Goal: Task Accomplishment & Management: Use online tool/utility

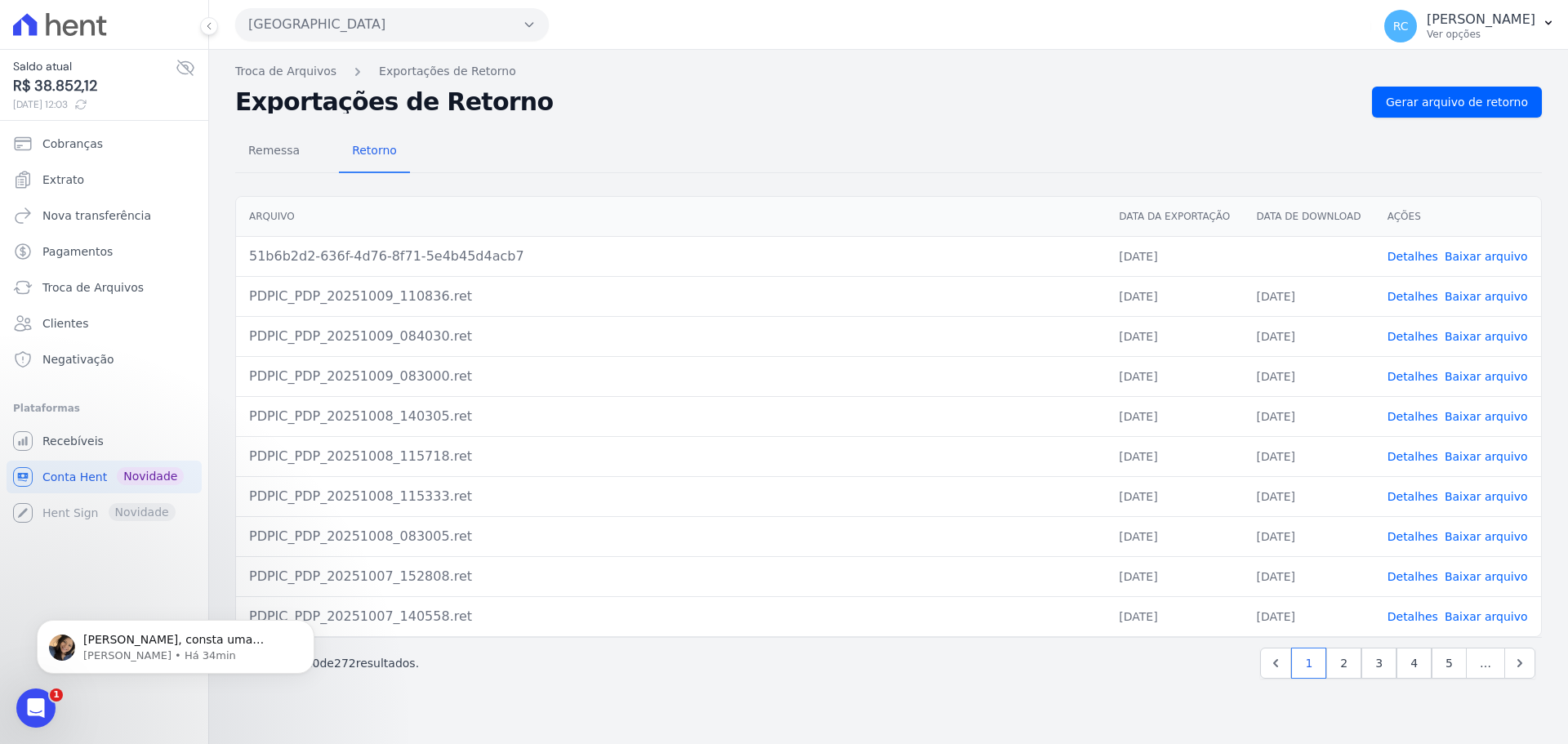
scroll to position [727, 0]
click at [167, 651] on p "Adriane • Há 34min" at bounding box center [188, 655] width 211 height 15
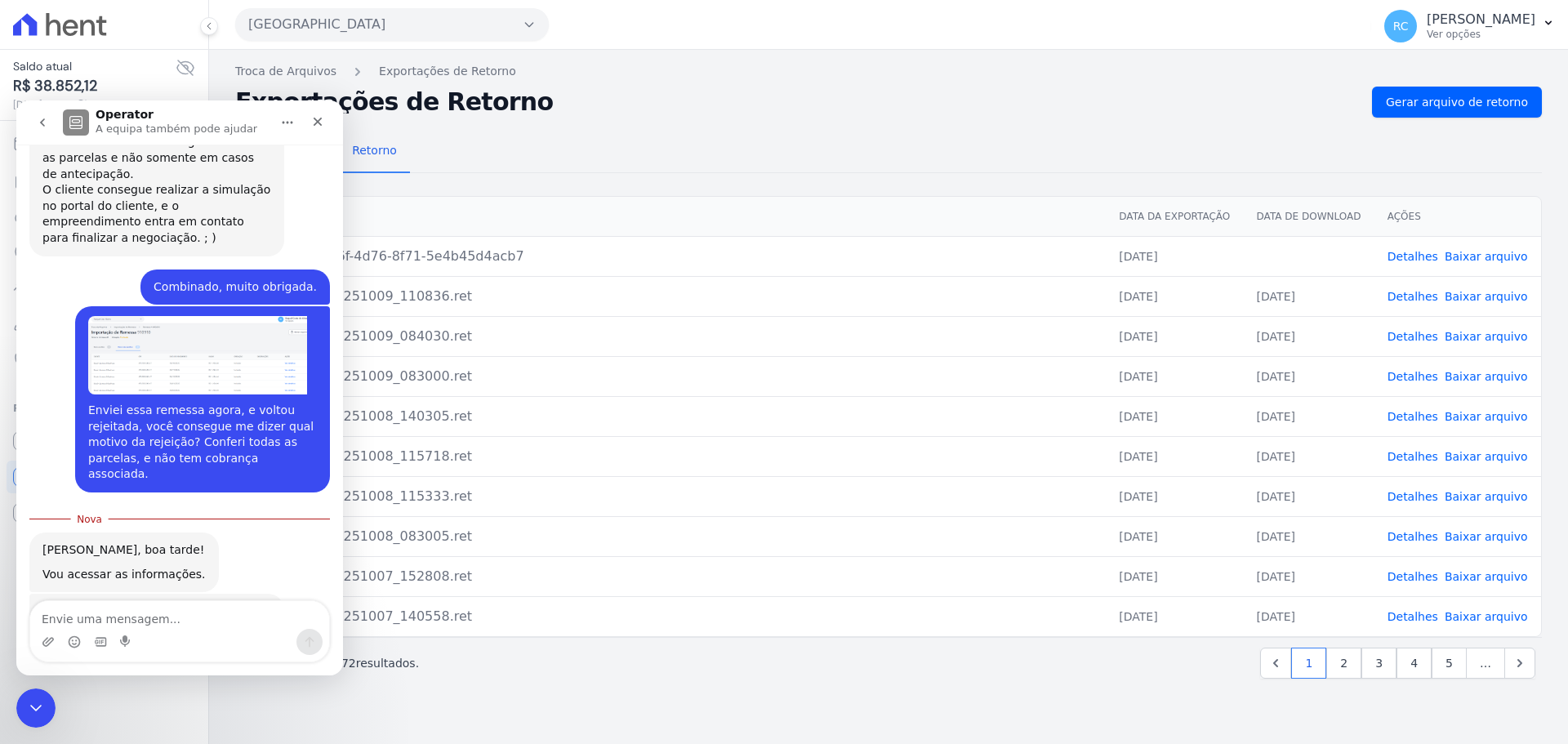
scroll to position [754, 0]
click at [34, 717] on div "Fechar mensagem da Intercom" at bounding box center [33, 705] width 39 height 39
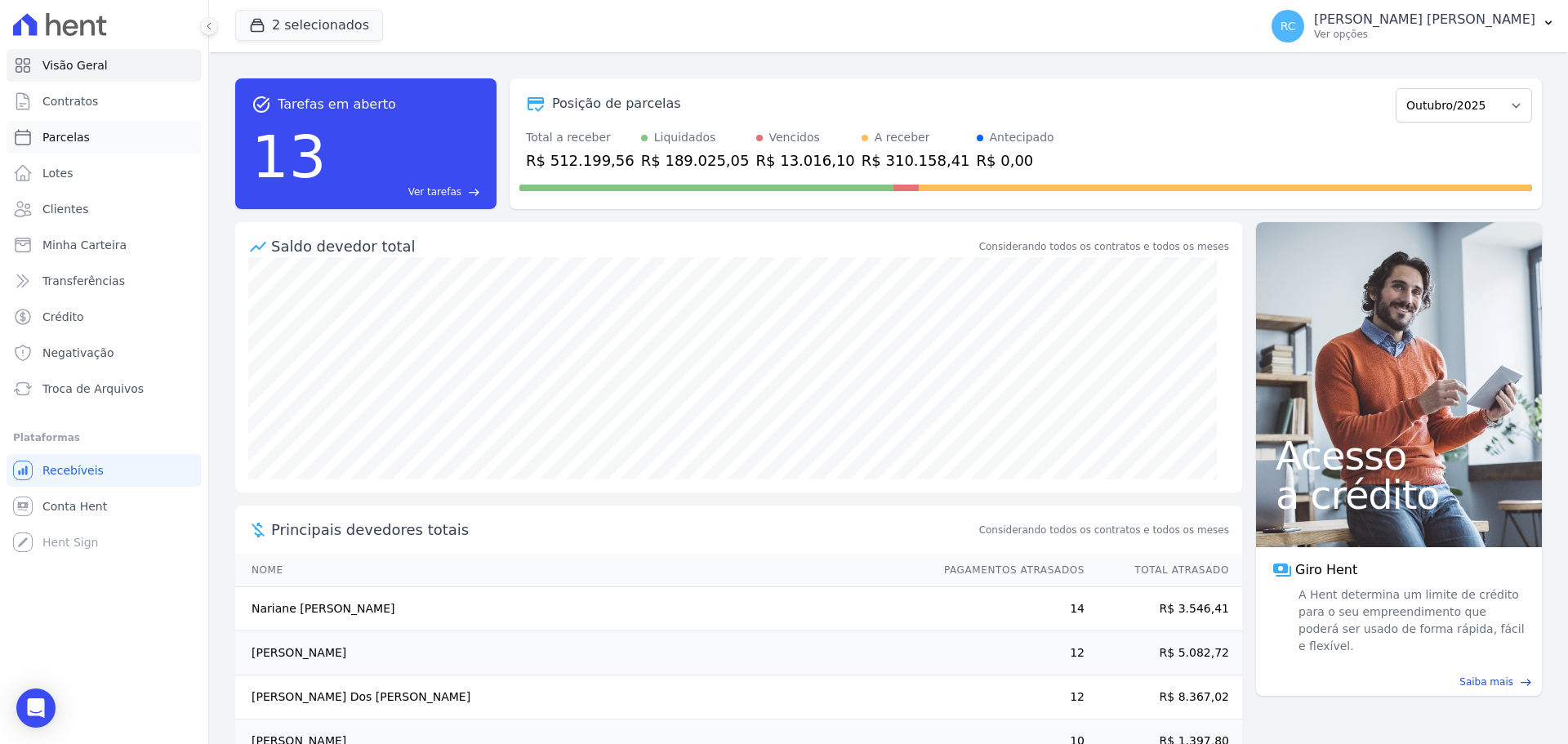
click at [109, 144] on link "Parcelas" at bounding box center [104, 137] width 195 height 33
select select
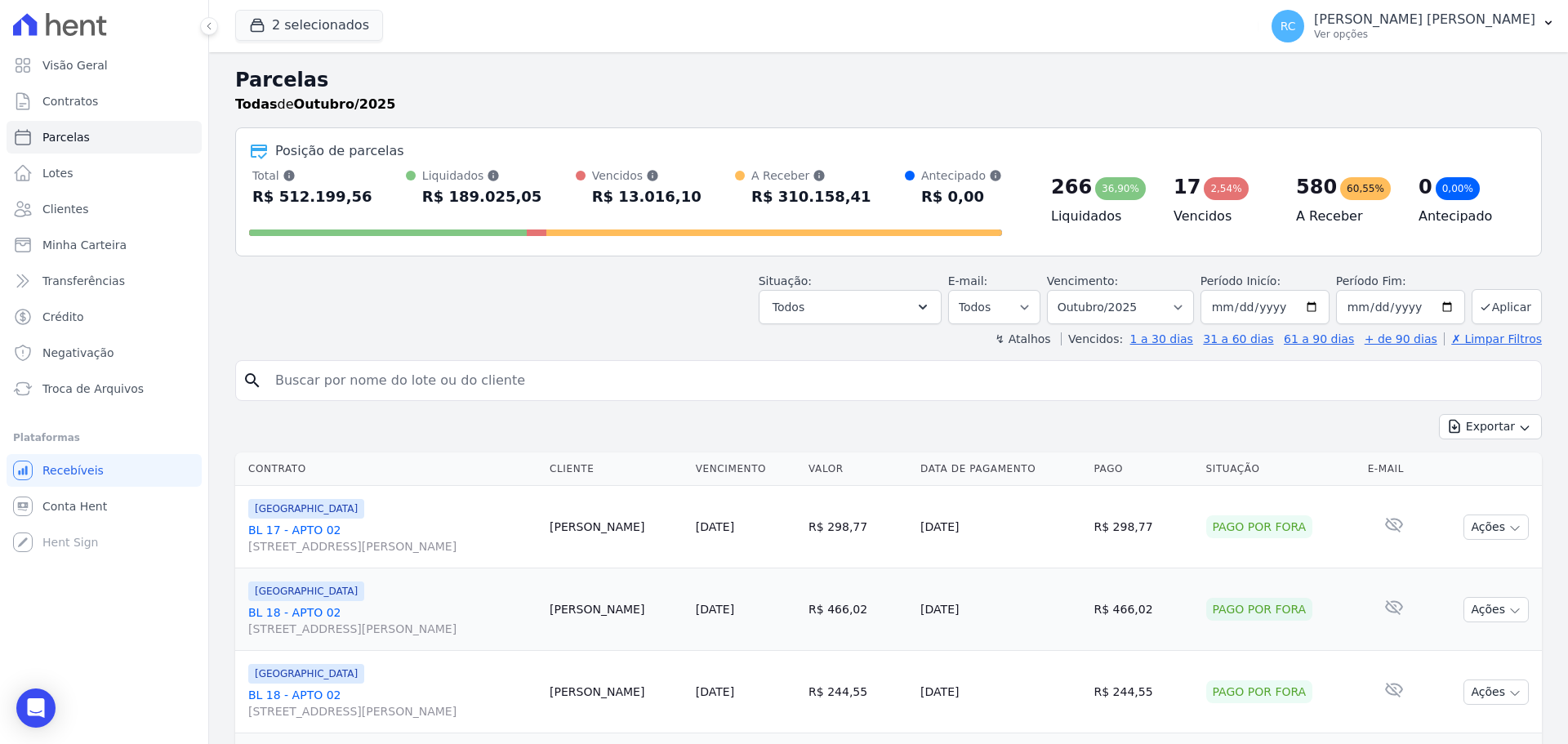
click at [343, 374] on input "search" at bounding box center [900, 380] width 1268 height 33
type input "THAIS MARQUES DA SILVA"
select select
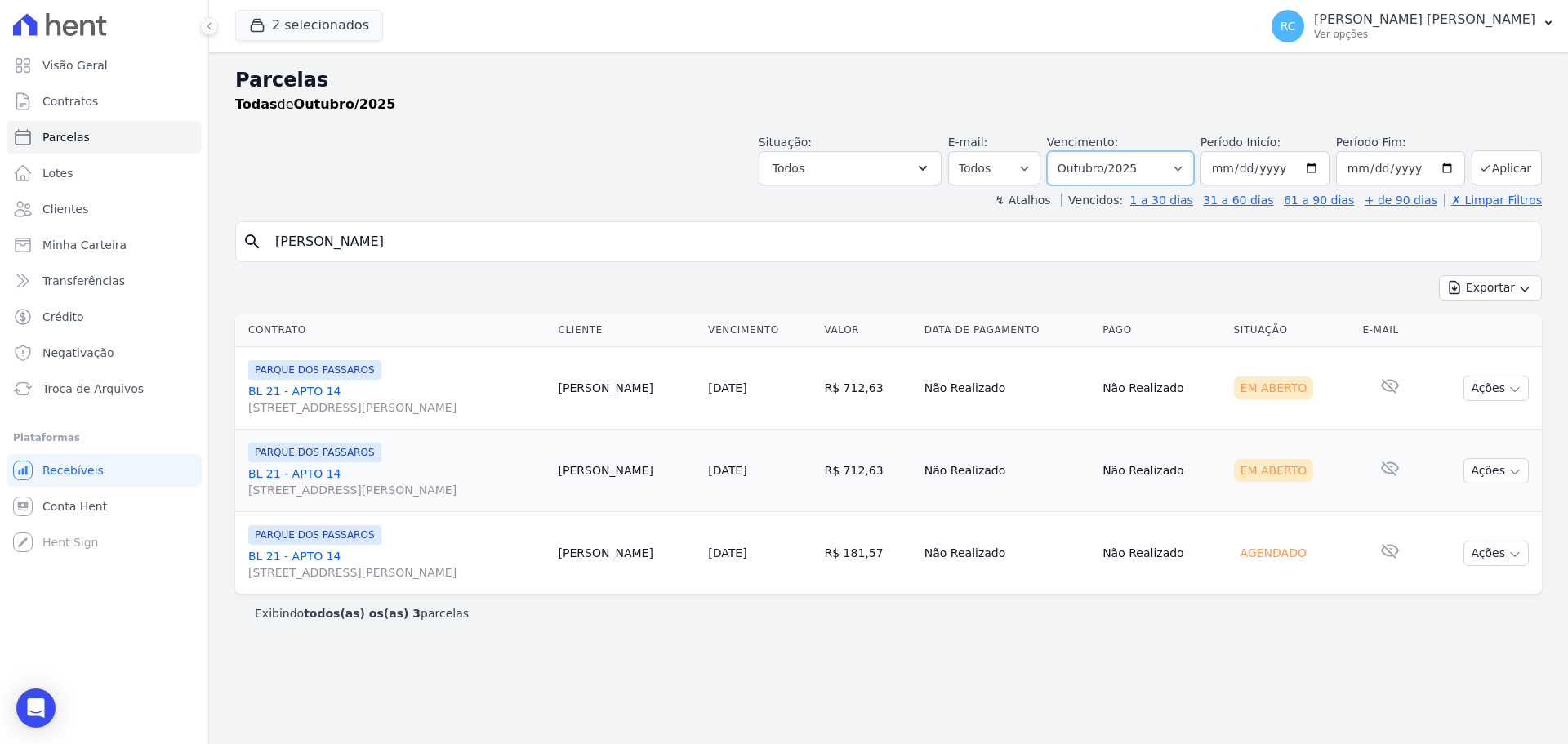
click at [1161, 159] on select "Filtrar por período ──────── Todos os meses Dezembro/2021 Janeiro/2022 Fevereir…" at bounding box center [1120, 168] width 147 height 34
select select "all"
click at [1070, 151] on select "Filtrar por período ──────── Todos os meses Dezembro/2021 Janeiro/2022 Fevereir…" at bounding box center [1120, 168] width 147 height 34
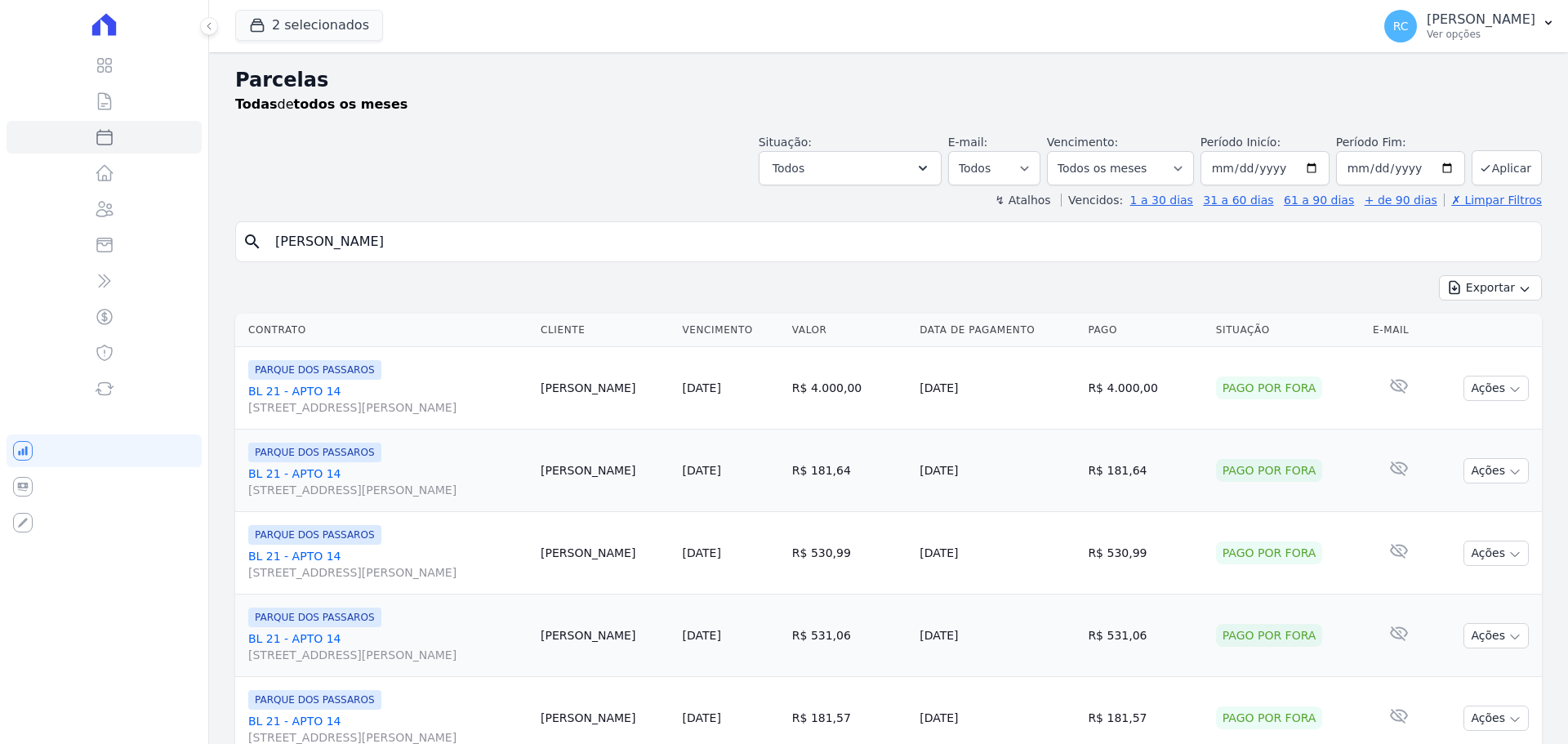
select select
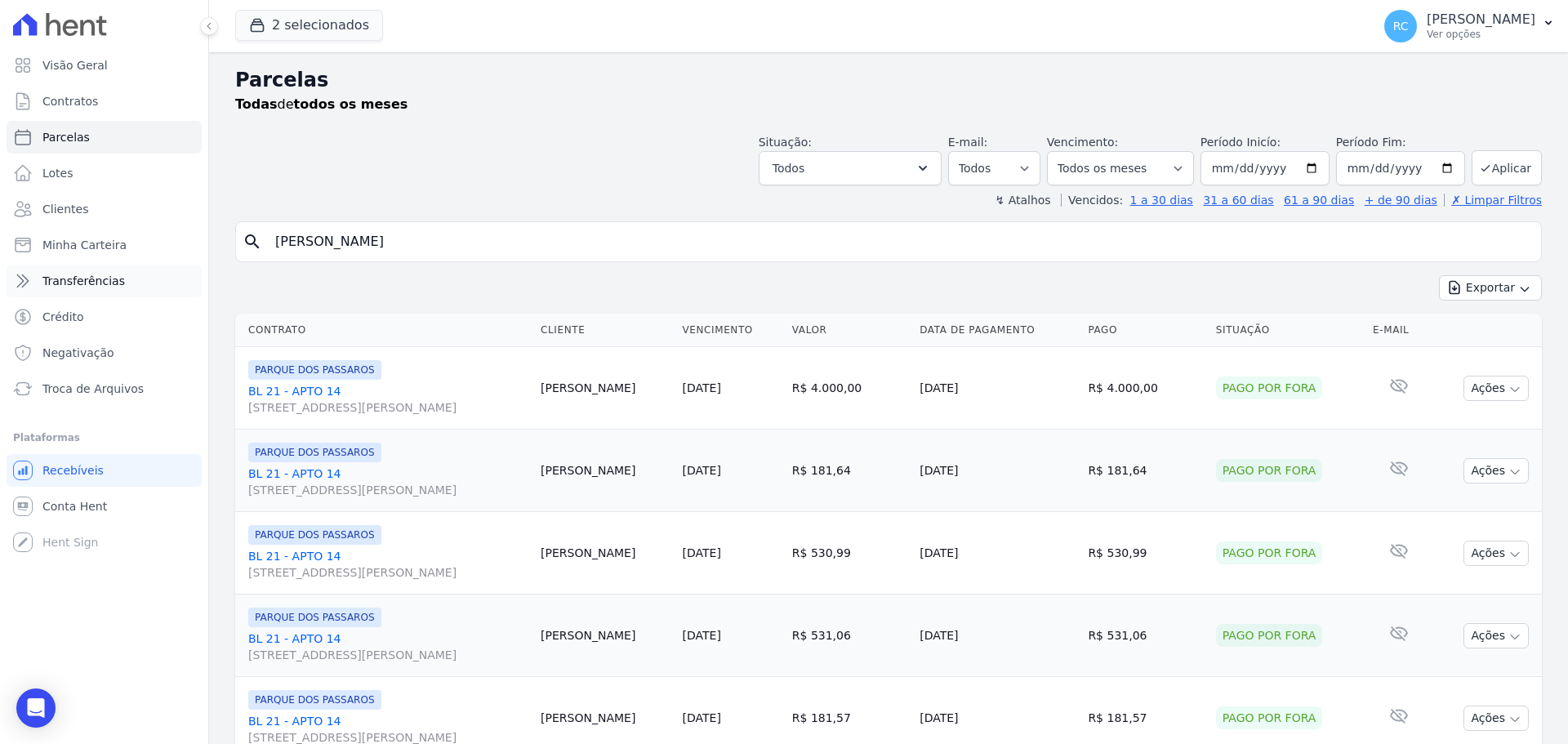
drag, startPoint x: 52, startPoint y: 275, endPoint x: 28, endPoint y: 274, distance: 24.0
click at [28, 274] on div "Visão Geral Contratos Parcelas Lotes Clientes Minha Carteira Transferências Cré…" at bounding box center [784, 372] width 1568 height 744
click at [23, 705] on div "Open Intercom Messenger" at bounding box center [36, 708] width 43 height 43
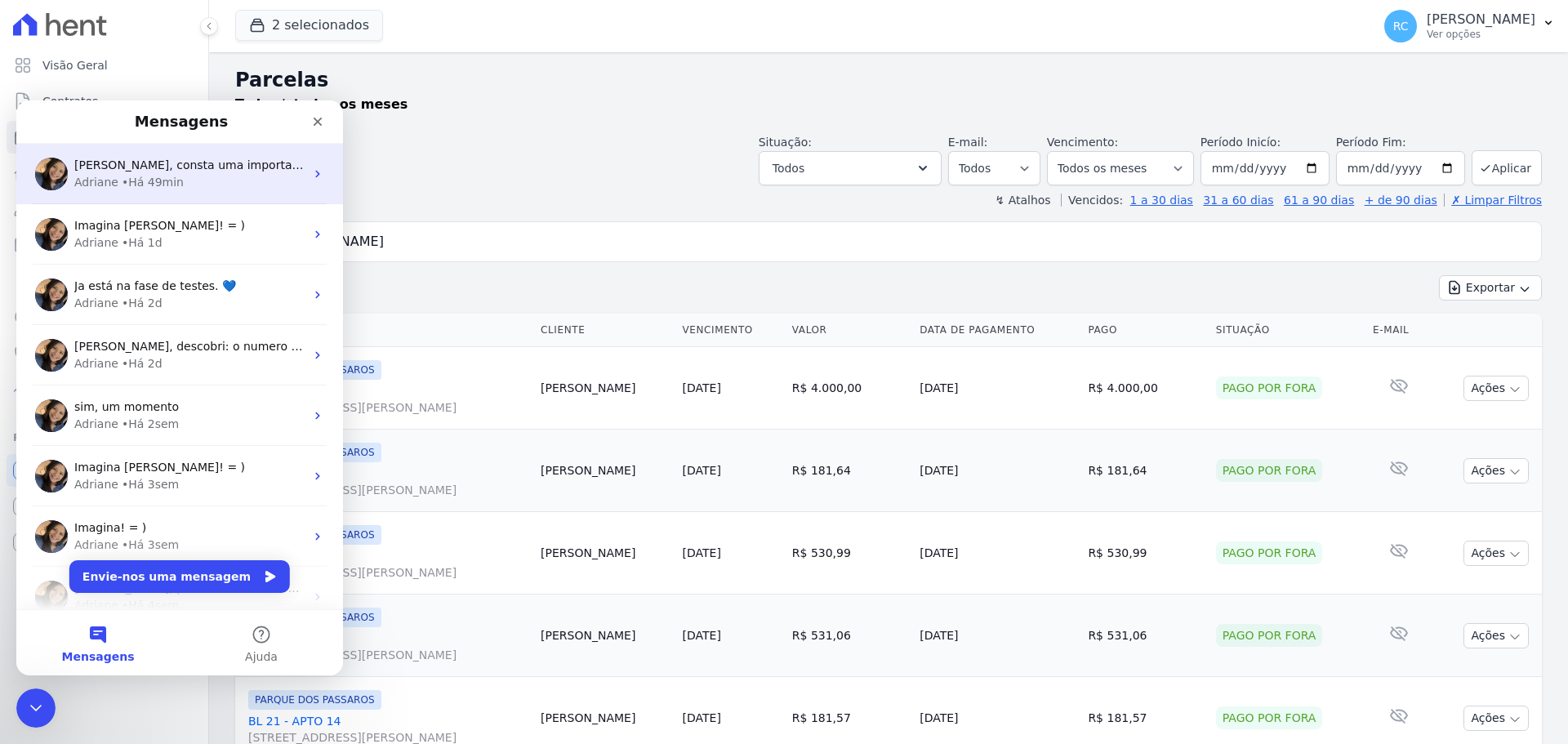
click at [211, 179] on div "Adriane • Há 49min" at bounding box center [189, 182] width 231 height 17
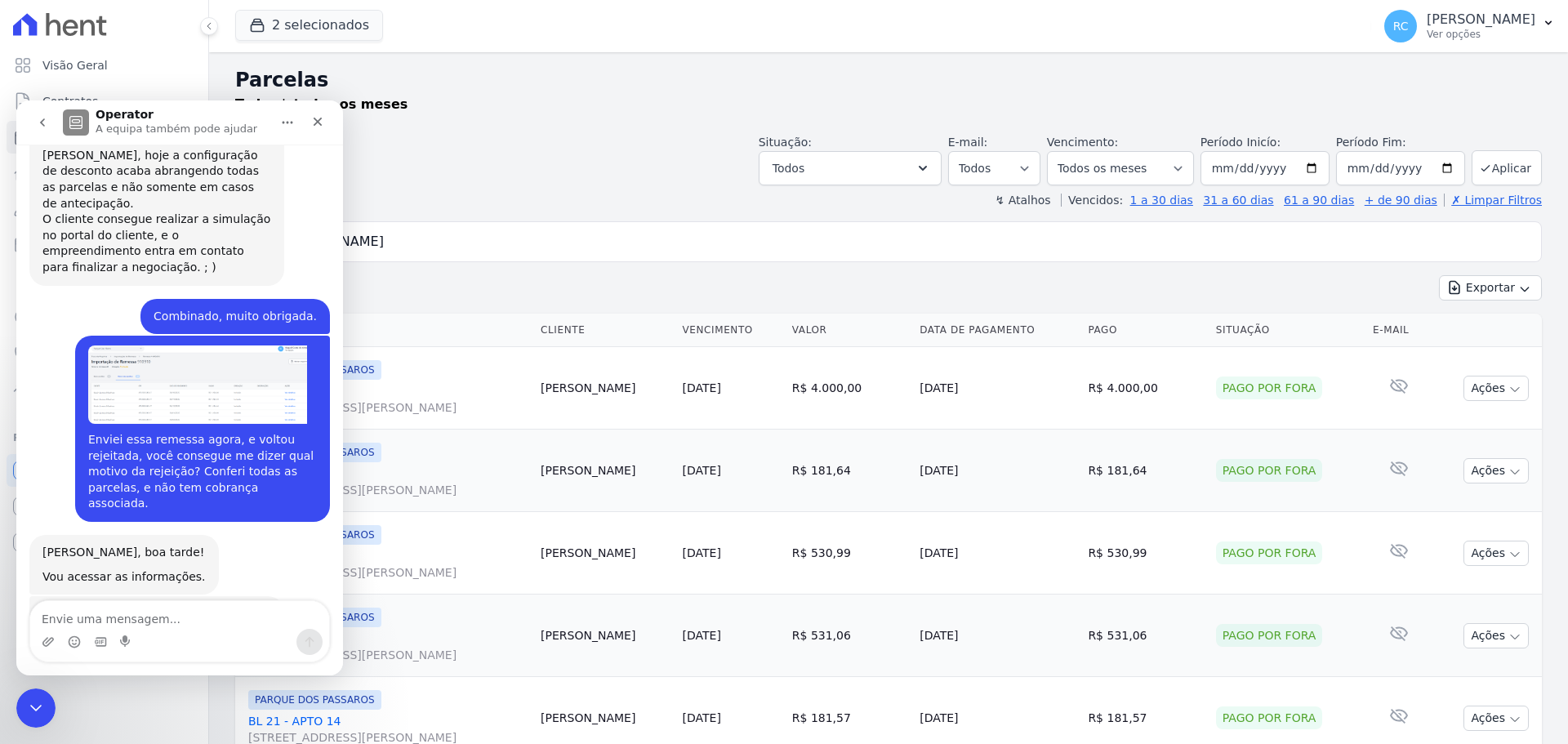
scroll to position [727, 0]
click at [178, 608] on textarea "Envie uma mensagem..." at bounding box center [179, 615] width 299 height 28
type textarea "Como eu corrijo isso?"
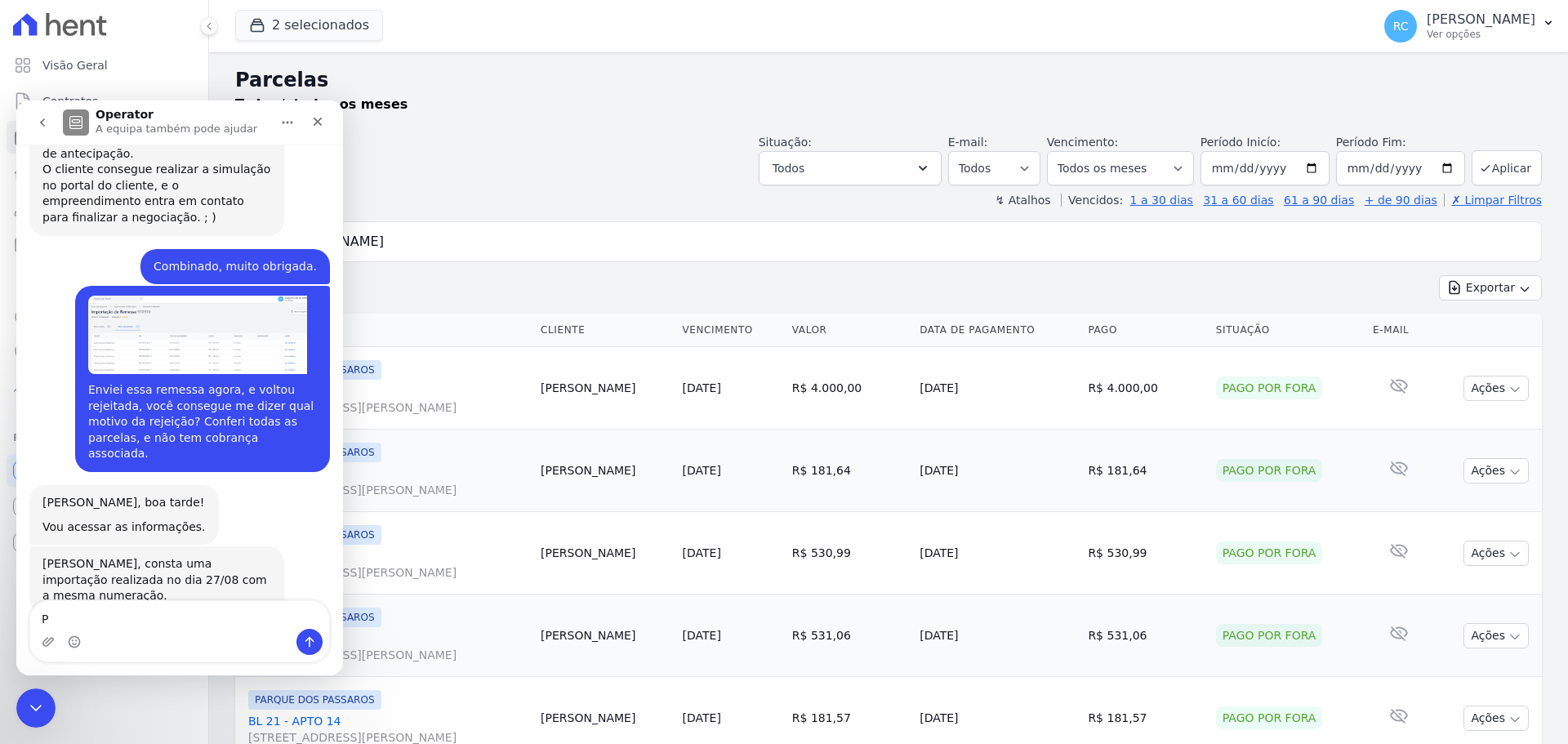
scroll to position [793, 0]
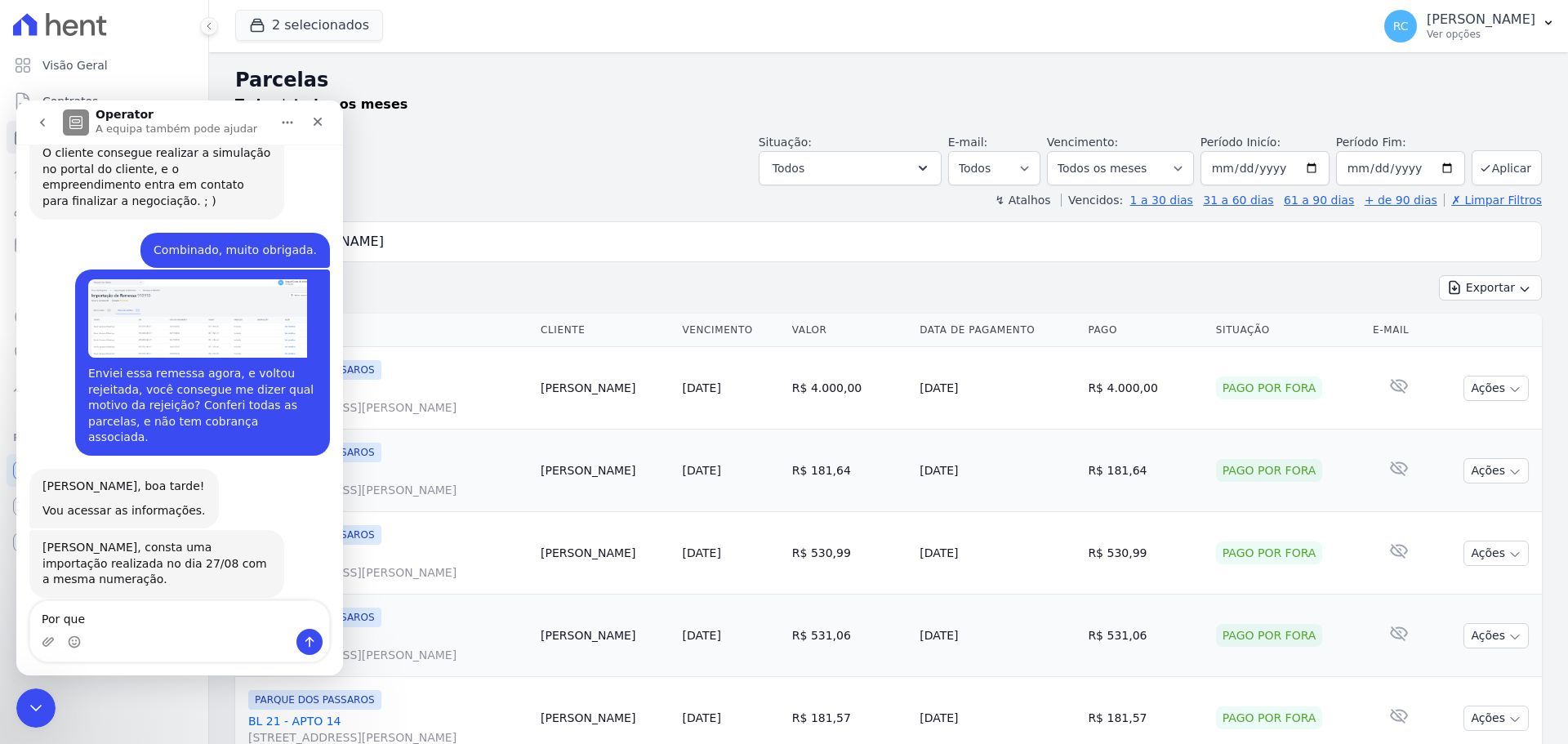
type textarea "Por"
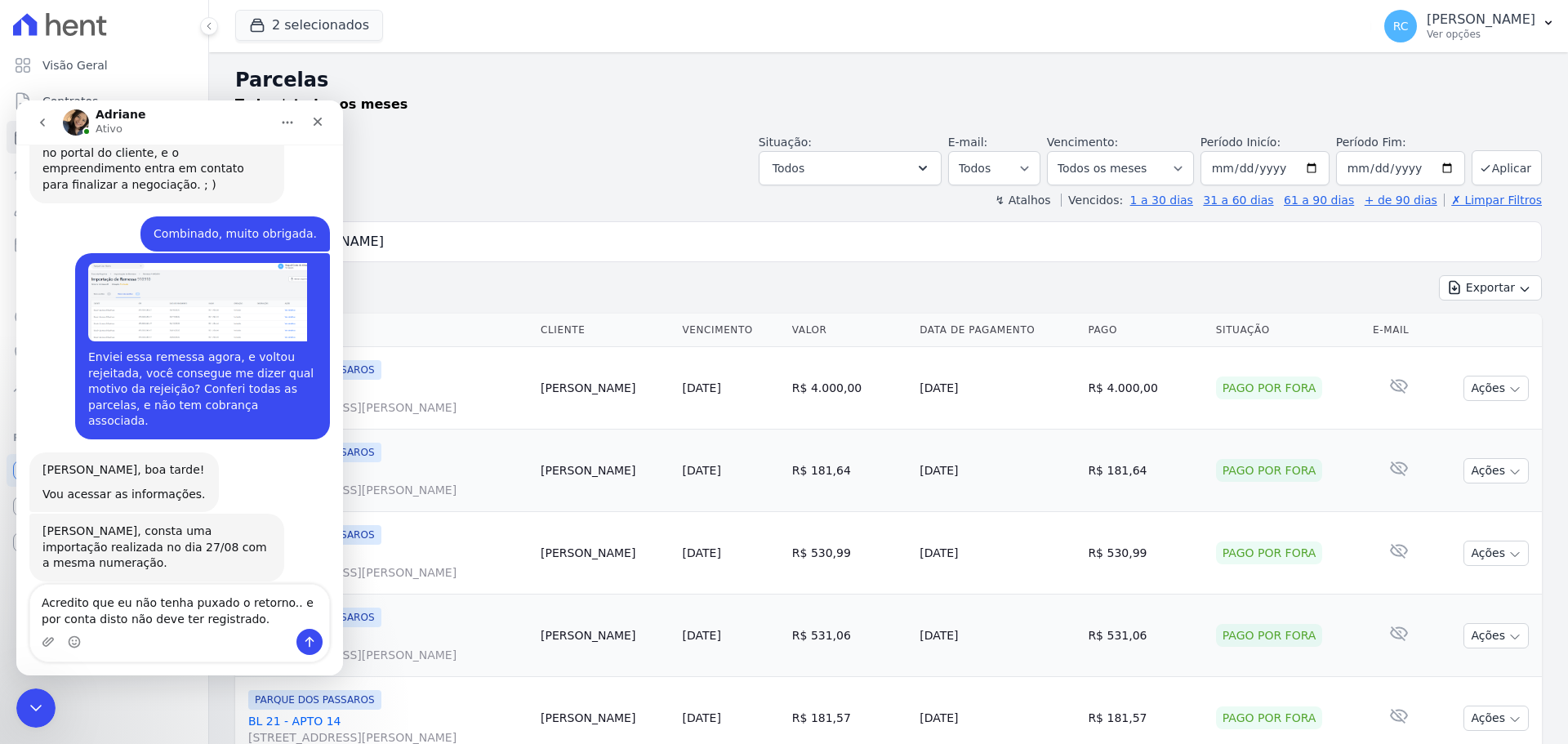
type textarea "Acredito que eu não tenha puxado o retorno.. e por conta disto não deve ter reg…"
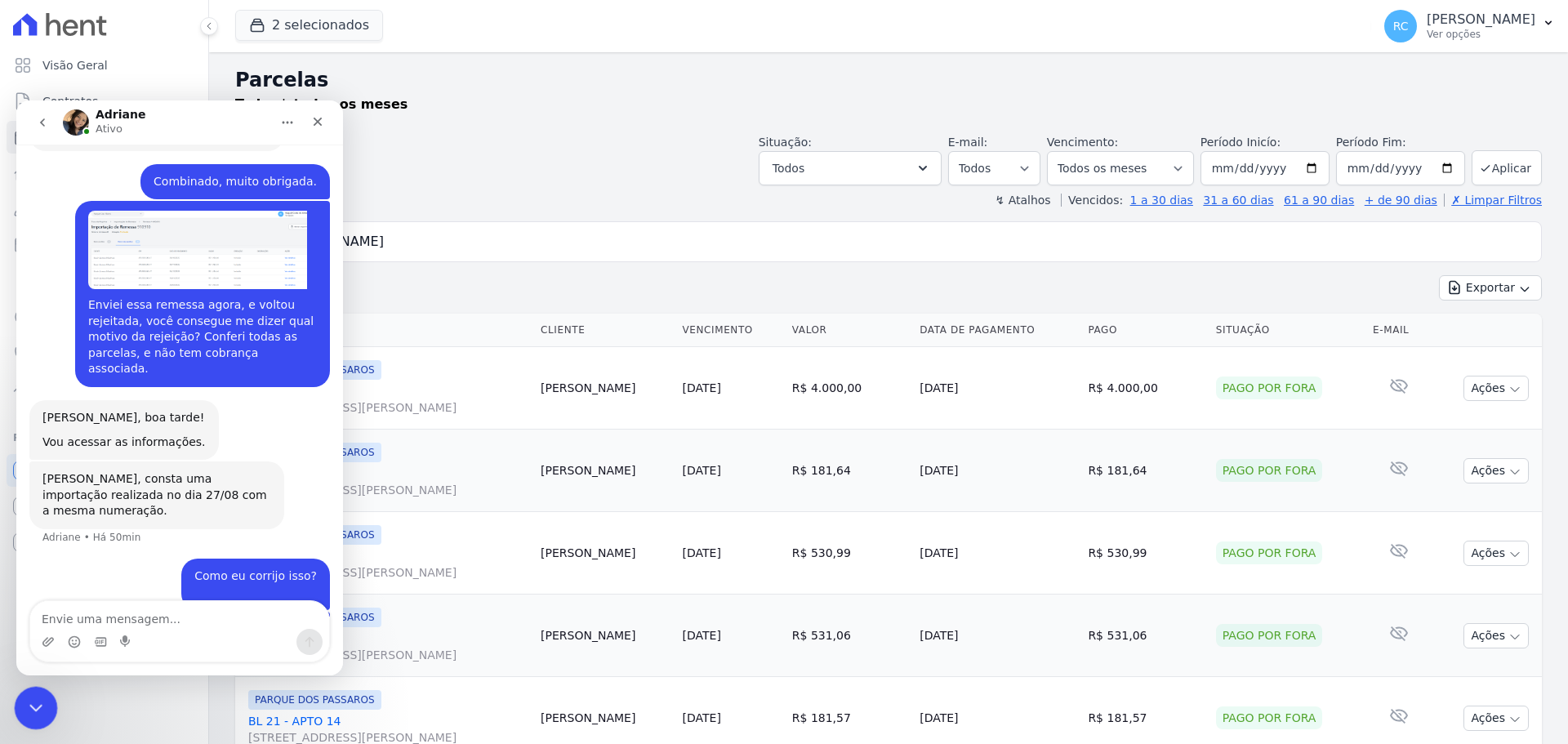
click at [34, 714] on icon "Fechar mensagem da Intercom" at bounding box center [34, 706] width 20 height 20
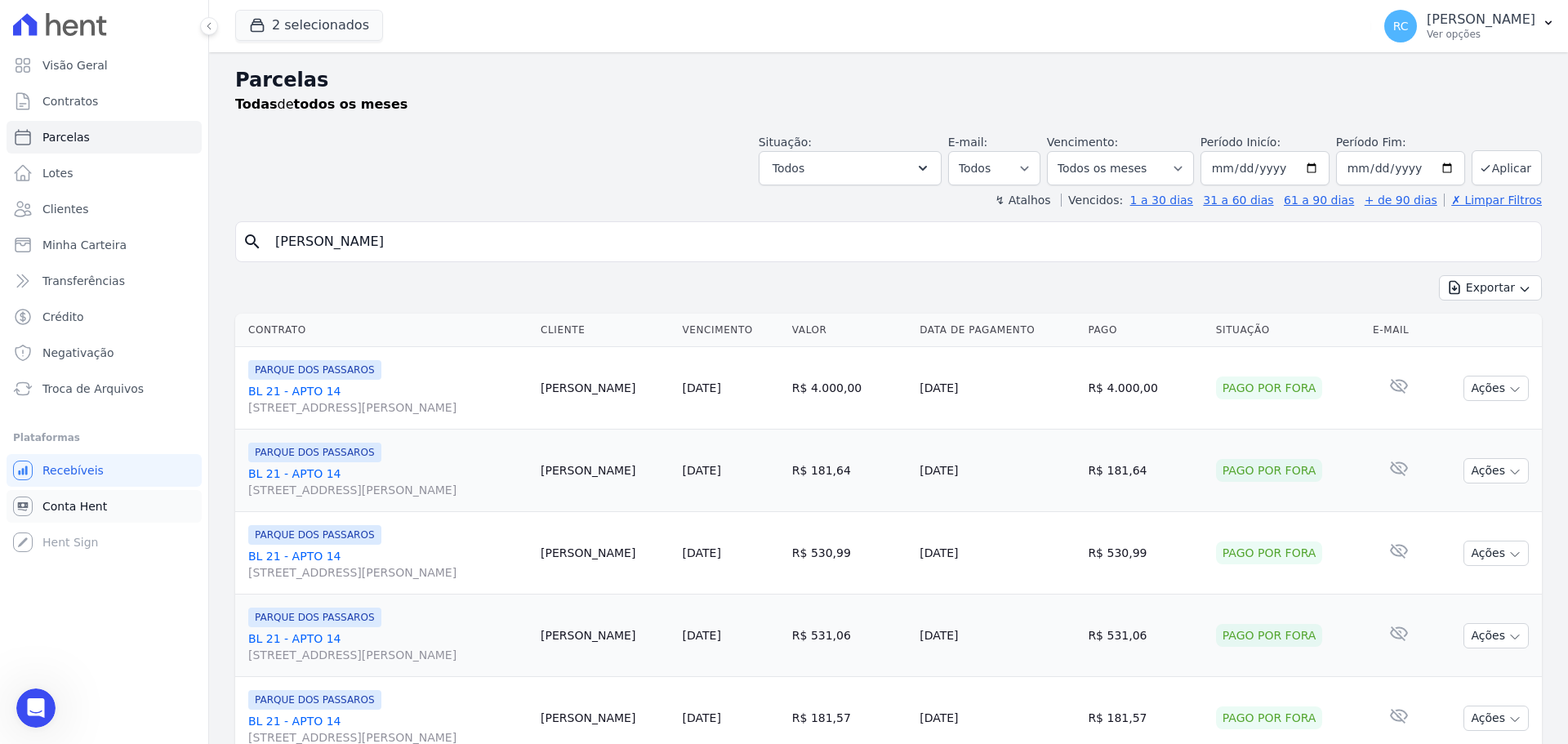
click at [105, 507] on link "Conta Hent" at bounding box center [104, 506] width 195 height 33
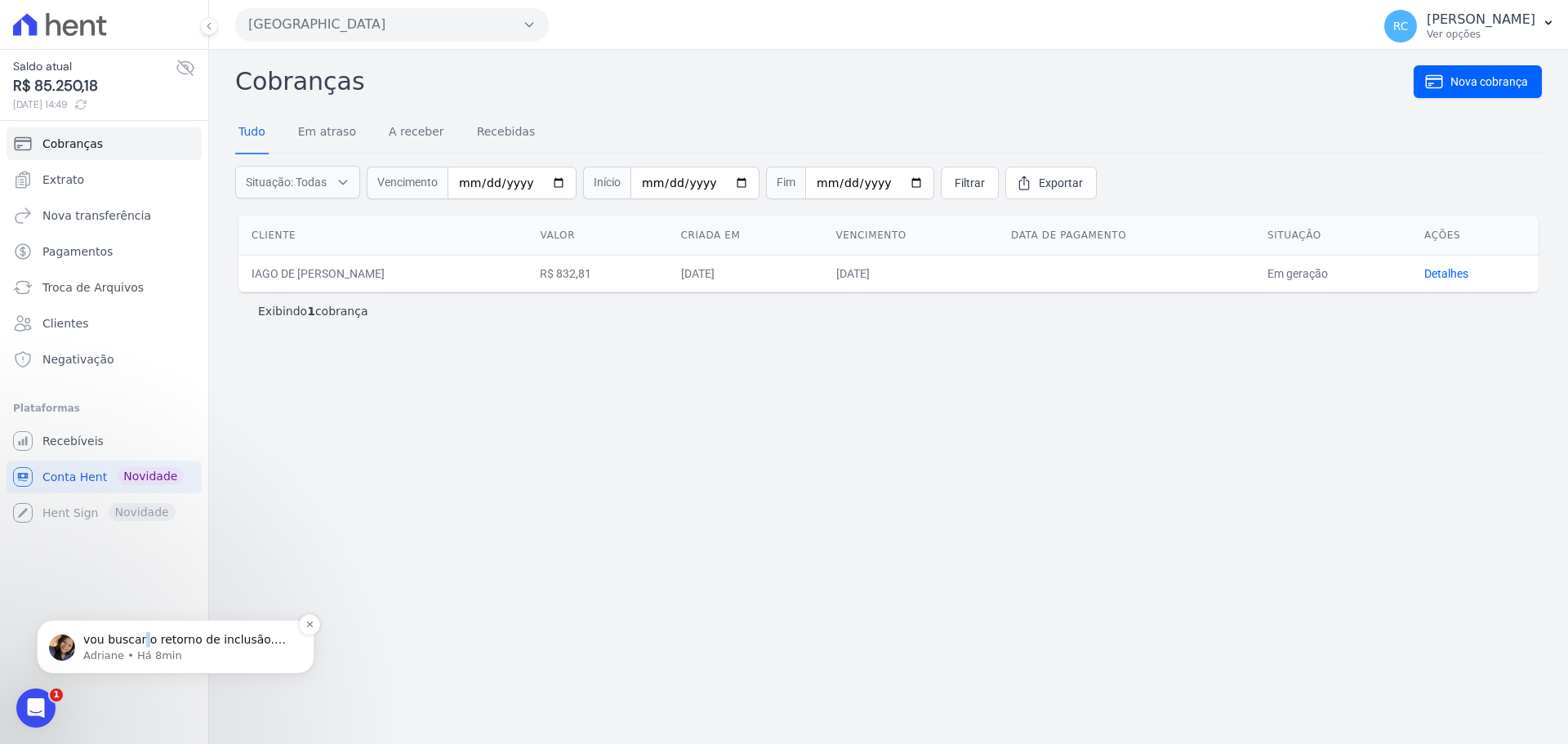
click at [143, 639] on span "vou buscar o retorno de inclusão. Um momento" at bounding box center [184, 647] width 203 height 29
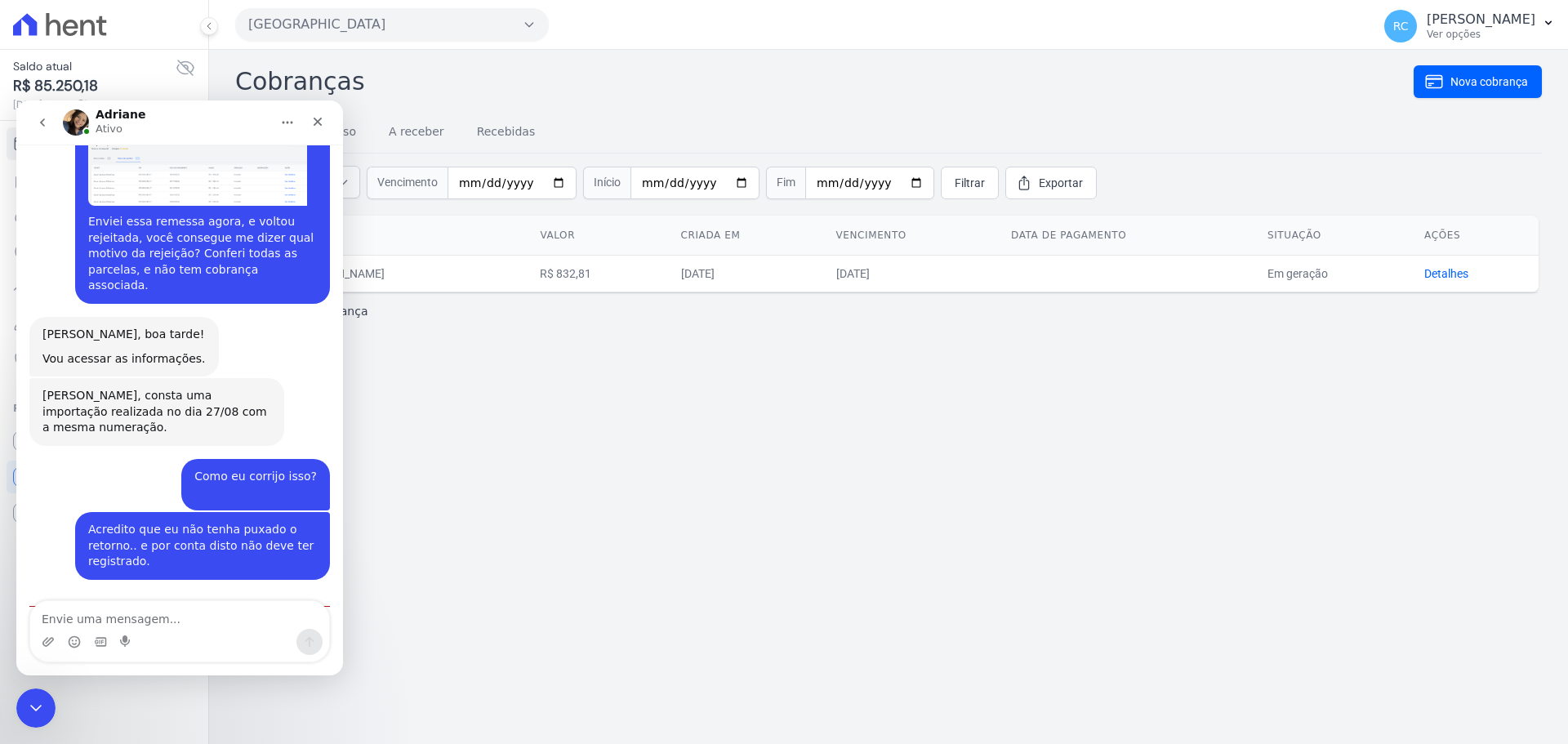
scroll to position [953, 0]
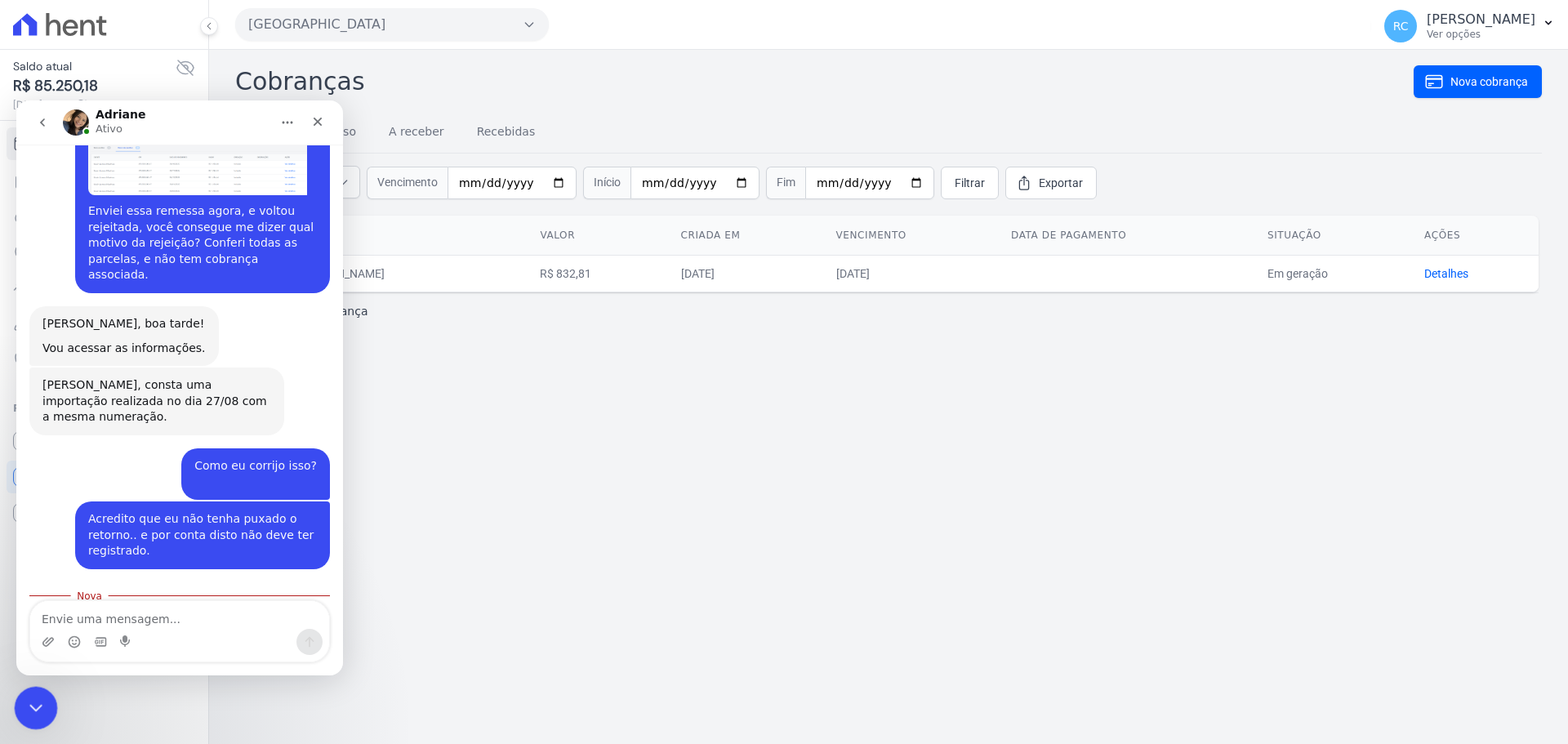
click at [30, 712] on icon "Fechar mensagem da Intercom" at bounding box center [34, 706] width 20 height 20
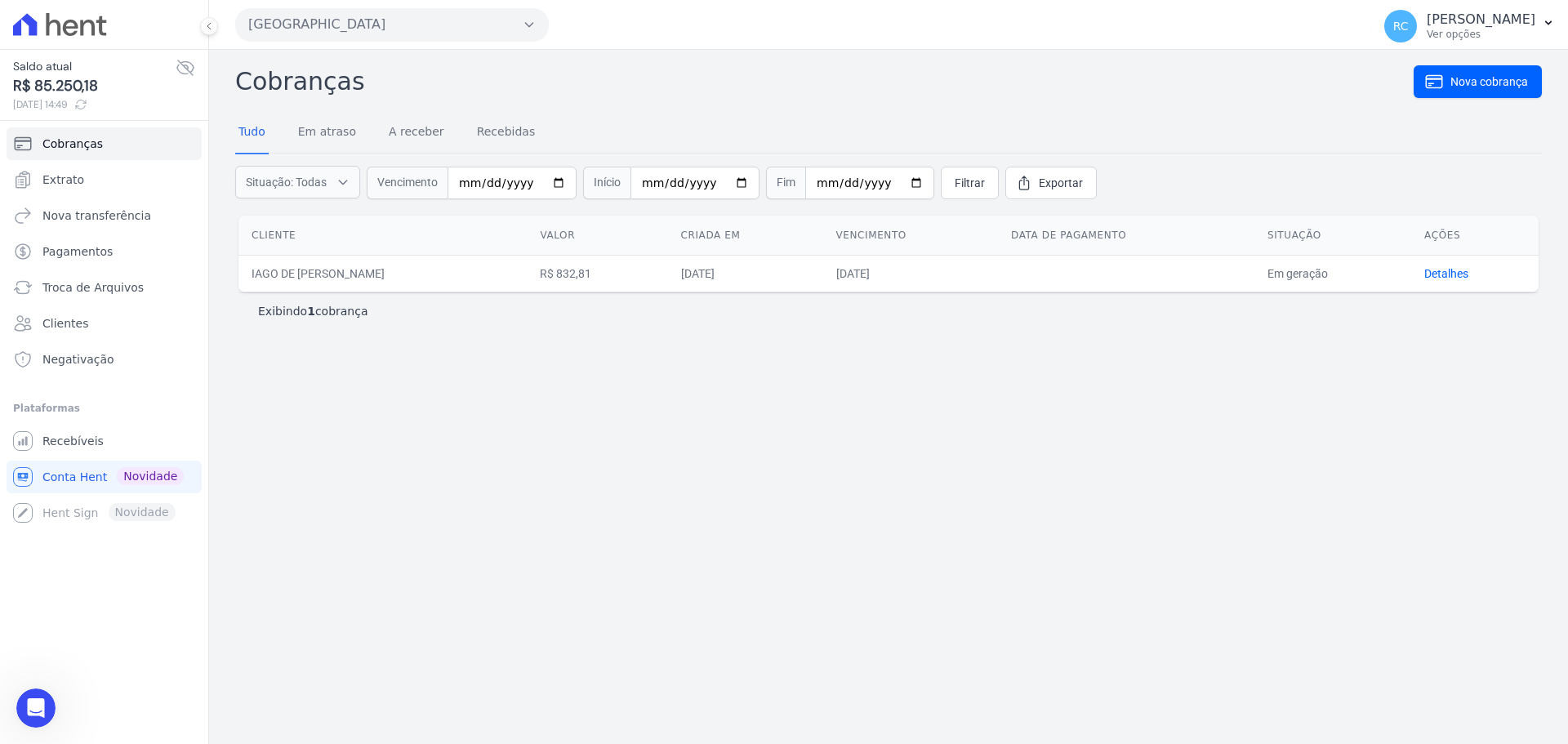
scroll to position [926, 0]
click at [1329, 386] on div "Cobranças Nova cobrança Tudo Em atraso A receber Recebidas Situação: Todas Em a…" at bounding box center [888, 396] width 1358 height 694
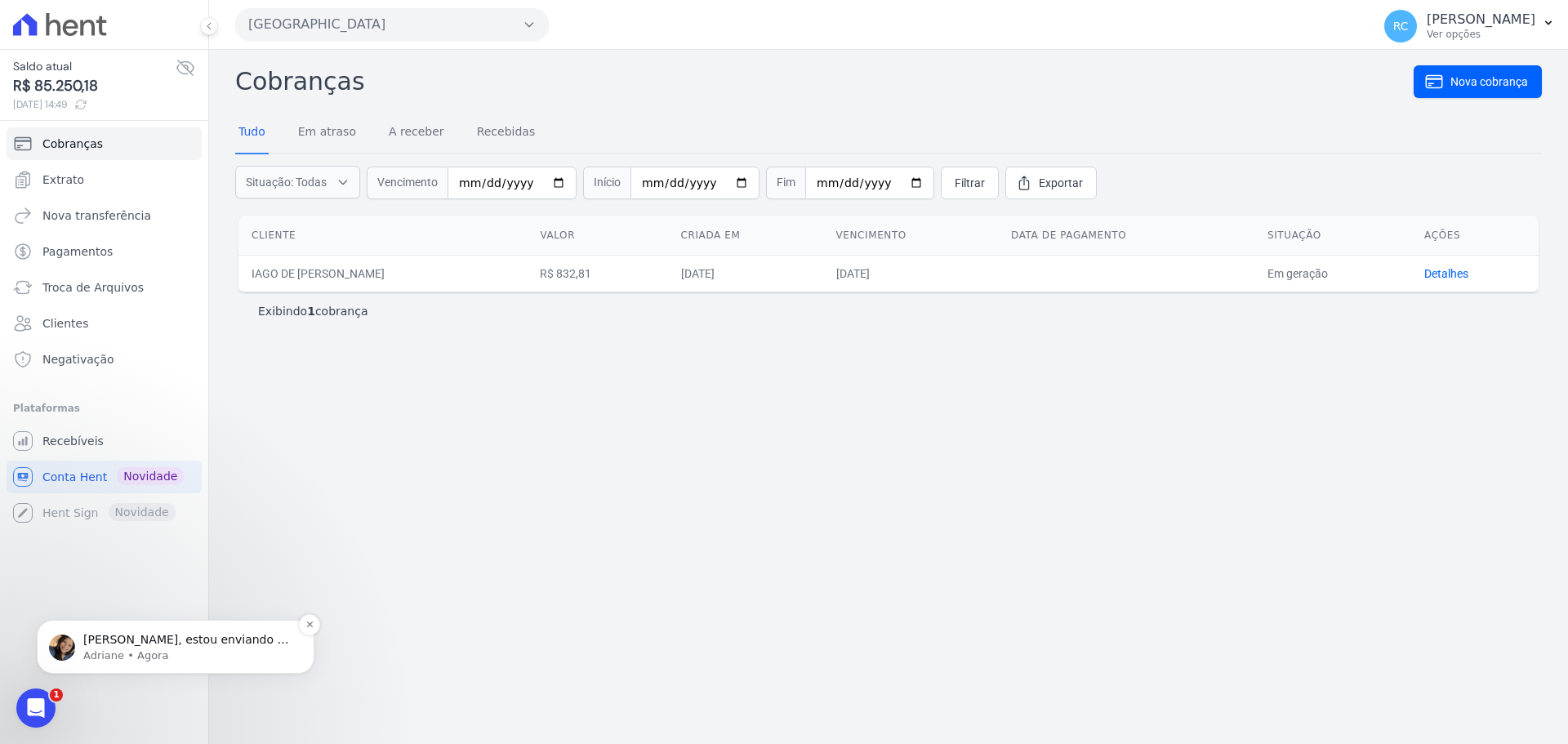
click at [121, 633] on span "Raquel, estou enviando o arquivo retorno de inclusão do pagamentos:" at bounding box center [186, 656] width 206 height 46
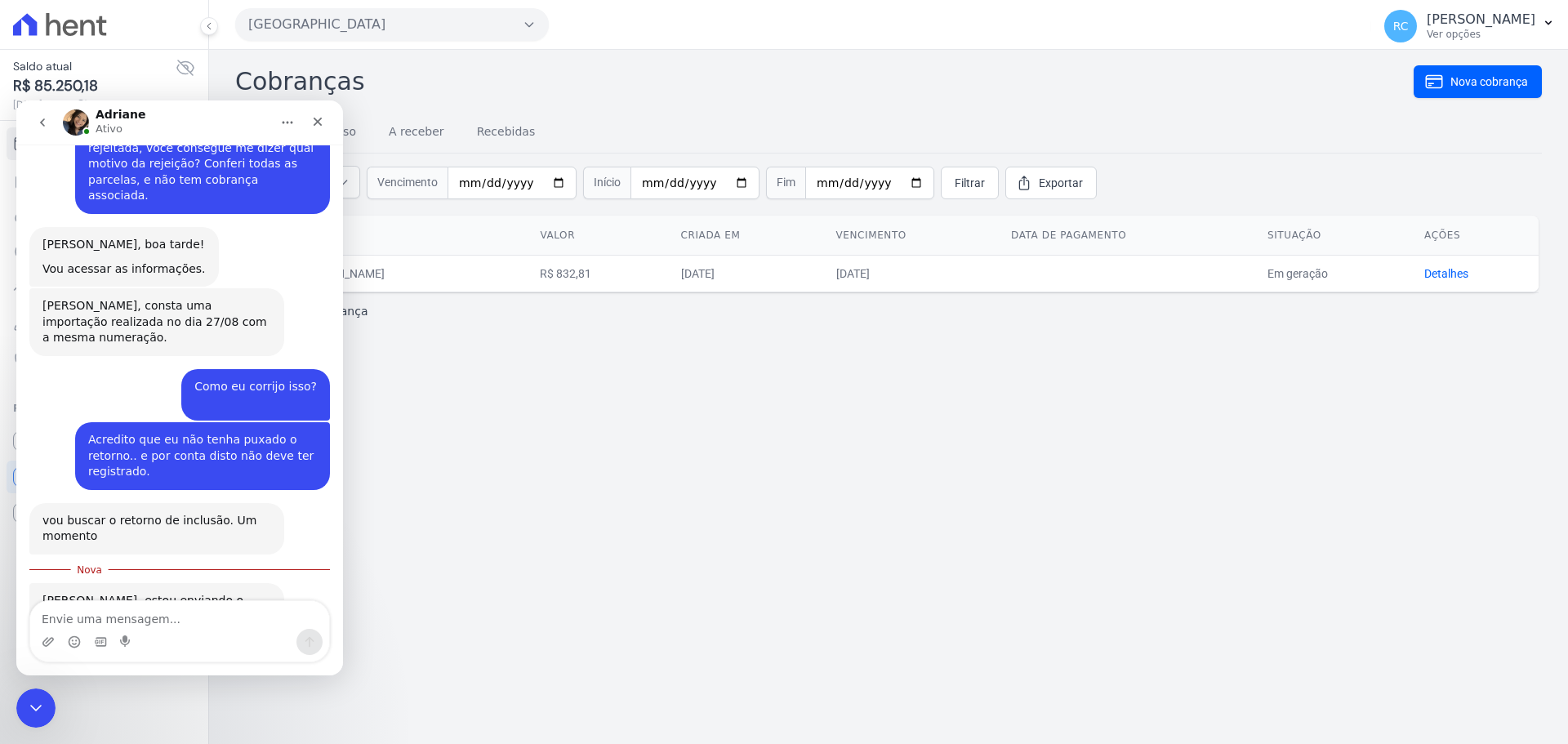
scroll to position [1033, 0]
click at [158, 609] on textarea "Envie uma mensagem..." at bounding box center [179, 615] width 299 height 28
click at [47, 698] on div "Fechar mensagem da Intercom" at bounding box center [33, 705] width 39 height 39
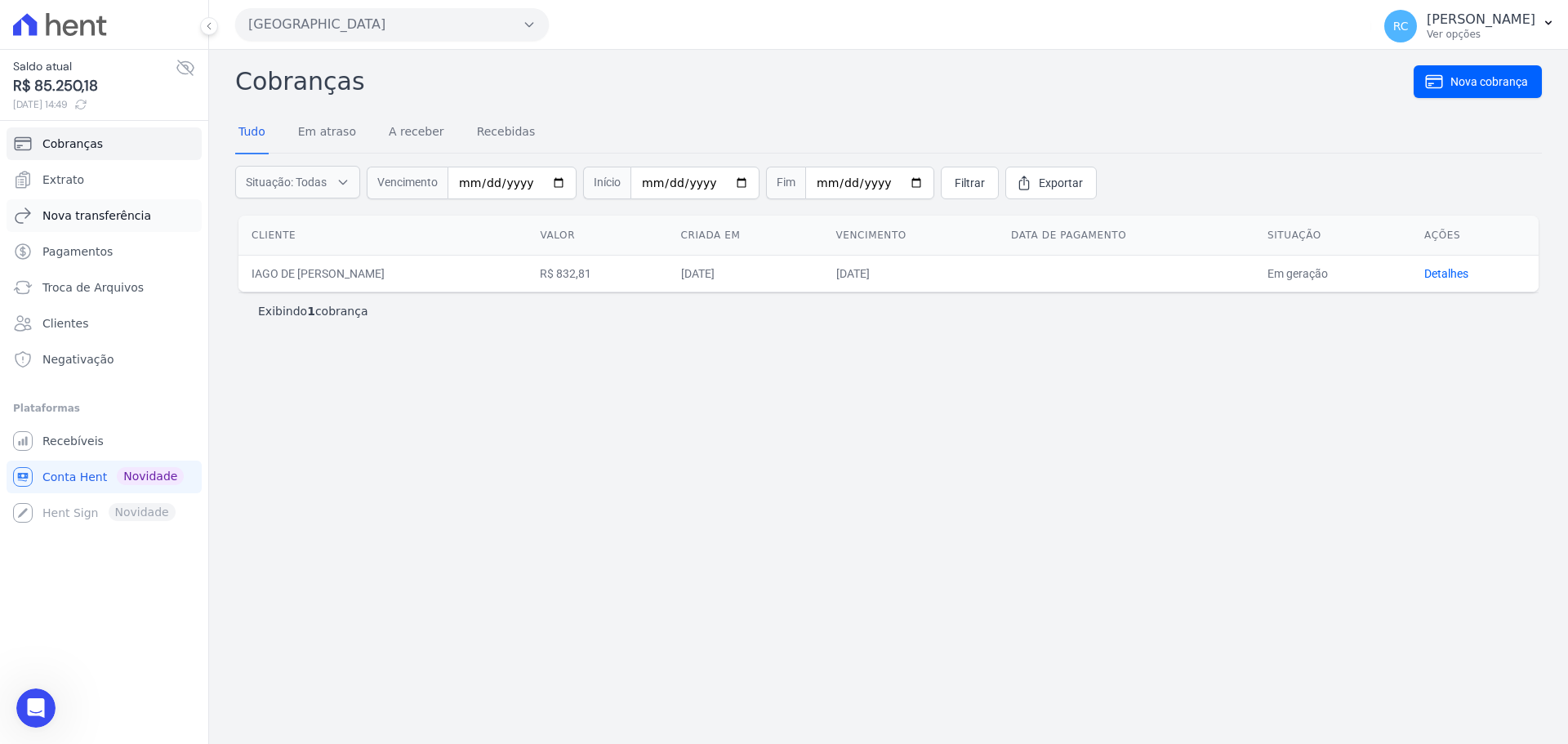
scroll to position [1006, 0]
click at [85, 447] on span "Recebíveis" at bounding box center [73, 440] width 61 height 16
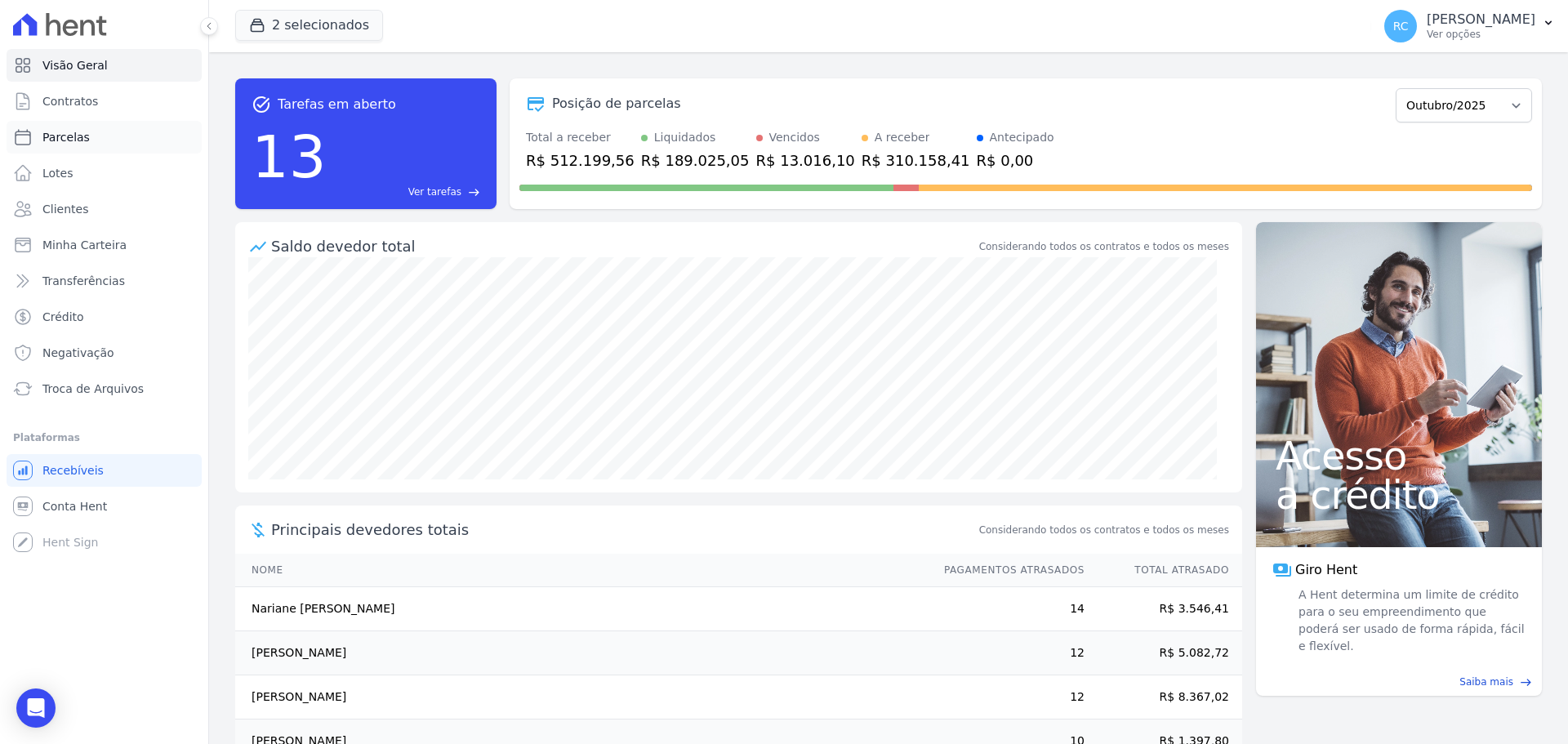
click at [96, 134] on link "Parcelas" at bounding box center [104, 137] width 195 height 33
select select
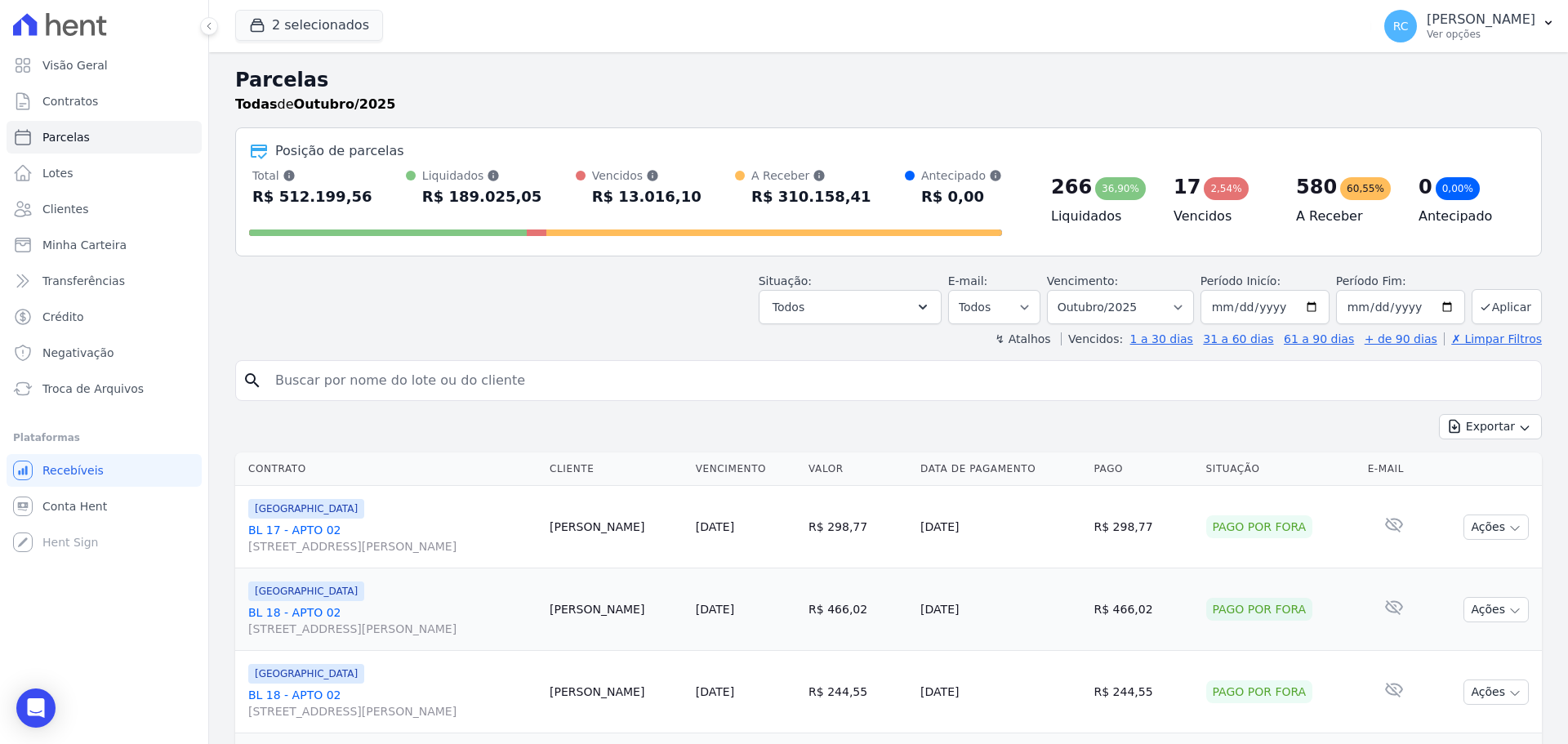
drag, startPoint x: 346, startPoint y: 376, endPoint x: 444, endPoint y: 359, distance: 99.5
click at [347, 376] on input "search" at bounding box center [900, 380] width 1268 height 33
paste input "303.469.418-06"
type input "303.469.418-06"
select select
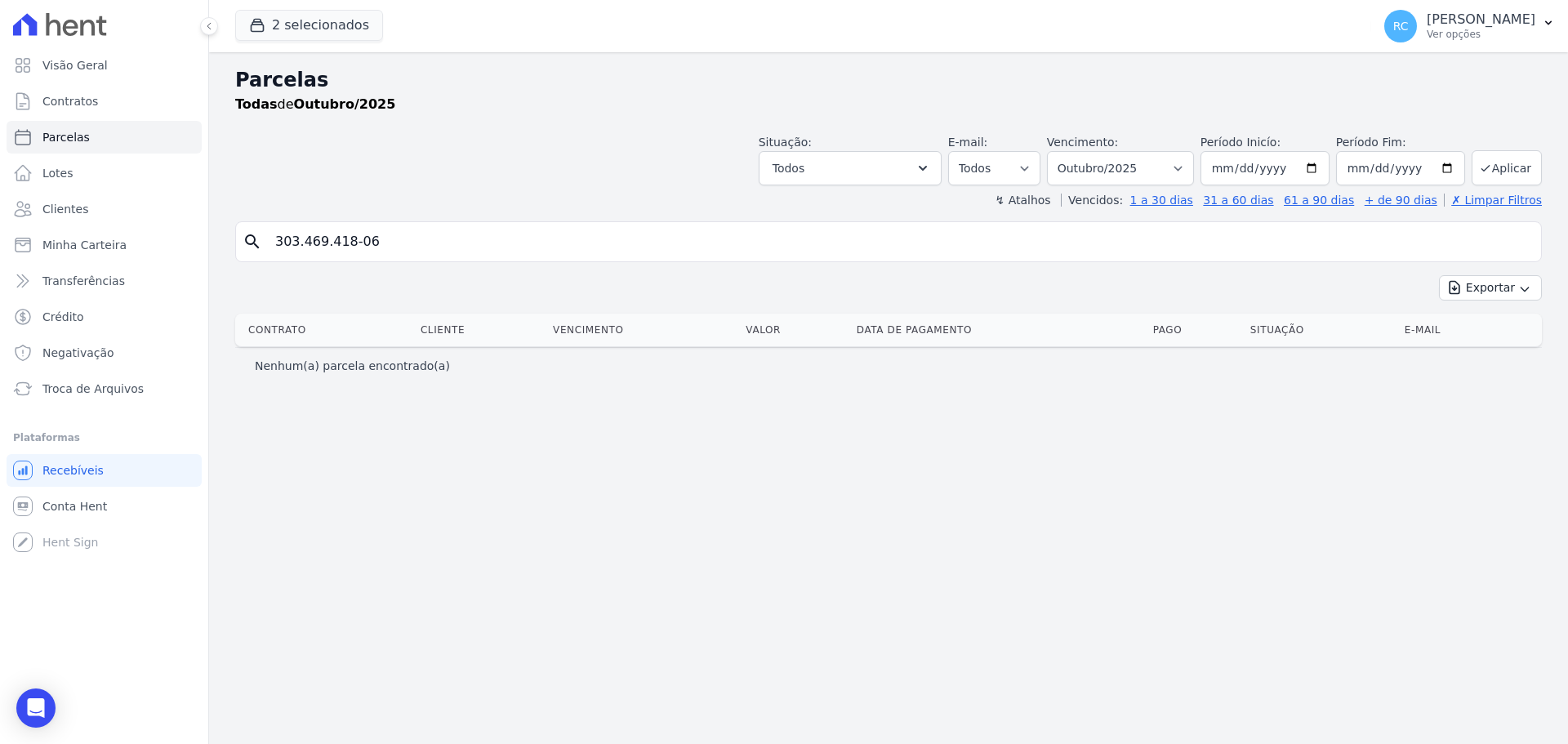
click at [389, 388] on div "Parcelas Todas de Outubro/2025 Situação: Agendado Em Aberto Pago Processando Ca…" at bounding box center [888, 397] width 1358 height 691
drag, startPoint x: 389, startPoint y: 388, endPoint x: 387, endPoint y: 303, distance: 85.0
click at [388, 387] on div "Parcelas Todas de Outubro/2025 Situação: Agendado Em Aberto Pago Processando Ca…" at bounding box center [888, 397] width 1358 height 691
click at [383, 250] on input "303.469.418-06" at bounding box center [900, 242] width 1268 height 33
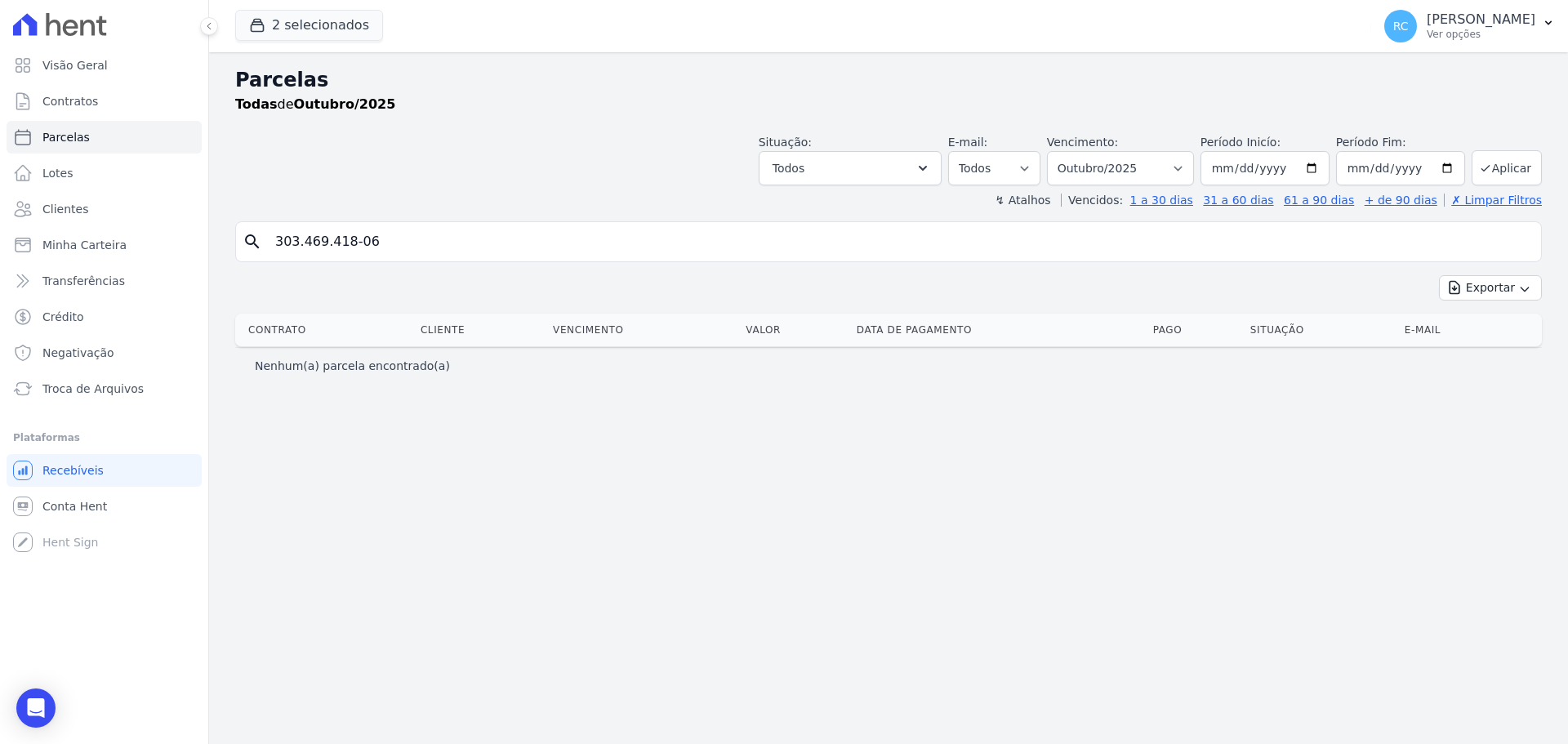
click at [383, 249] on input "303.469.418-06" at bounding box center [900, 242] width 1268 height 33
type input "junior de oliveira frei"
select select
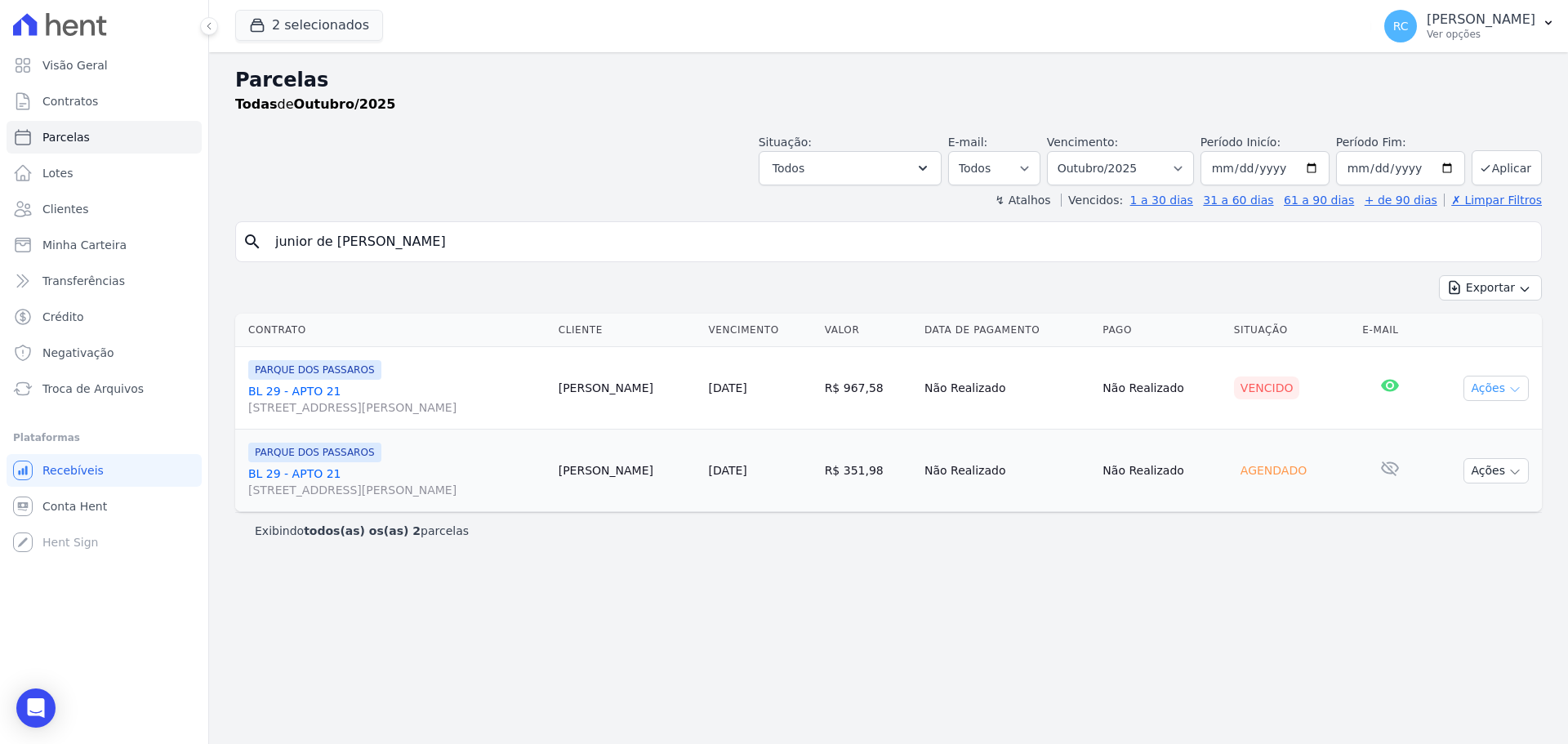
click at [1498, 384] on button "Ações" at bounding box center [1495, 387] width 65 height 25
click at [1490, 423] on link "Ver boleto" at bounding box center [1489, 425] width 157 height 30
click at [310, 393] on link "BL 29 - APTO 21 Rua Arminda de Lima, 20, SALA 01, Centro" at bounding box center [397, 398] width 298 height 33
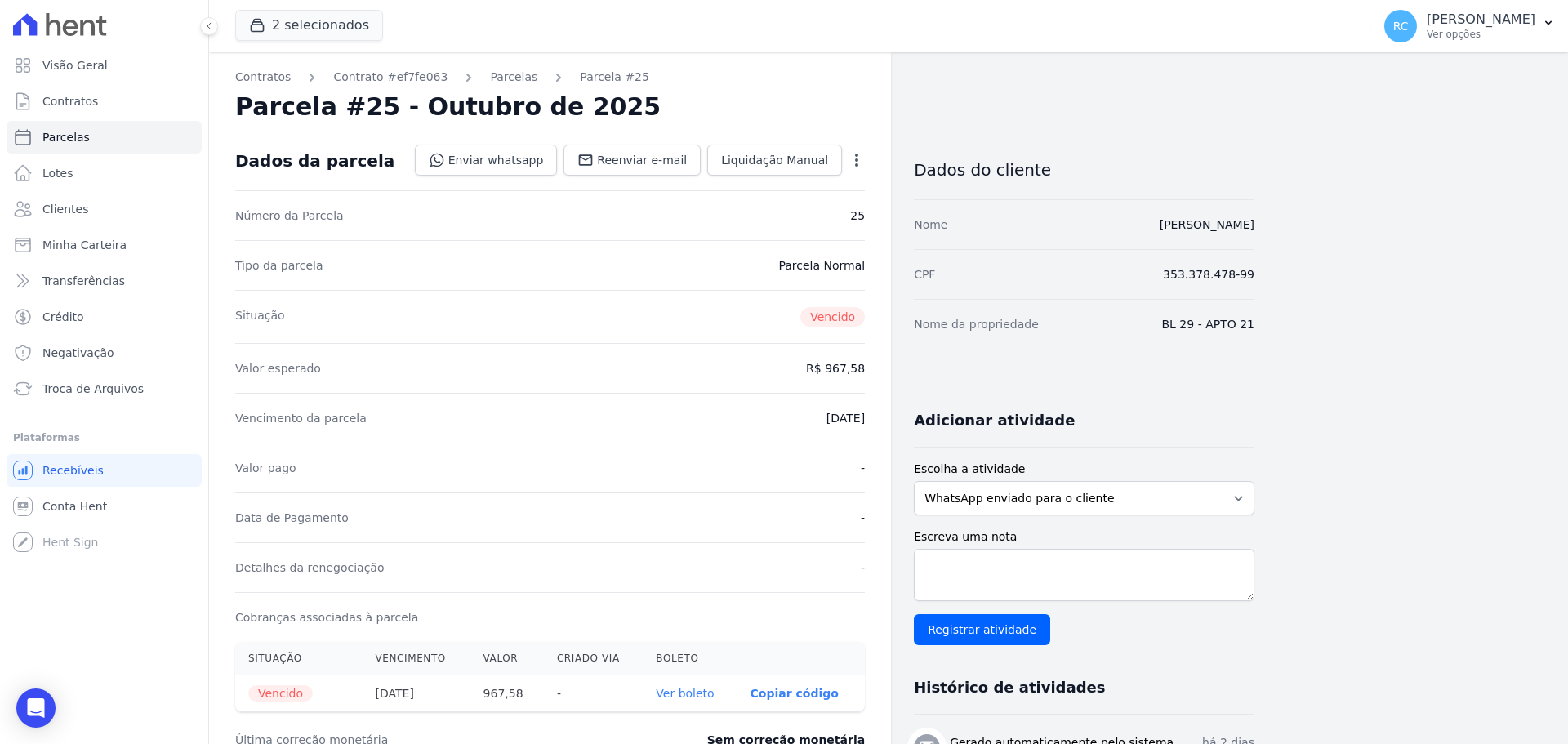
click at [852, 156] on icon "button" at bounding box center [856, 160] width 16 height 16
click at [795, 177] on link "Alterar" at bounding box center [786, 182] width 144 height 29
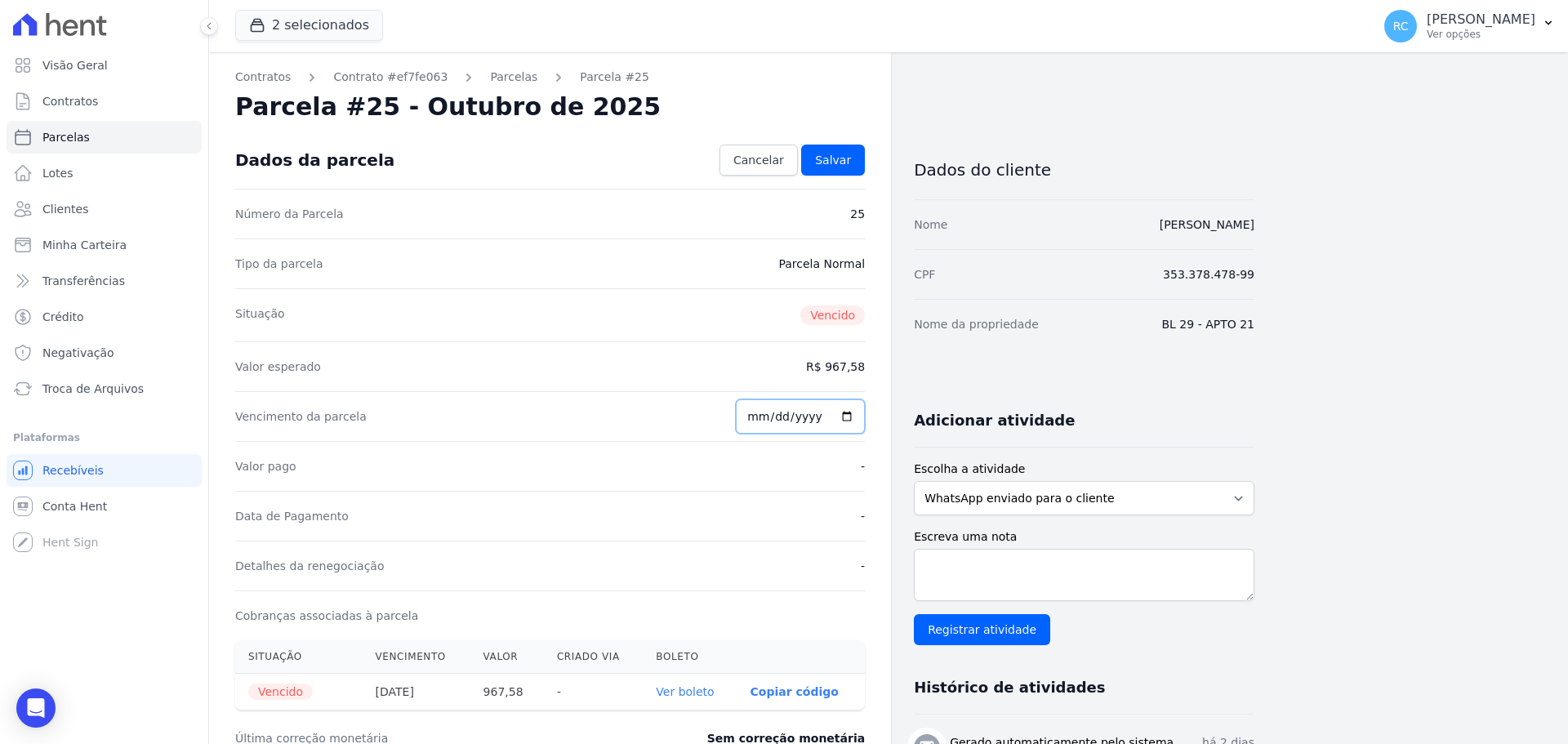
click at [848, 414] on input "2025-10-08" at bounding box center [800, 416] width 129 height 34
type input "2025-10-10"
click at [854, 154] on link "Salvar" at bounding box center [833, 160] width 64 height 31
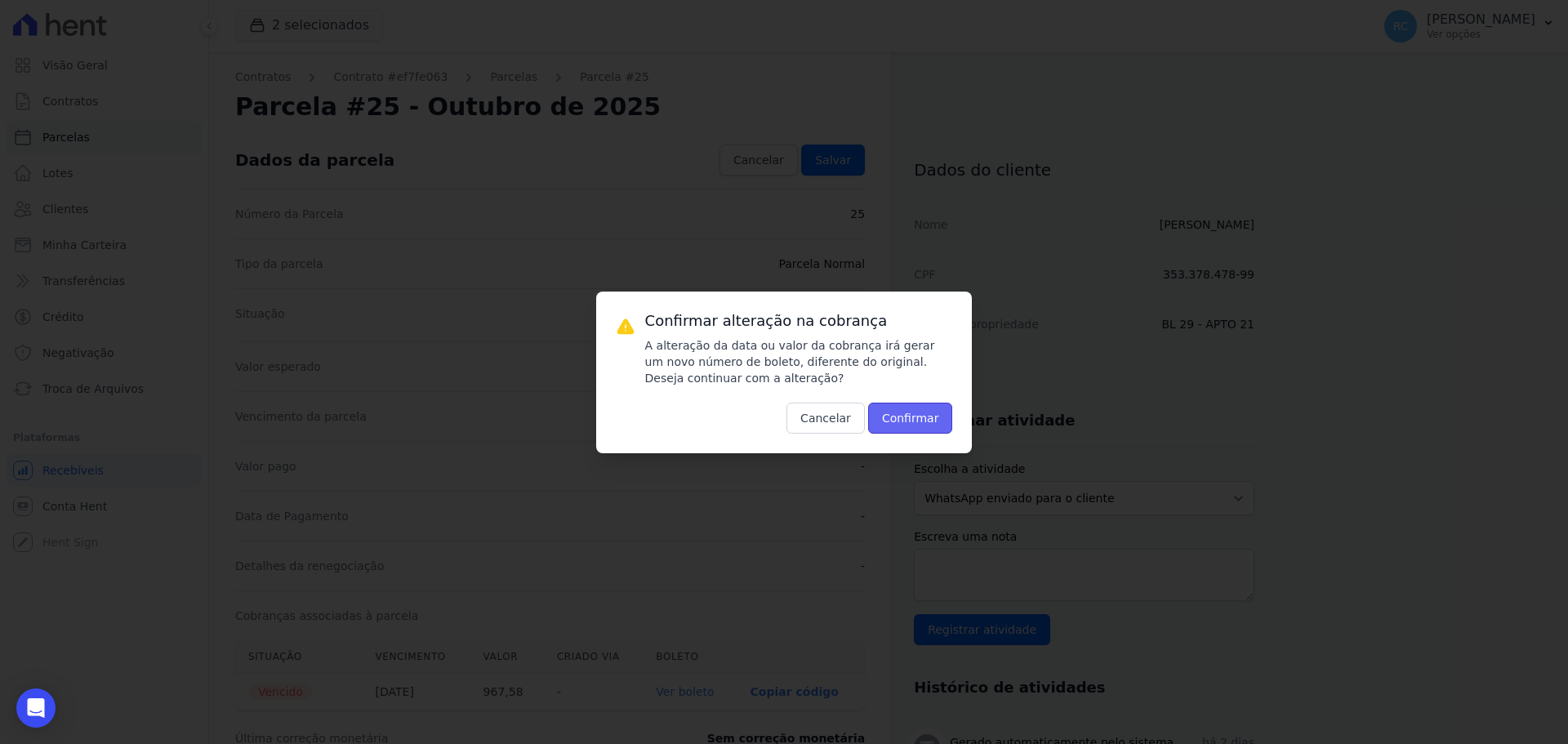
click at [928, 412] on button "Confirmar" at bounding box center [910, 417] width 85 height 31
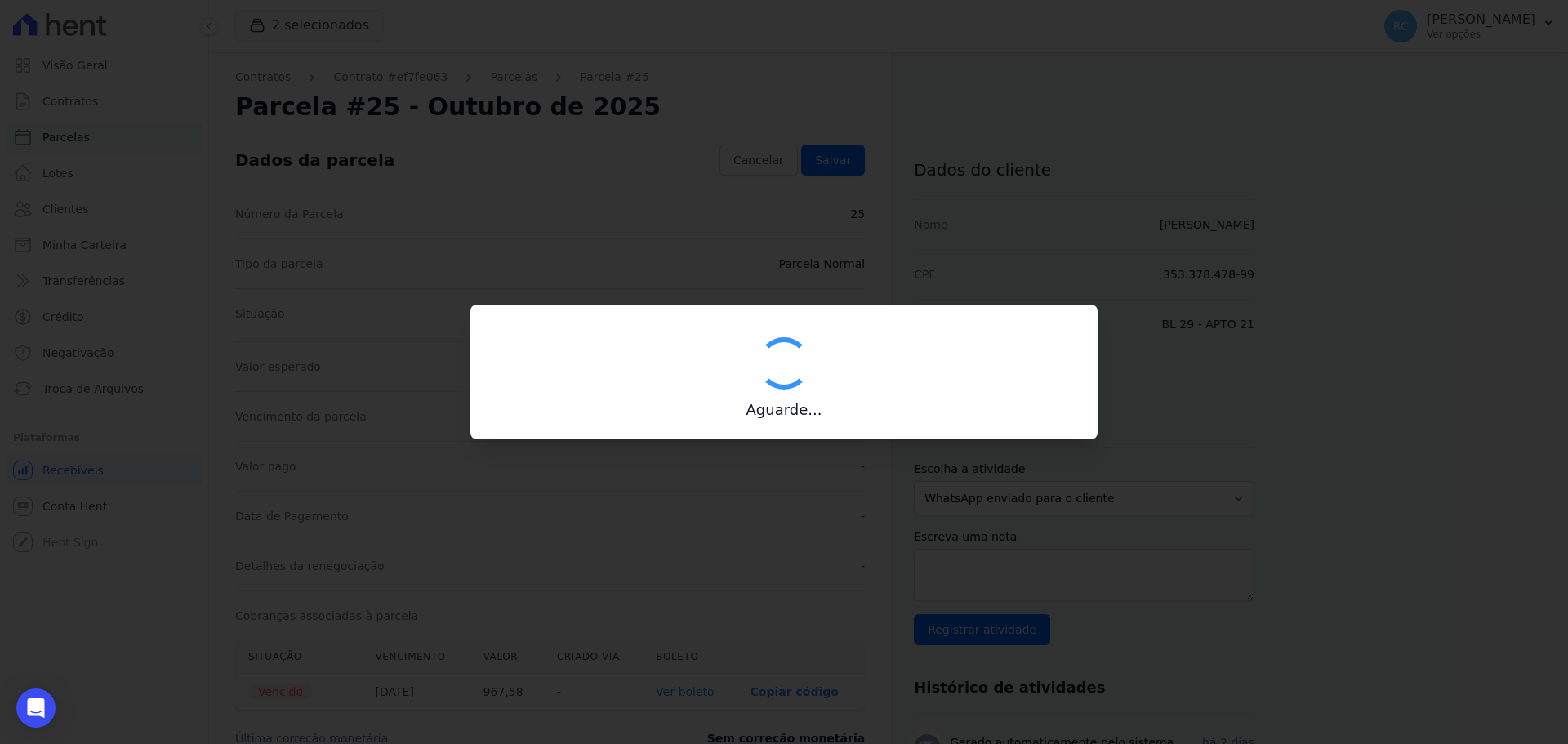
type input "00190000090335103300000674363171912280000096758"
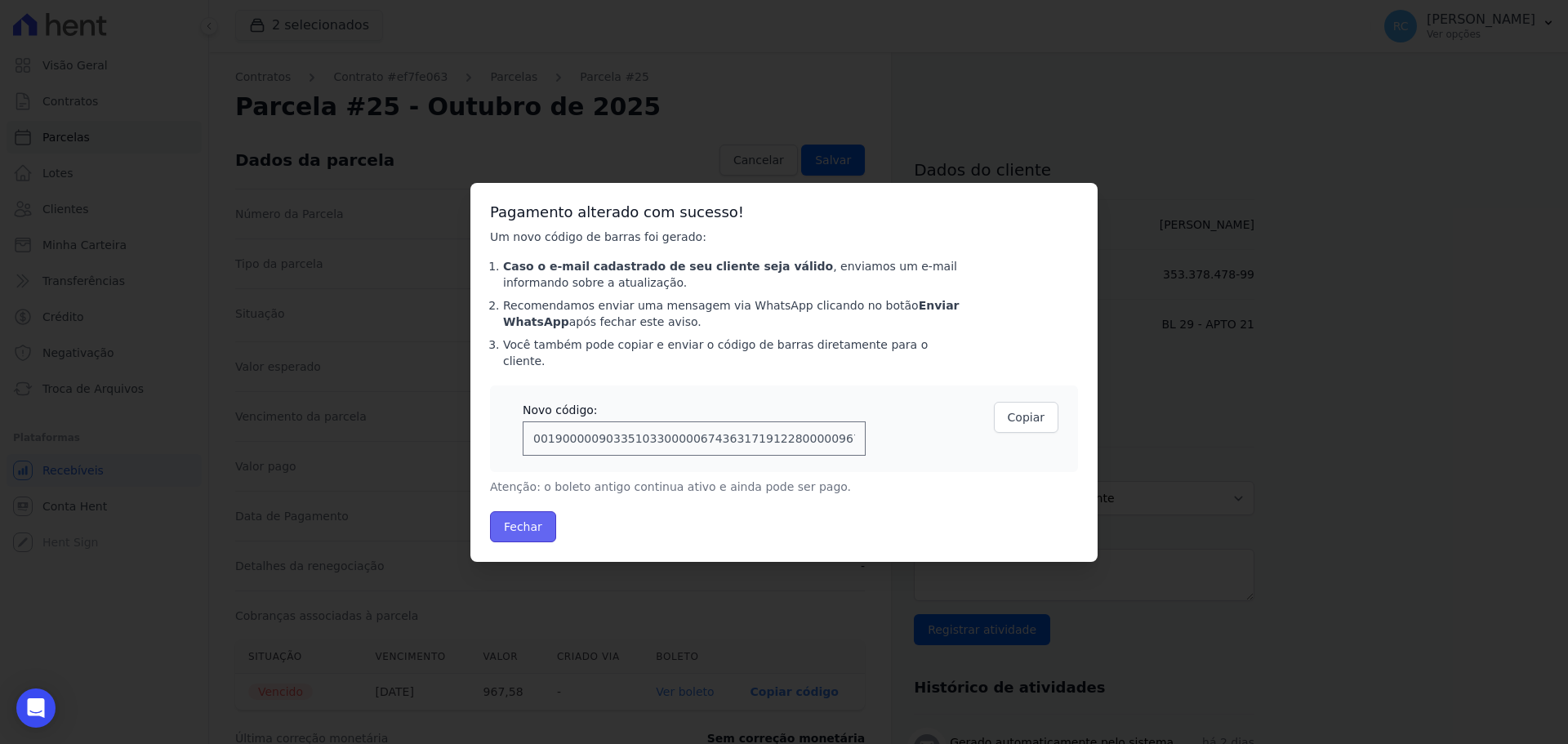
click at [534, 518] on button "Fechar" at bounding box center [523, 526] width 66 height 31
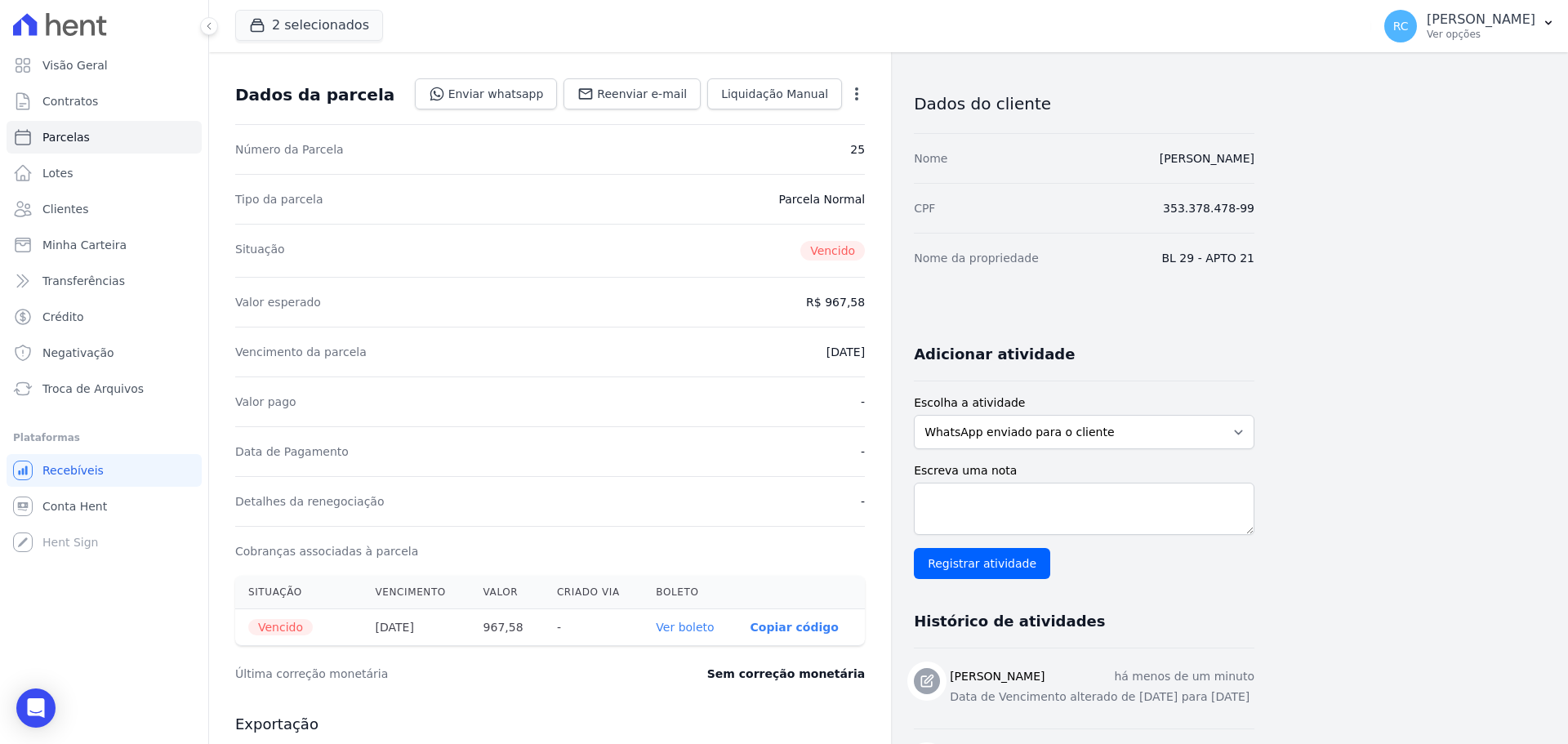
scroll to position [164, 0]
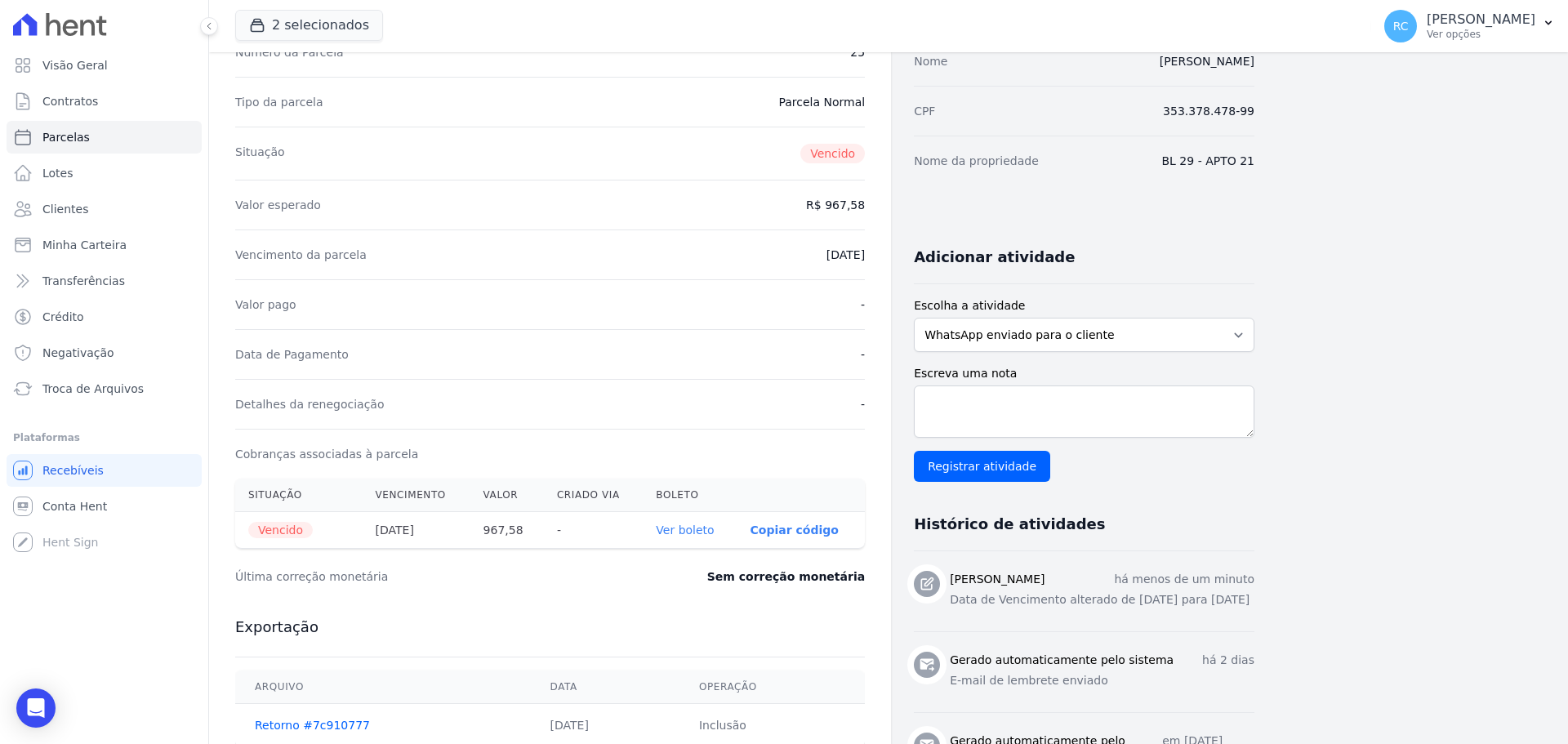
click at [686, 526] on link "Ver boleto" at bounding box center [684, 529] width 58 height 13
click at [47, 697] on div "Open Intercom Messenger" at bounding box center [36, 708] width 43 height 43
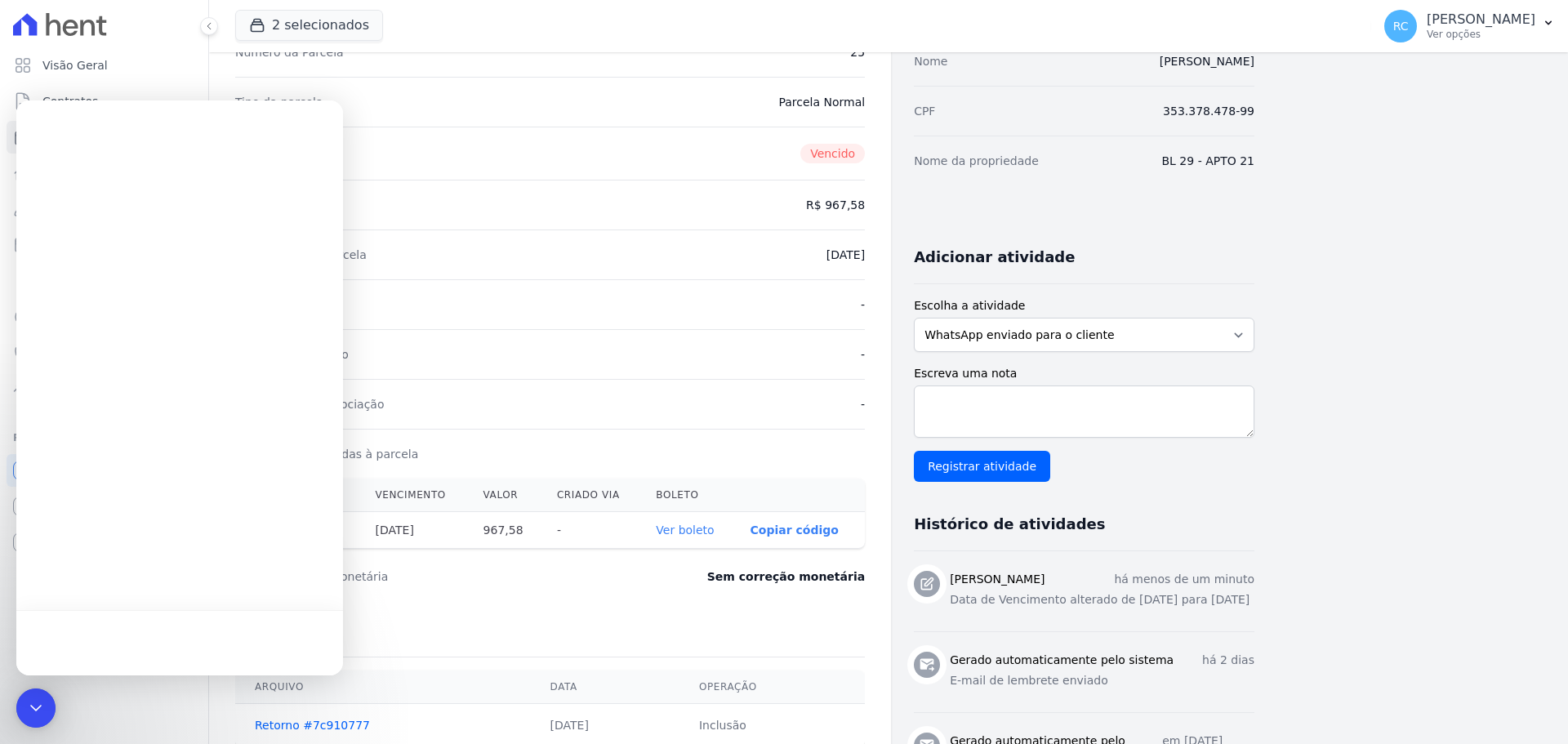
scroll to position [0, 0]
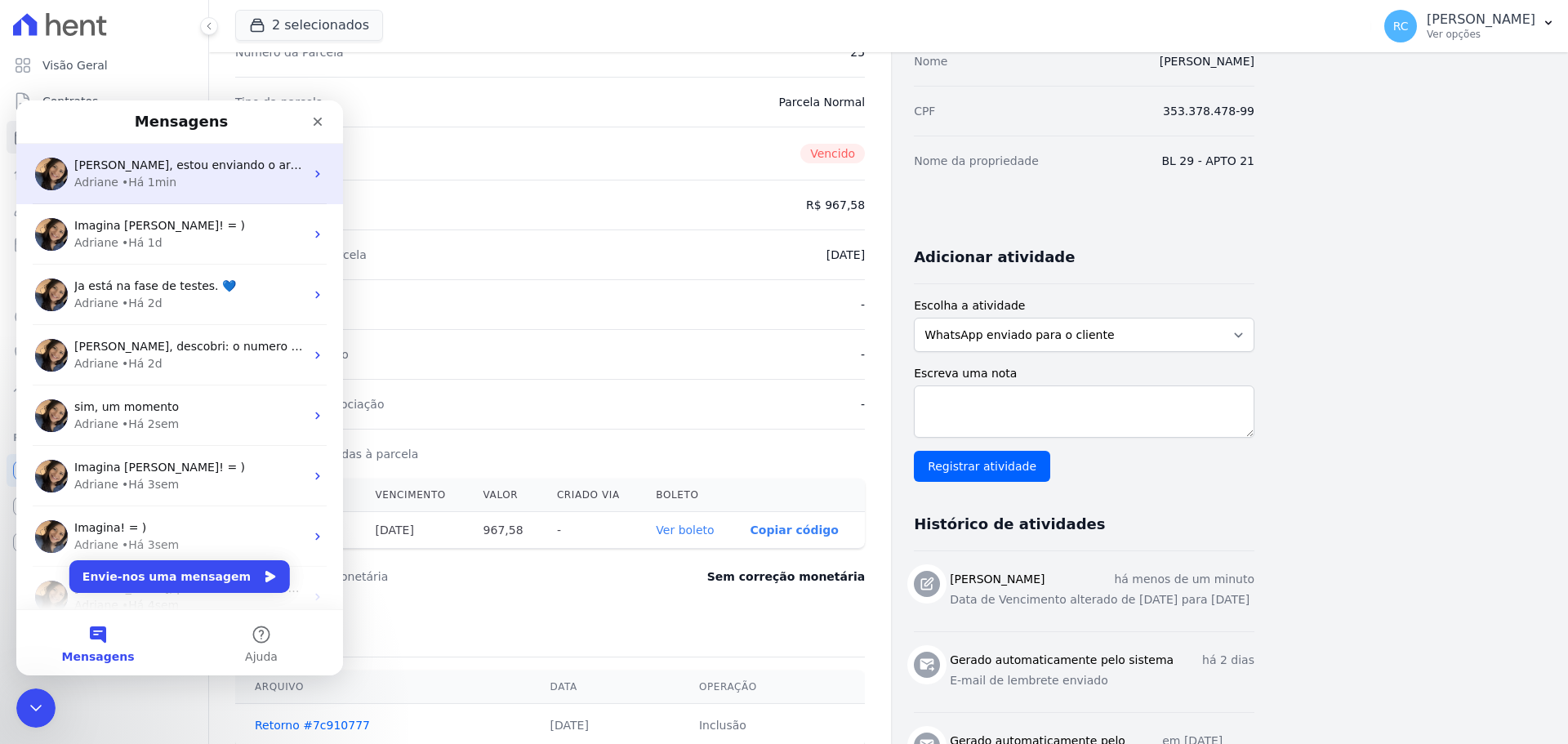
click at [207, 176] on div "Adriane • Há 1min" at bounding box center [189, 182] width 231 height 17
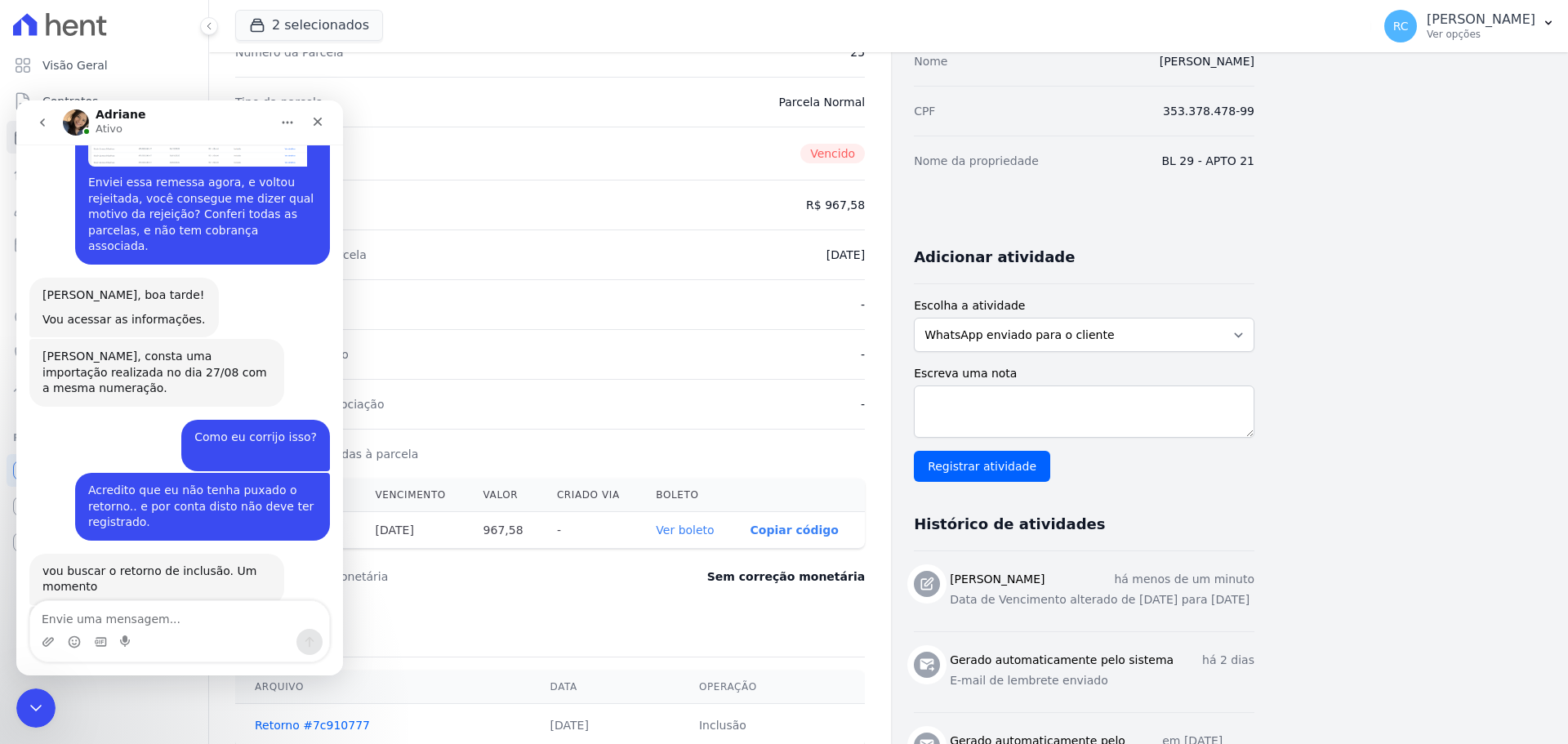
scroll to position [1006, 0]
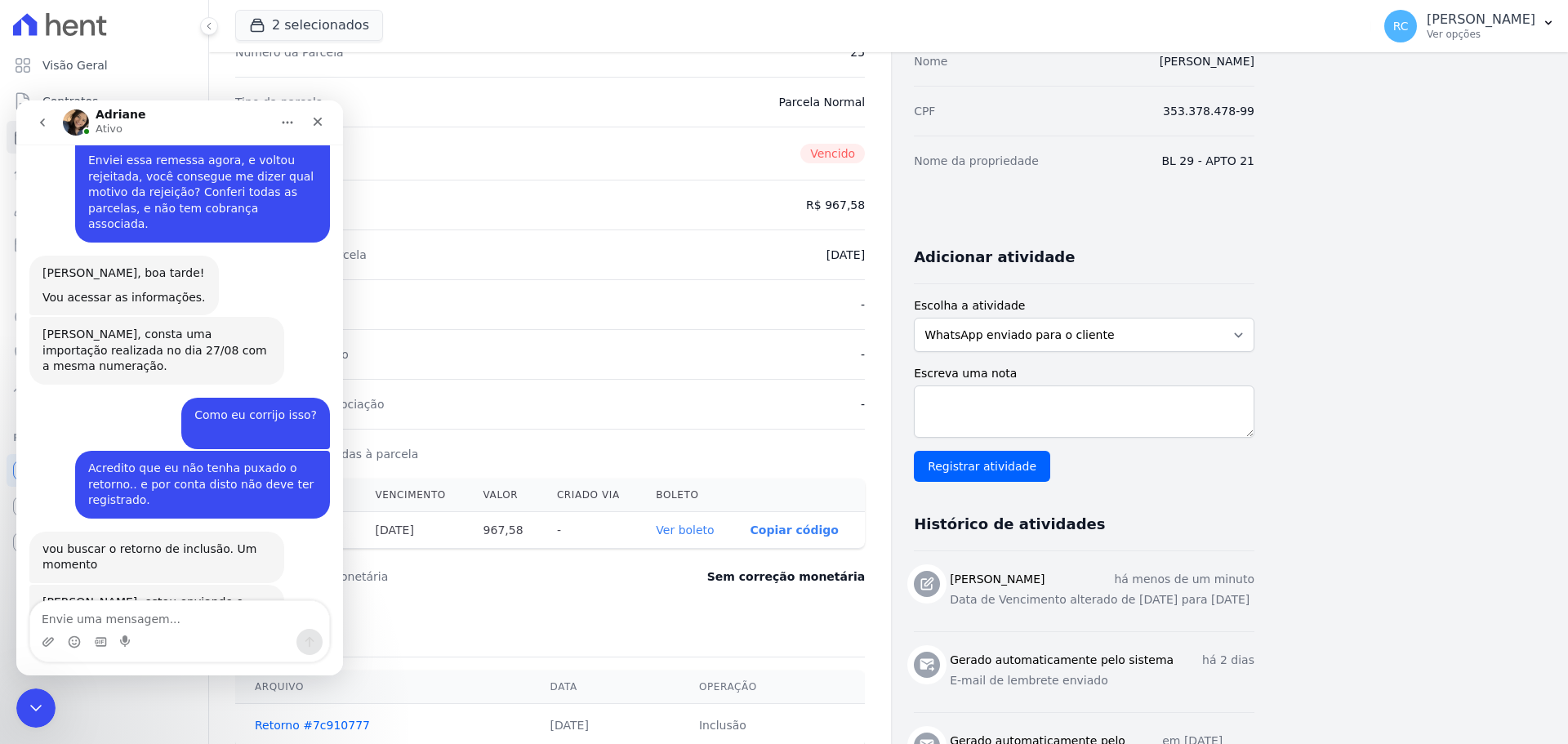
click at [123, 651] on div "PDFIC_PDF_...134450.ret" at bounding box center [129, 659] width 141 height 17
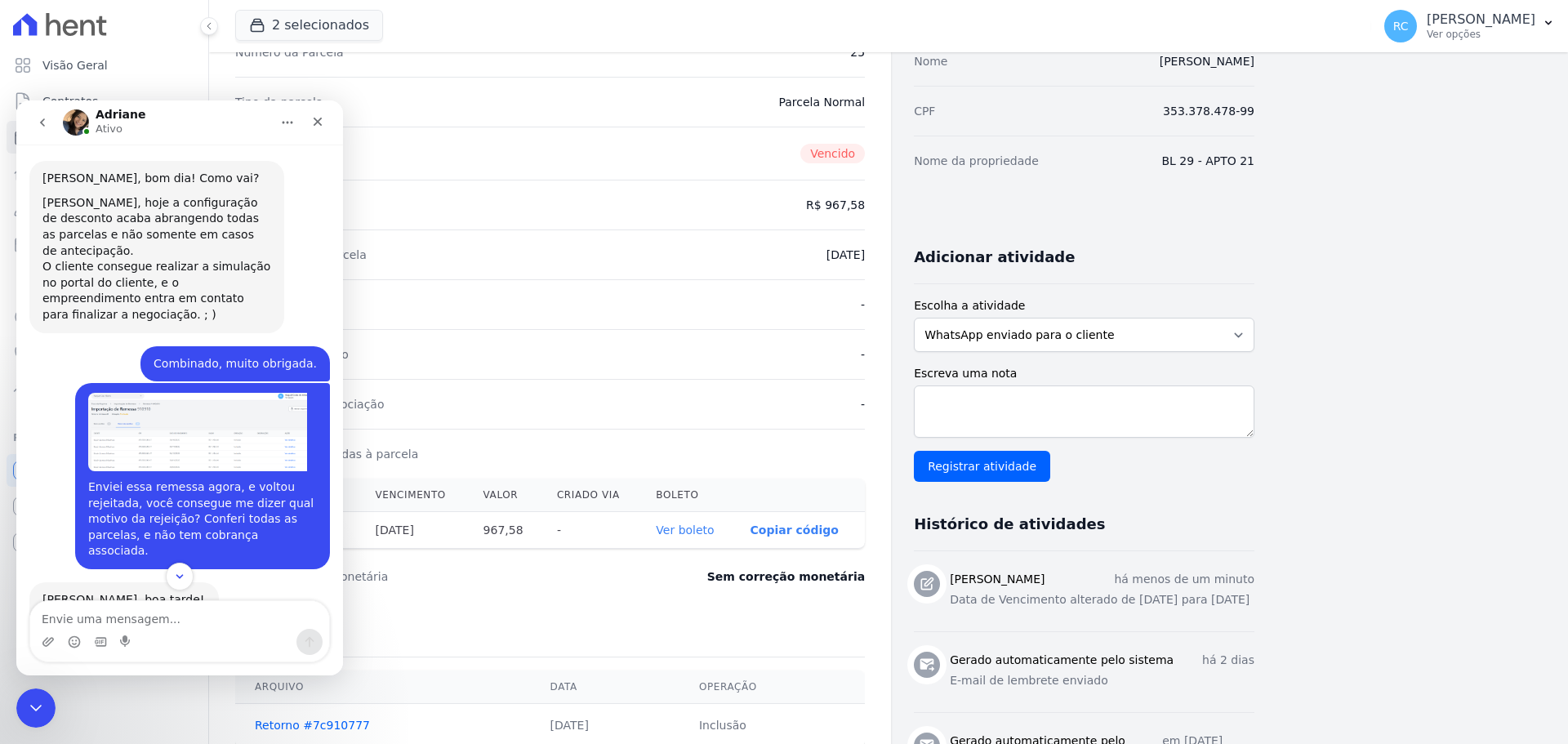
click at [210, 392] on img "Raquel diz…" at bounding box center [197, 431] width 219 height 78
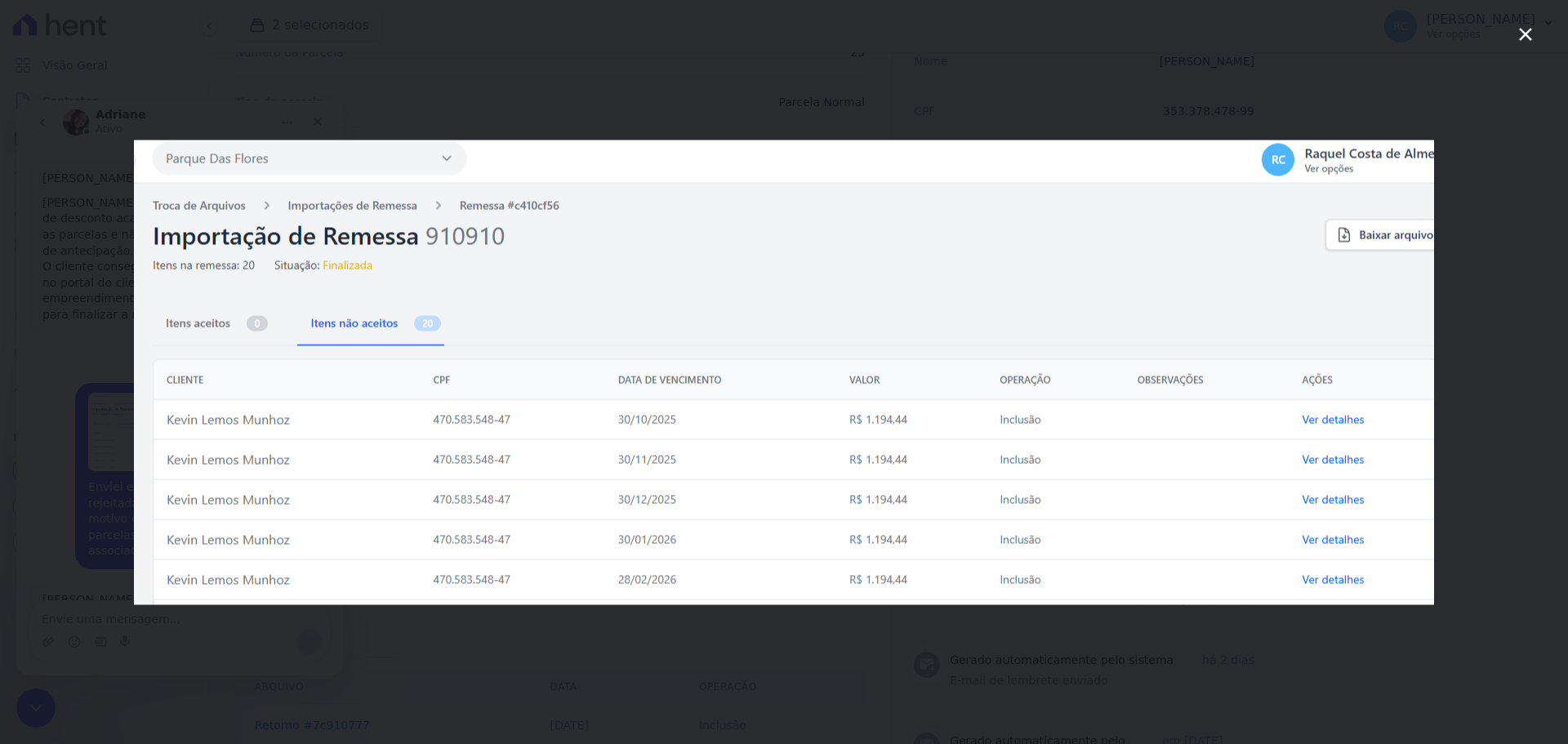
click at [78, 352] on div "Messenger da Intercom" at bounding box center [784, 372] width 1568 height 744
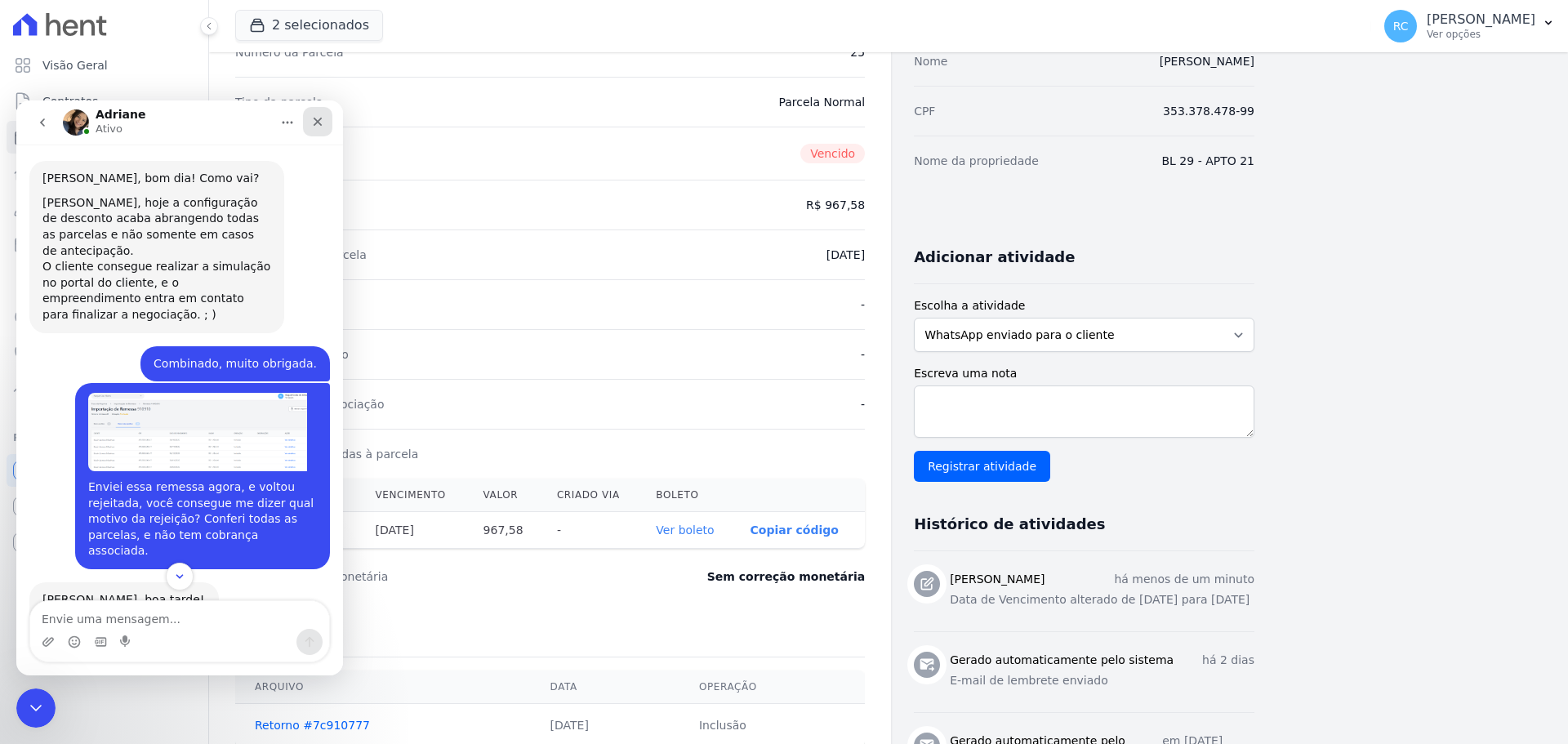
click at [325, 119] on div "Fechar" at bounding box center [317, 121] width 29 height 29
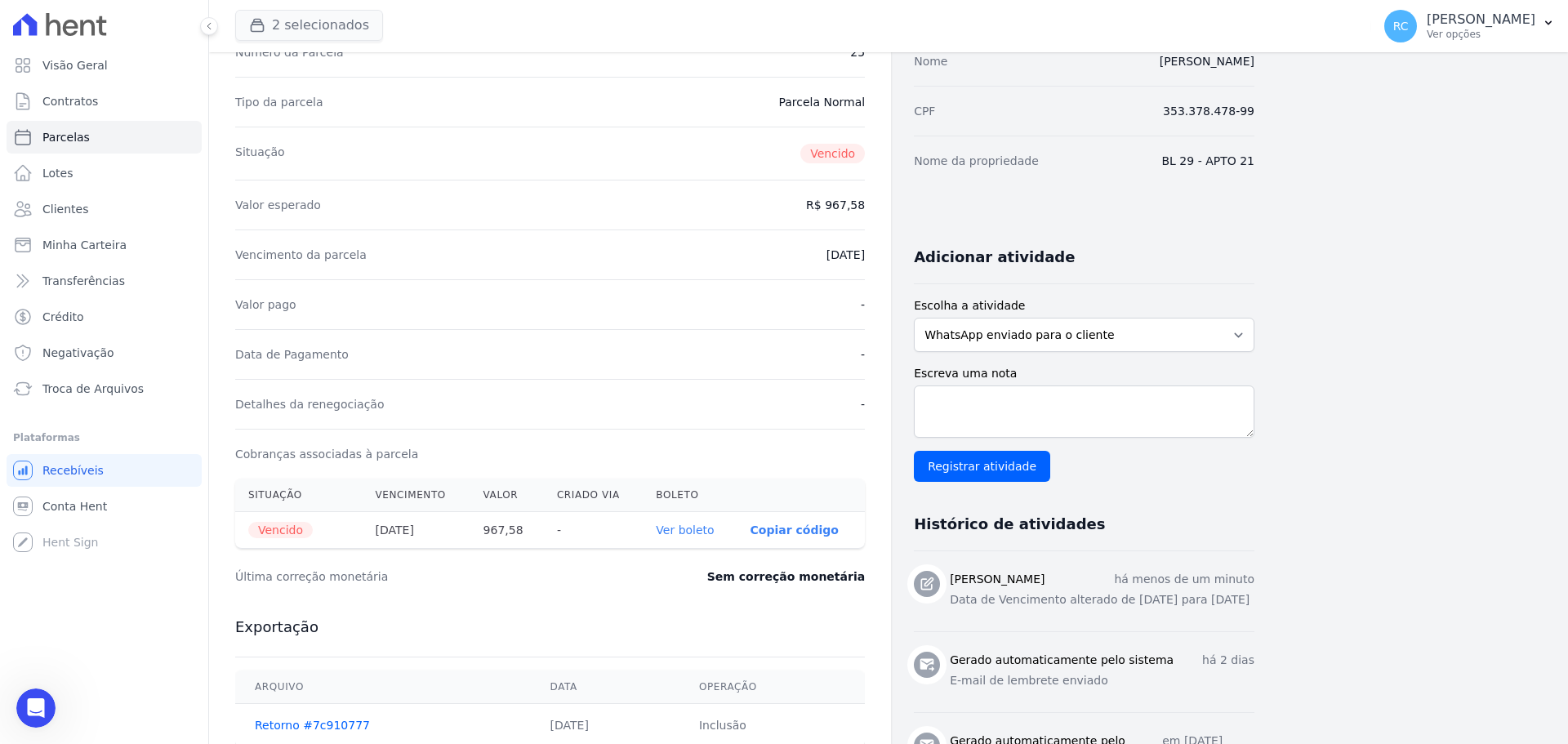
scroll to position [1006, 0]
click at [29, 706] on icon "Abrir mensagem da Intercom" at bounding box center [33, 705] width 27 height 27
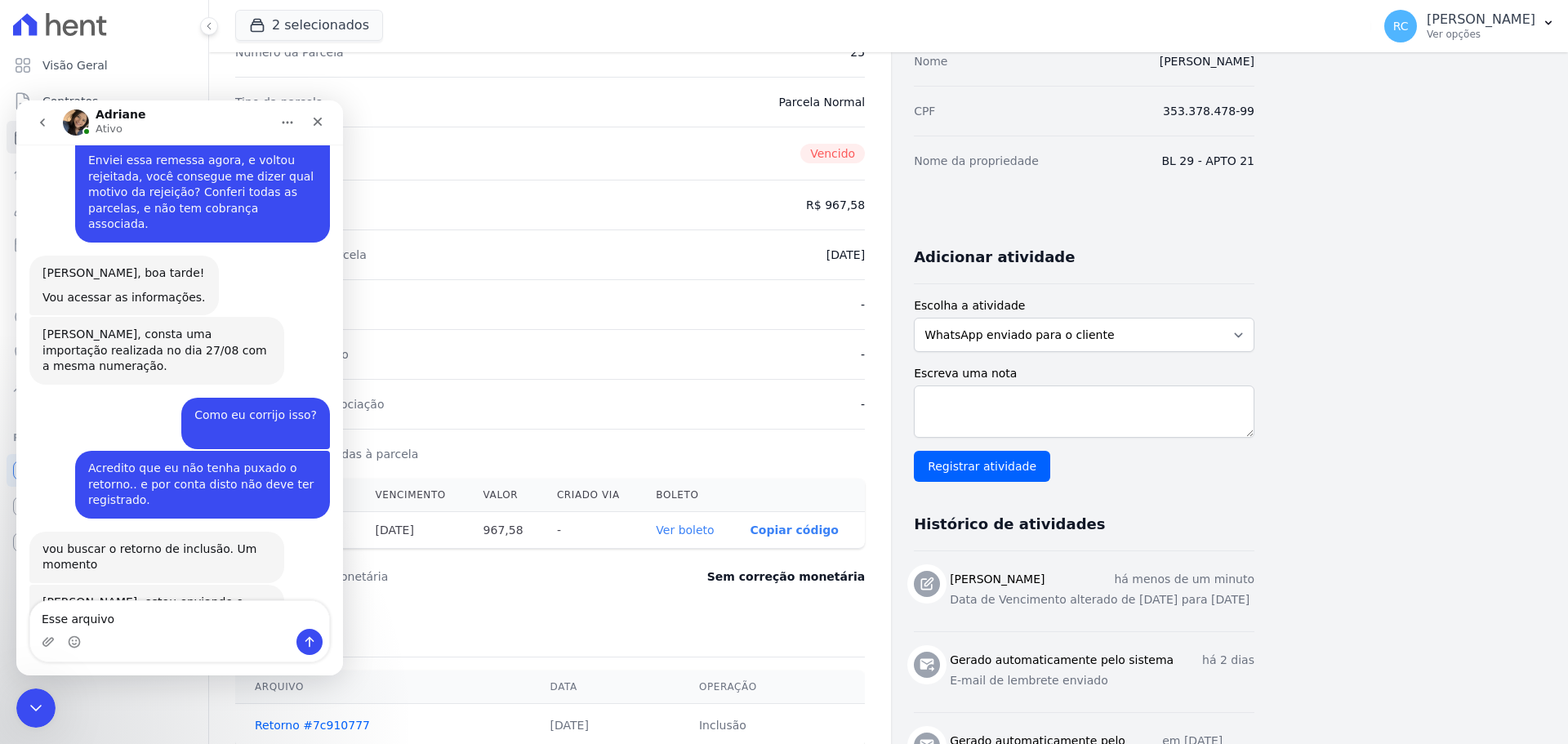
type textarea "Esse"
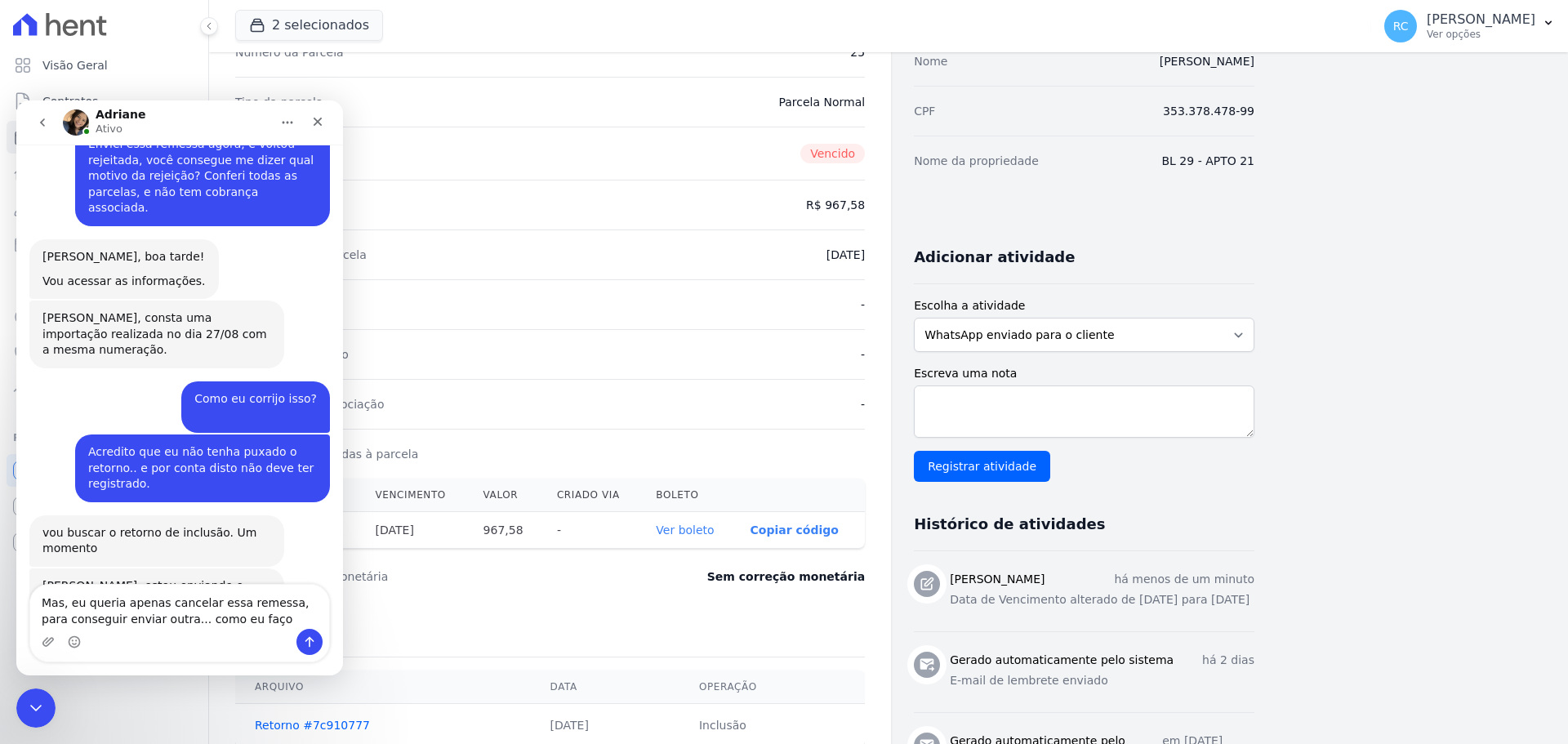
type textarea "Mas, eu queria apenas cancelar essa remessa, para conseguir enviar outra... com…"
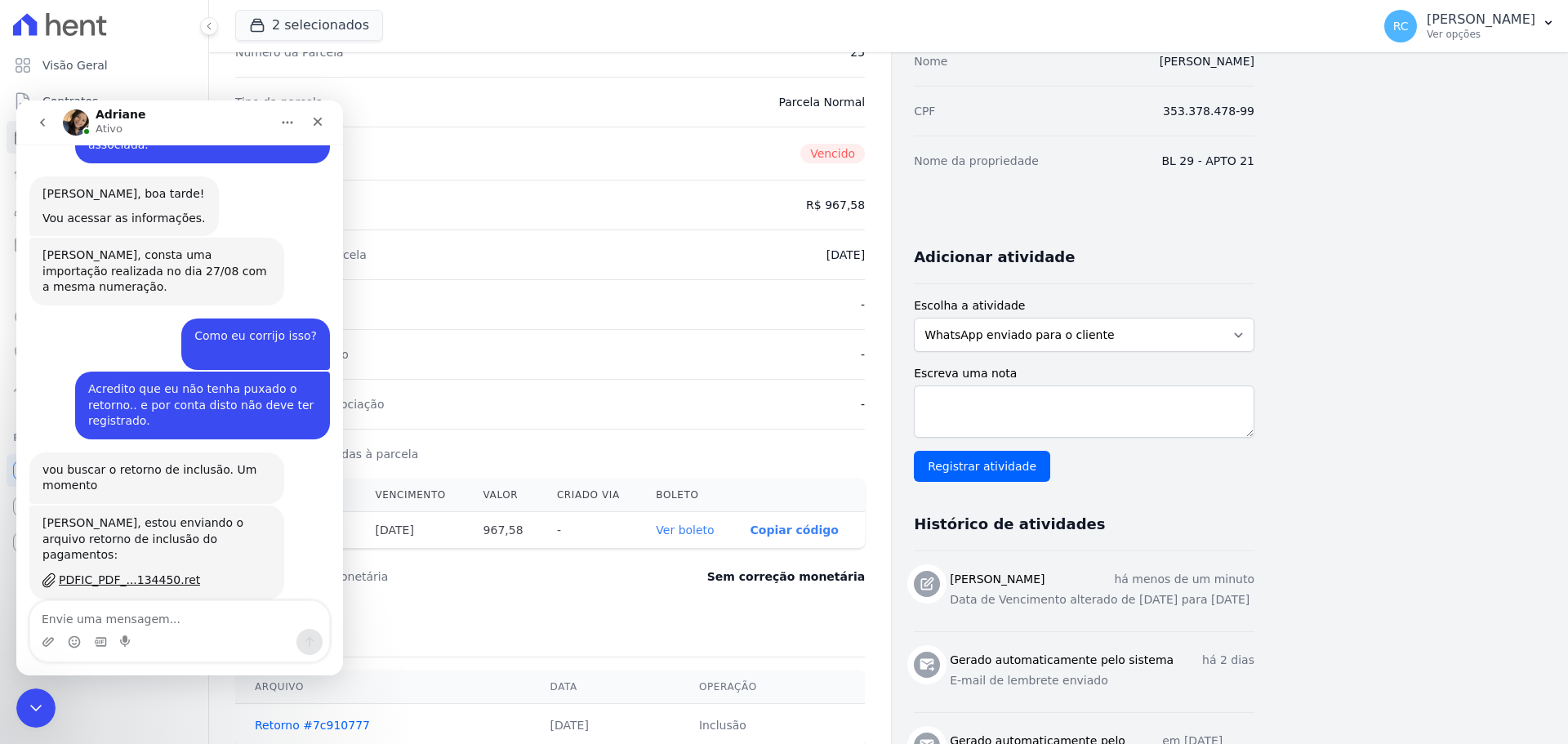
scroll to position [1086, 0]
click at [37, 690] on div "Fechar mensagem da Intercom" at bounding box center [33, 705] width 39 height 39
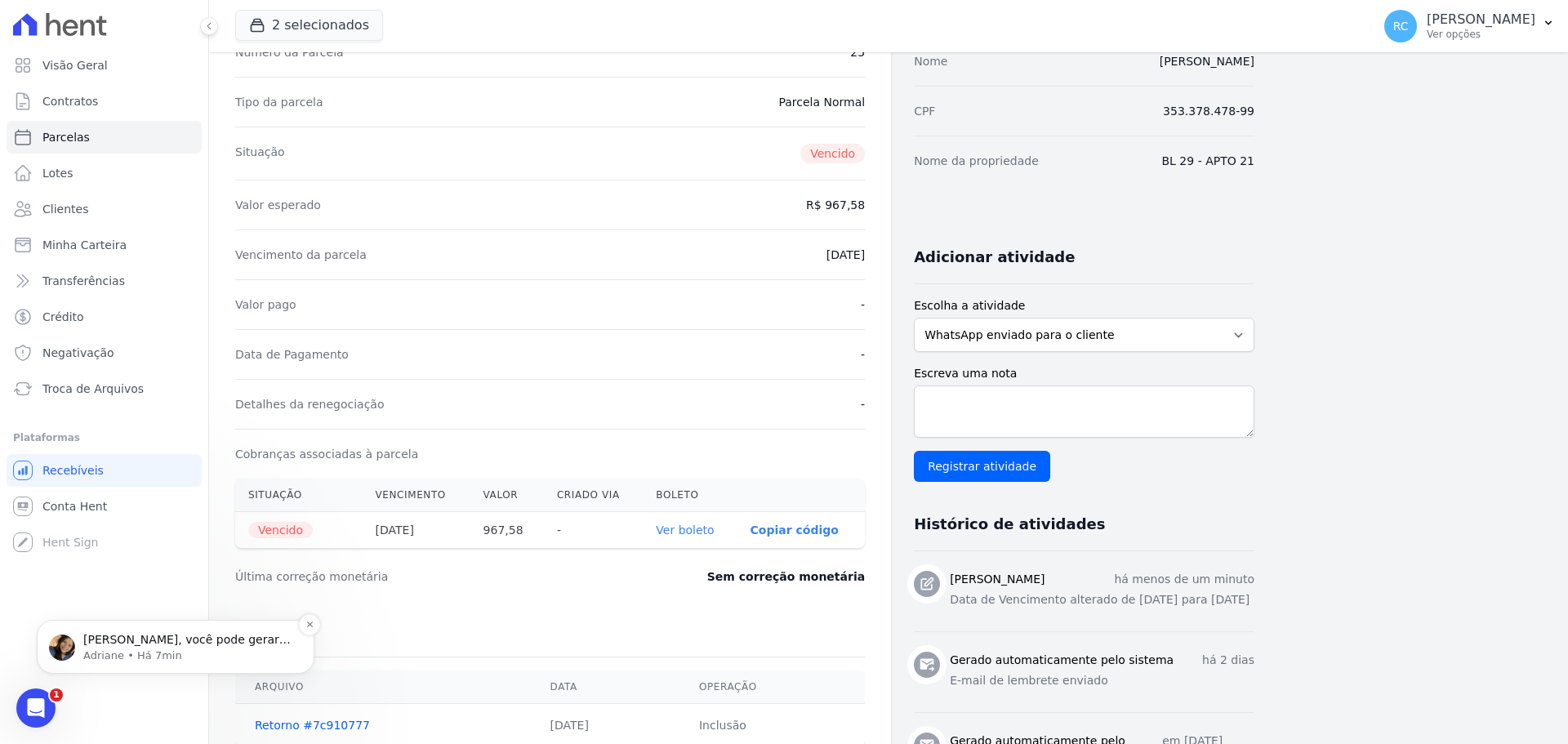
scroll to position [0, 0]
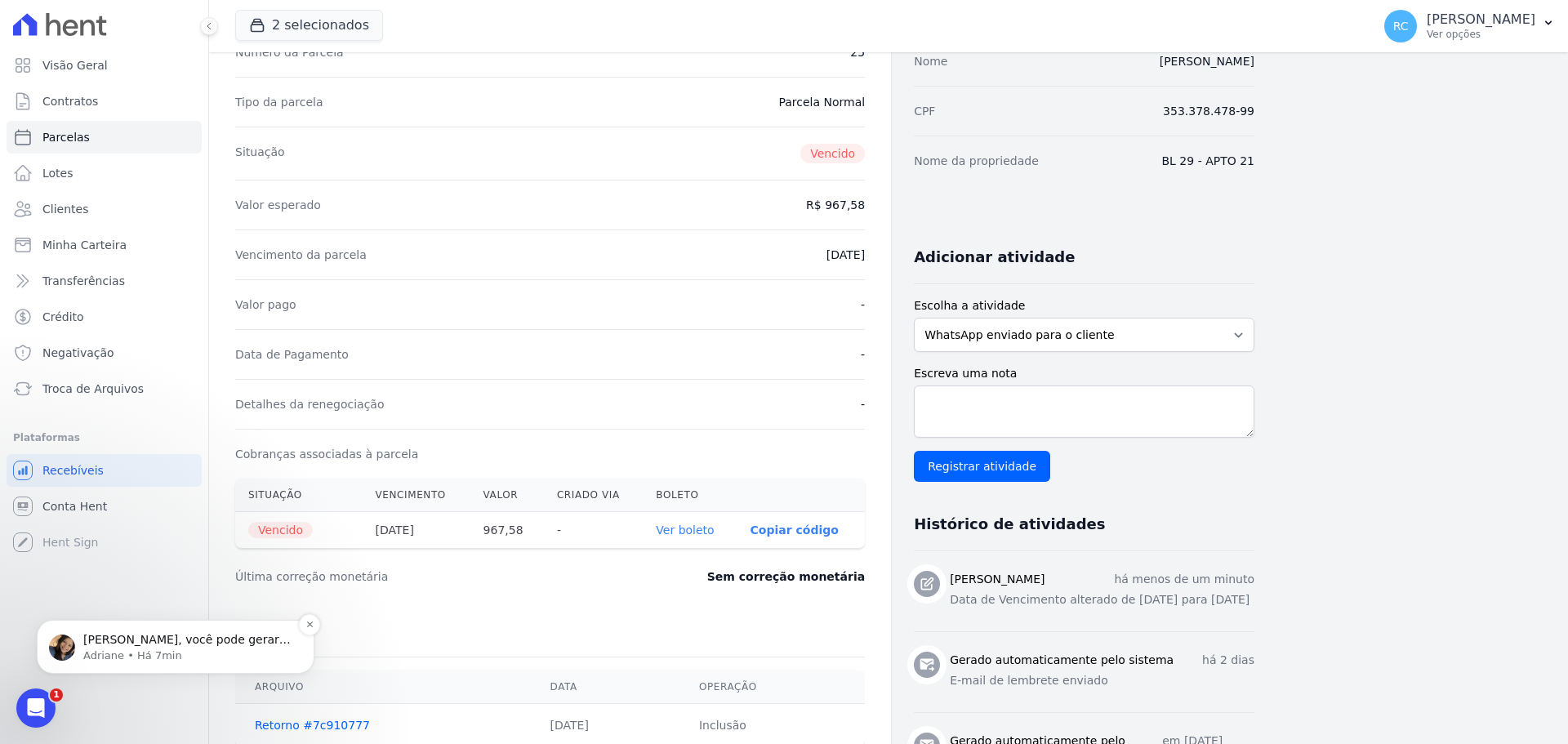
click at [110, 648] on p "Adriane • Há 7min" at bounding box center [188, 655] width 211 height 15
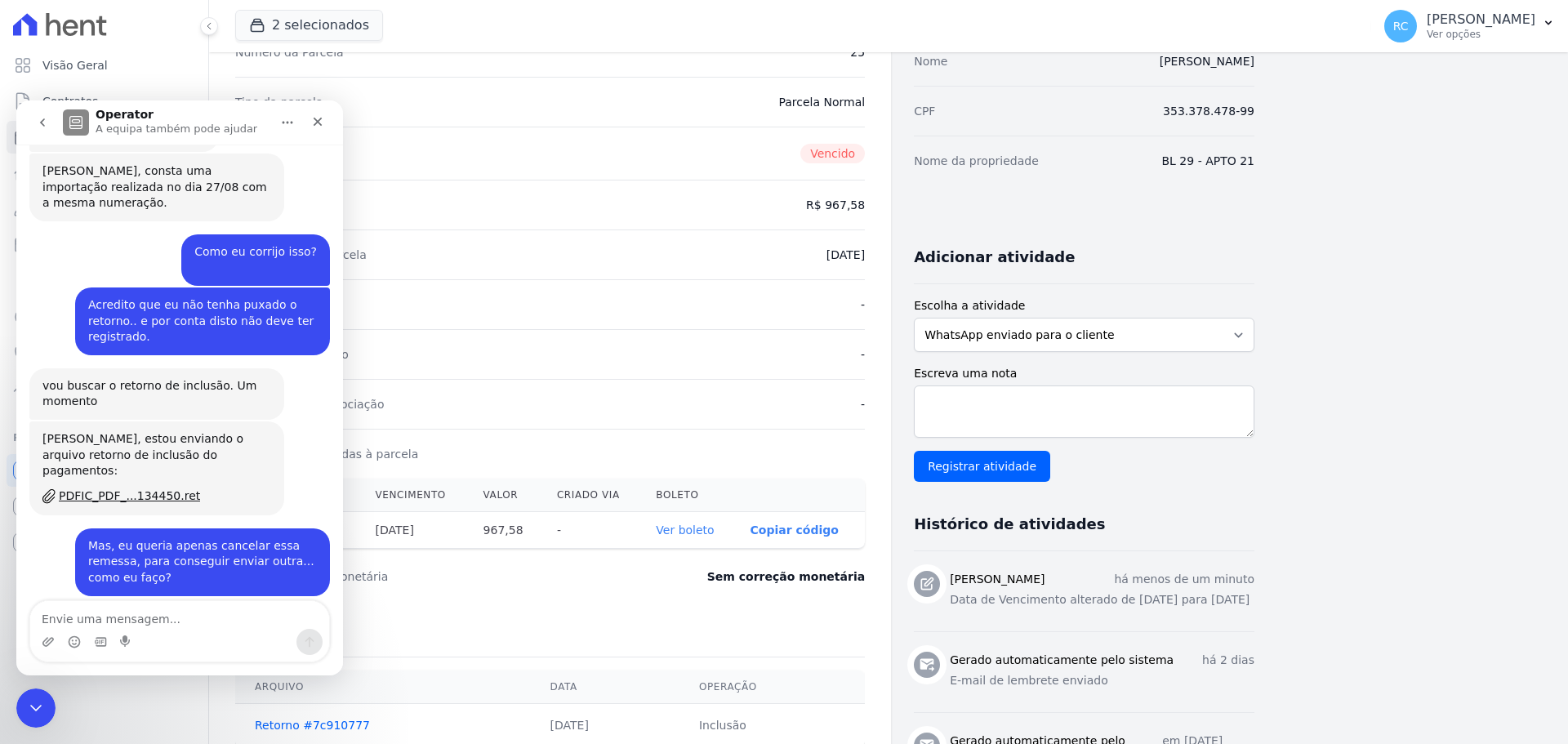
scroll to position [1183, 0]
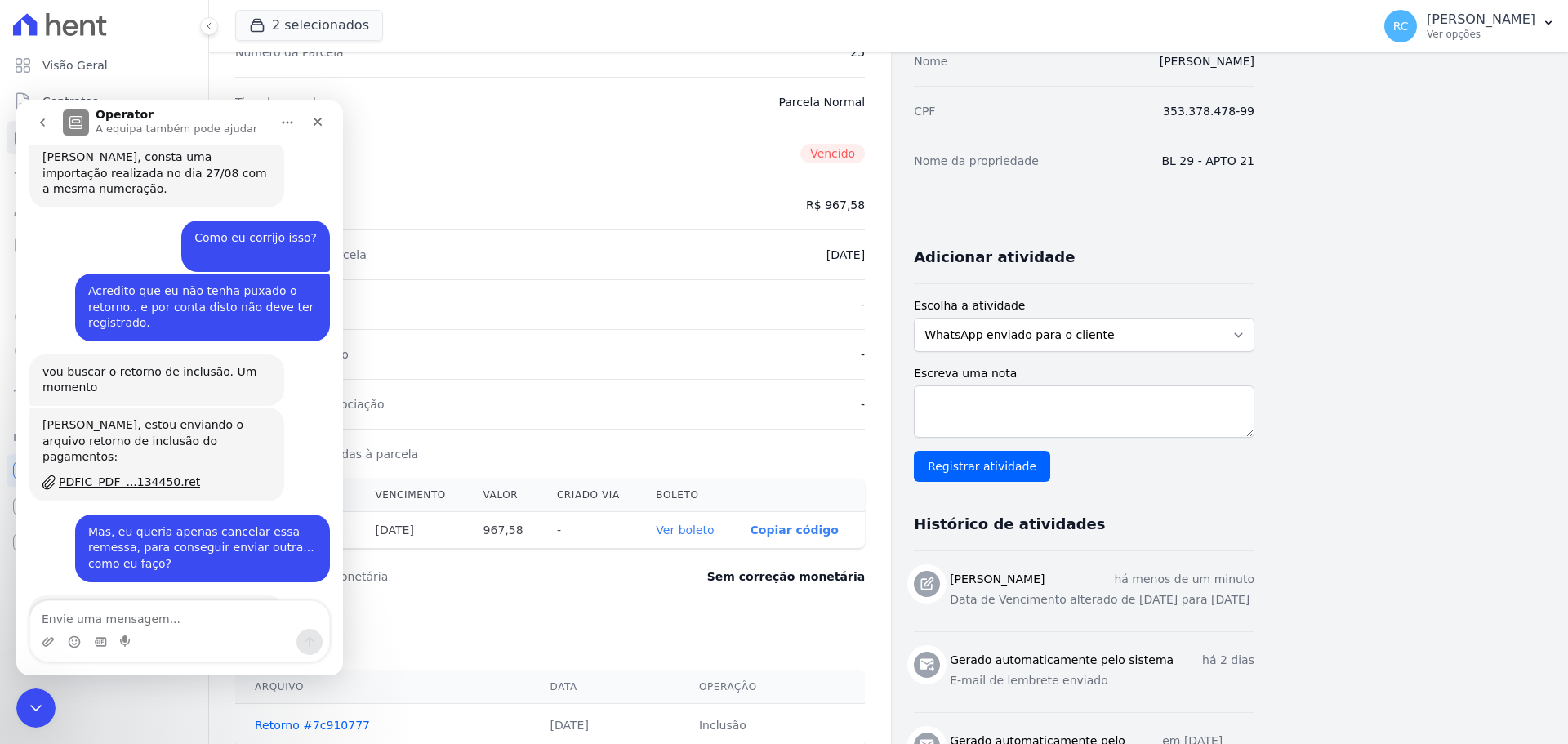
click at [175, 622] on textarea "Envie uma mensagem..." at bounding box center [179, 615] width 299 height 28
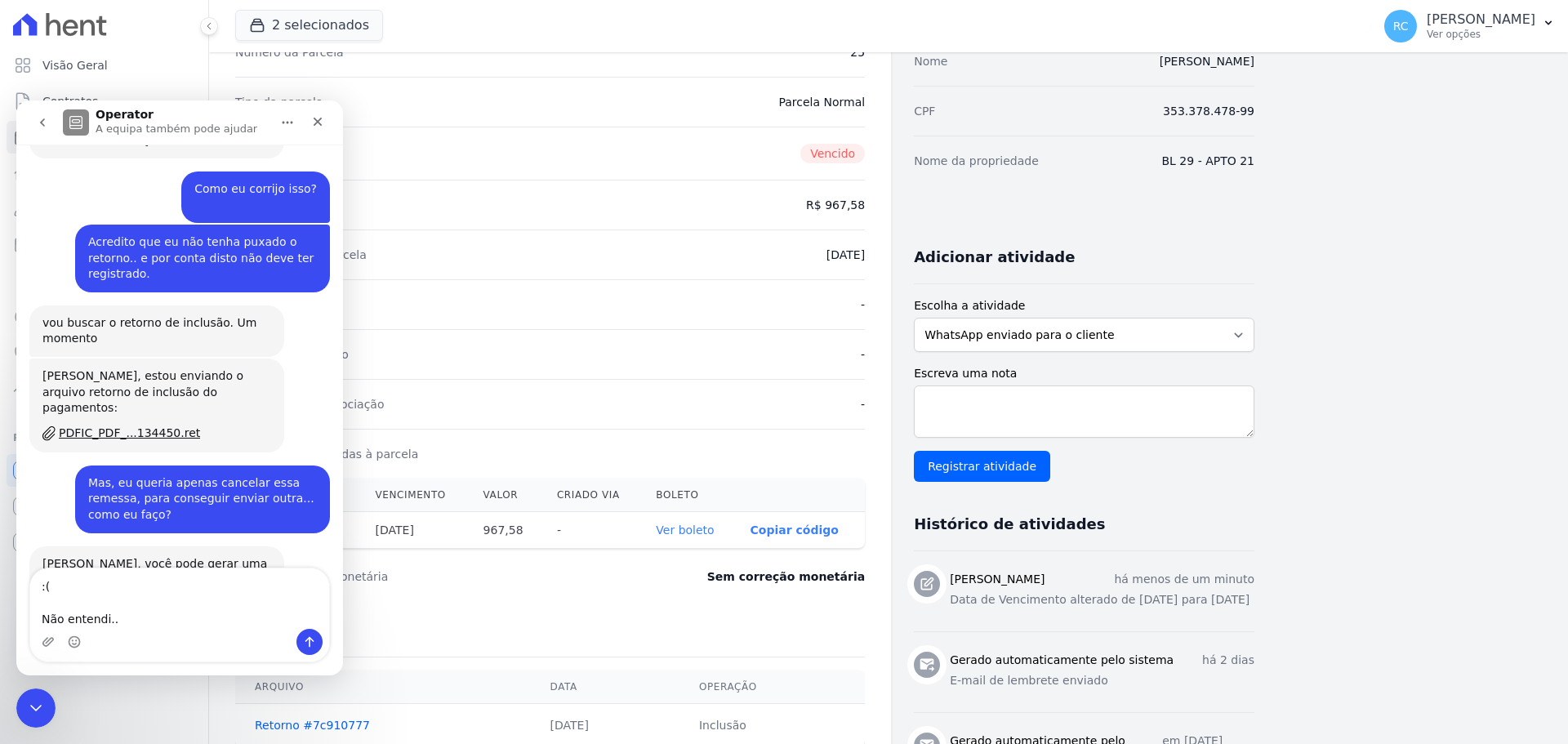
scroll to position [1248, 0]
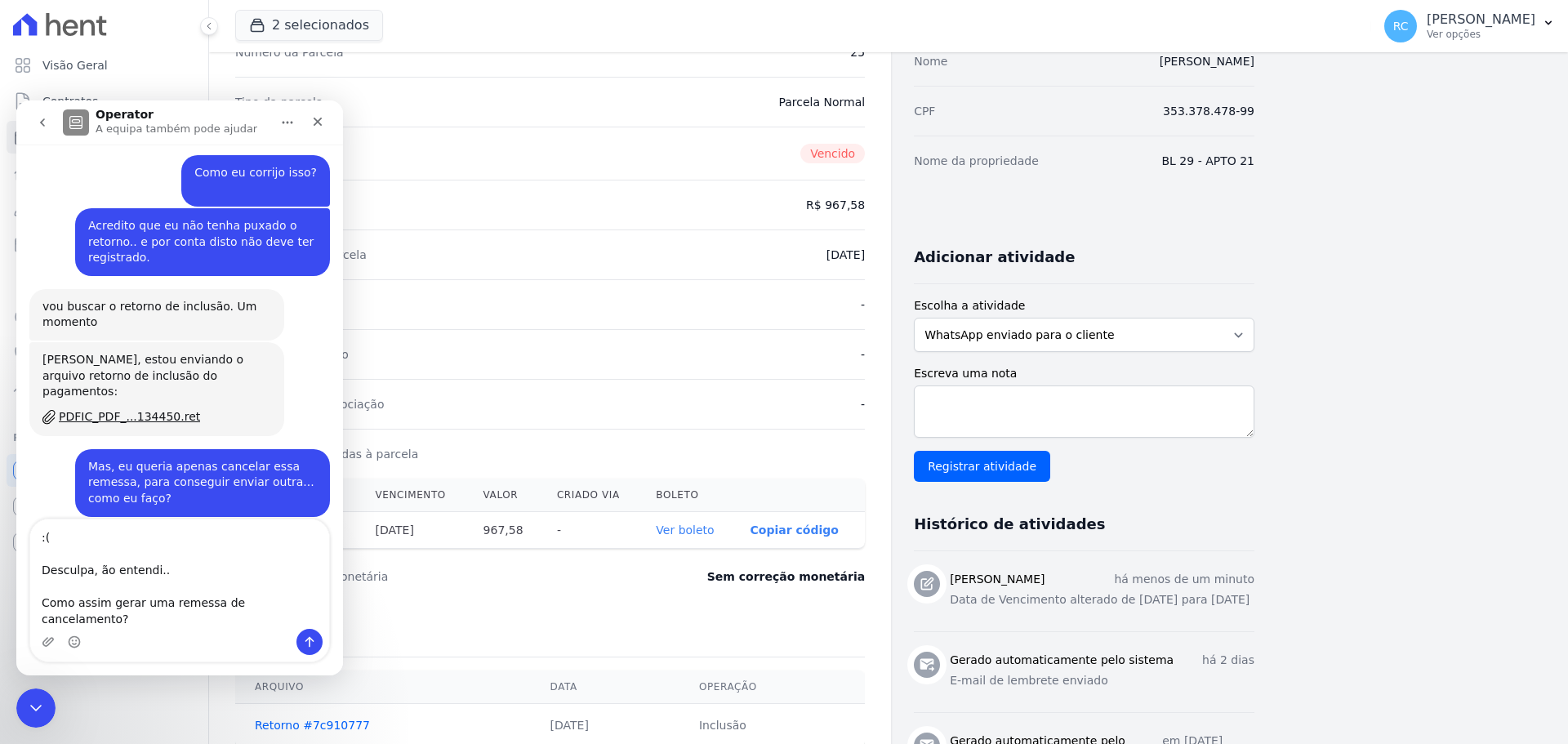
type textarea ":( Desculpa, não entendi.. Como assim gerar uma remessa de cancelamento?"
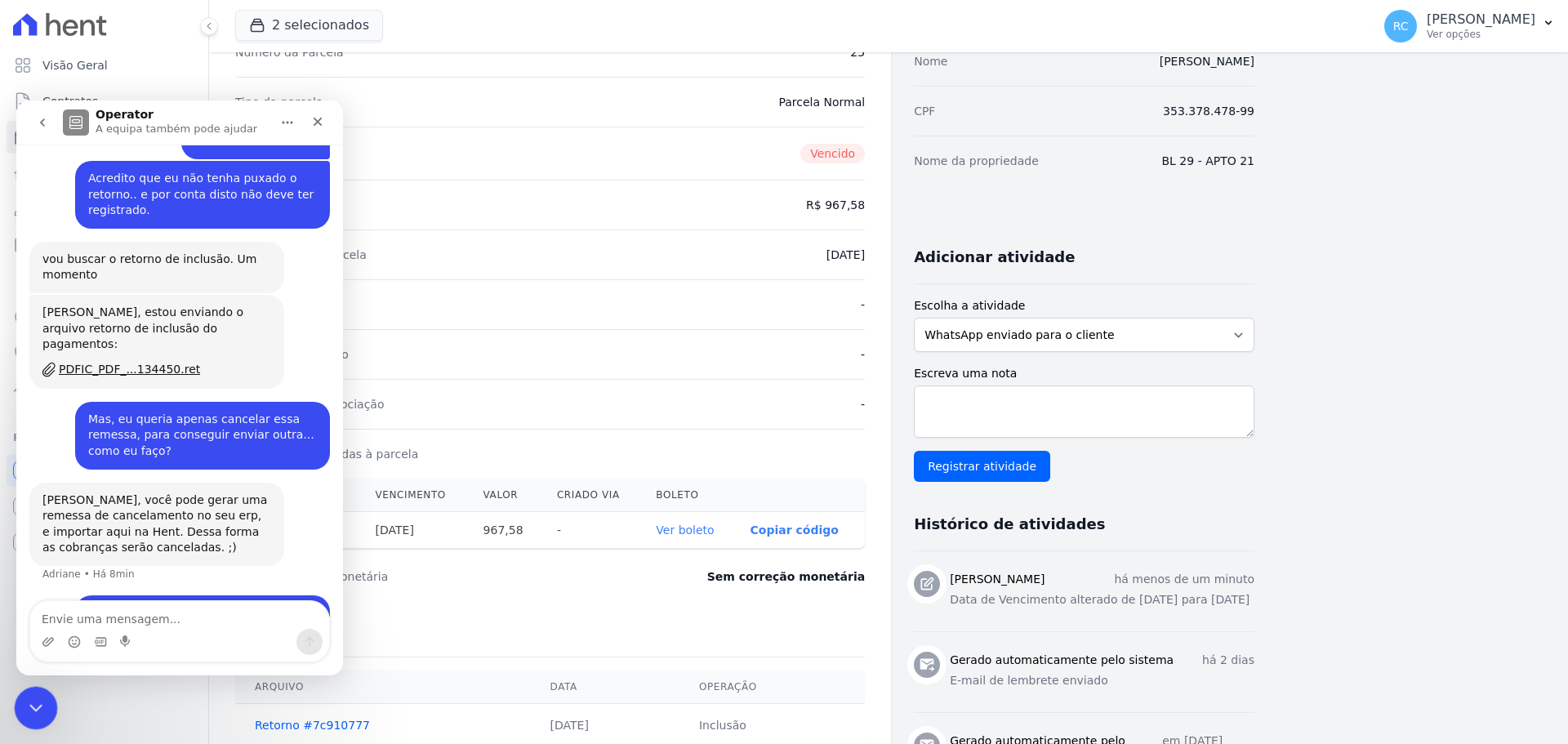
click at [38, 691] on div "Fechar mensagem da Intercom" at bounding box center [33, 705] width 39 height 39
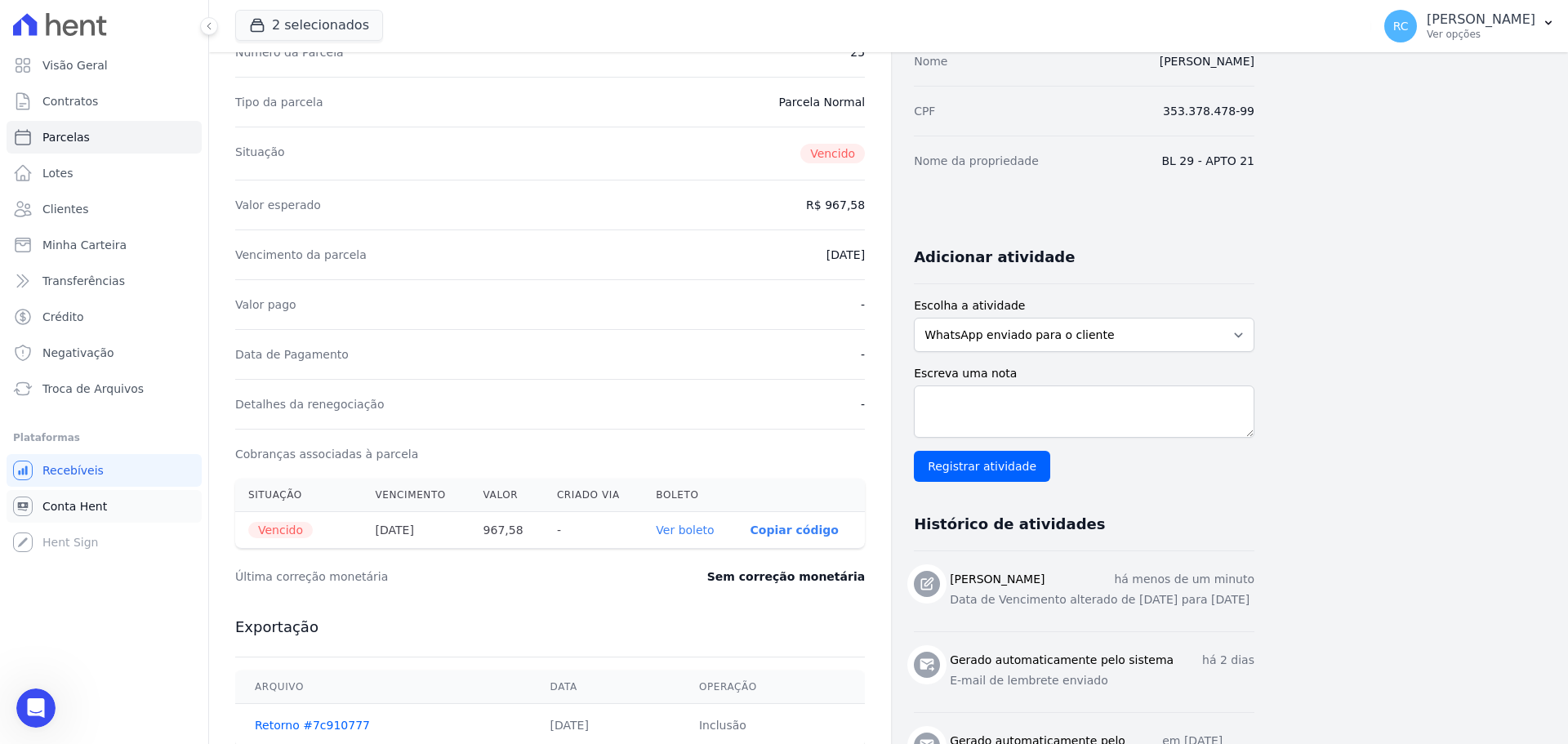
click at [99, 502] on span "Conta Hent" at bounding box center [75, 506] width 65 height 16
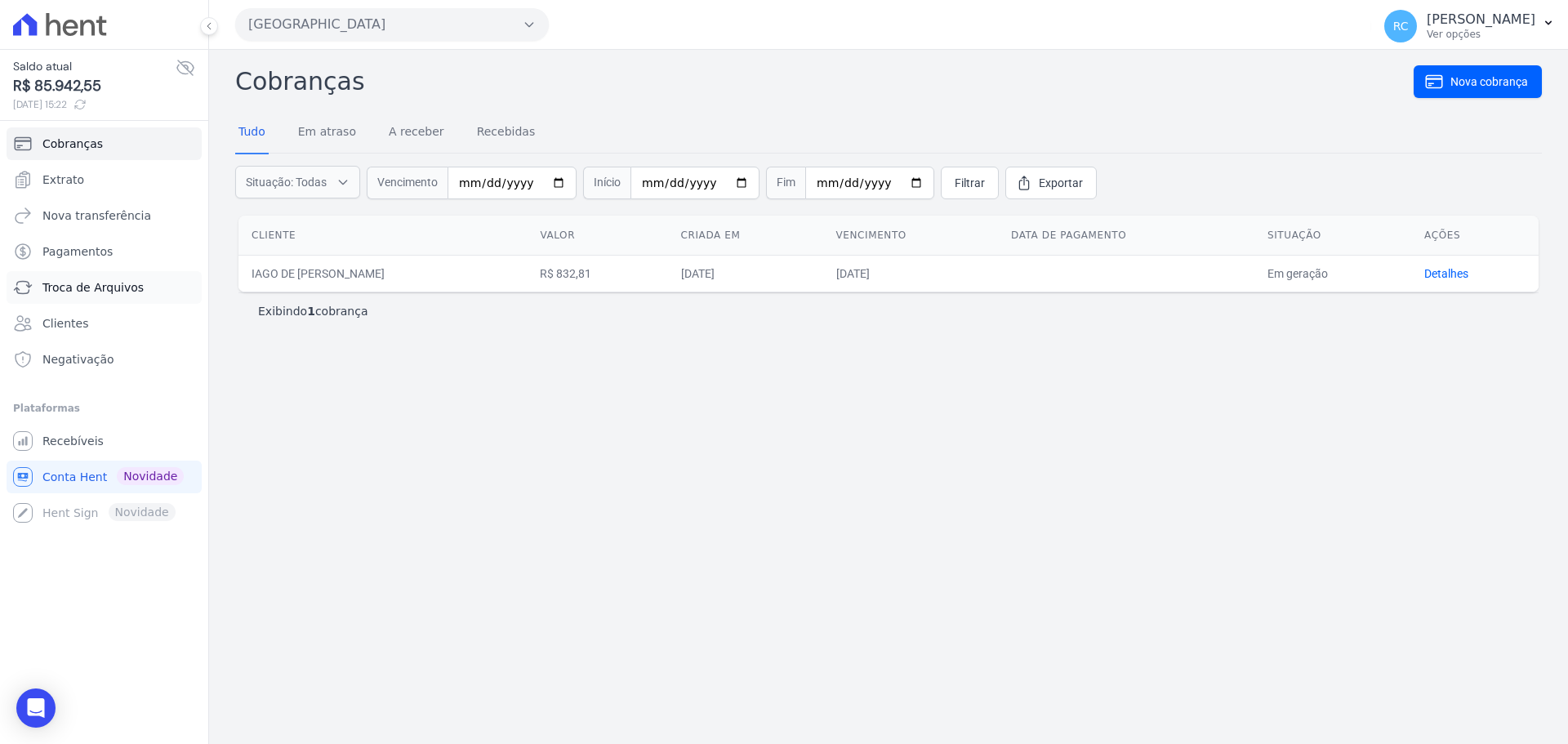
click at [109, 293] on span "Troca de Arquivos" at bounding box center [93, 288] width 101 height 16
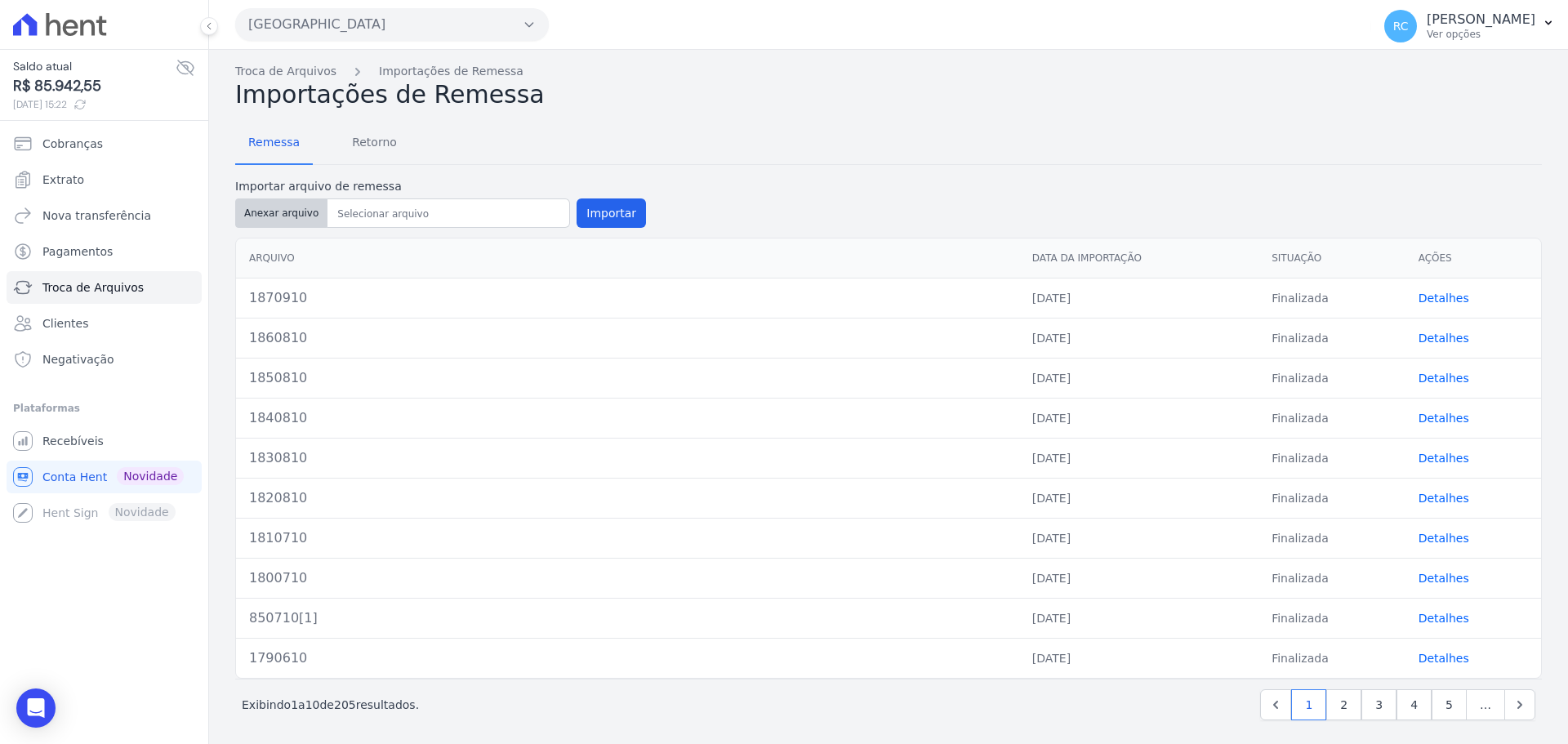
click at [292, 219] on button "Anexar arquivo" at bounding box center [281, 213] width 92 height 29
type input "1880910"
click at [602, 214] on button "Importar" at bounding box center [610, 213] width 69 height 29
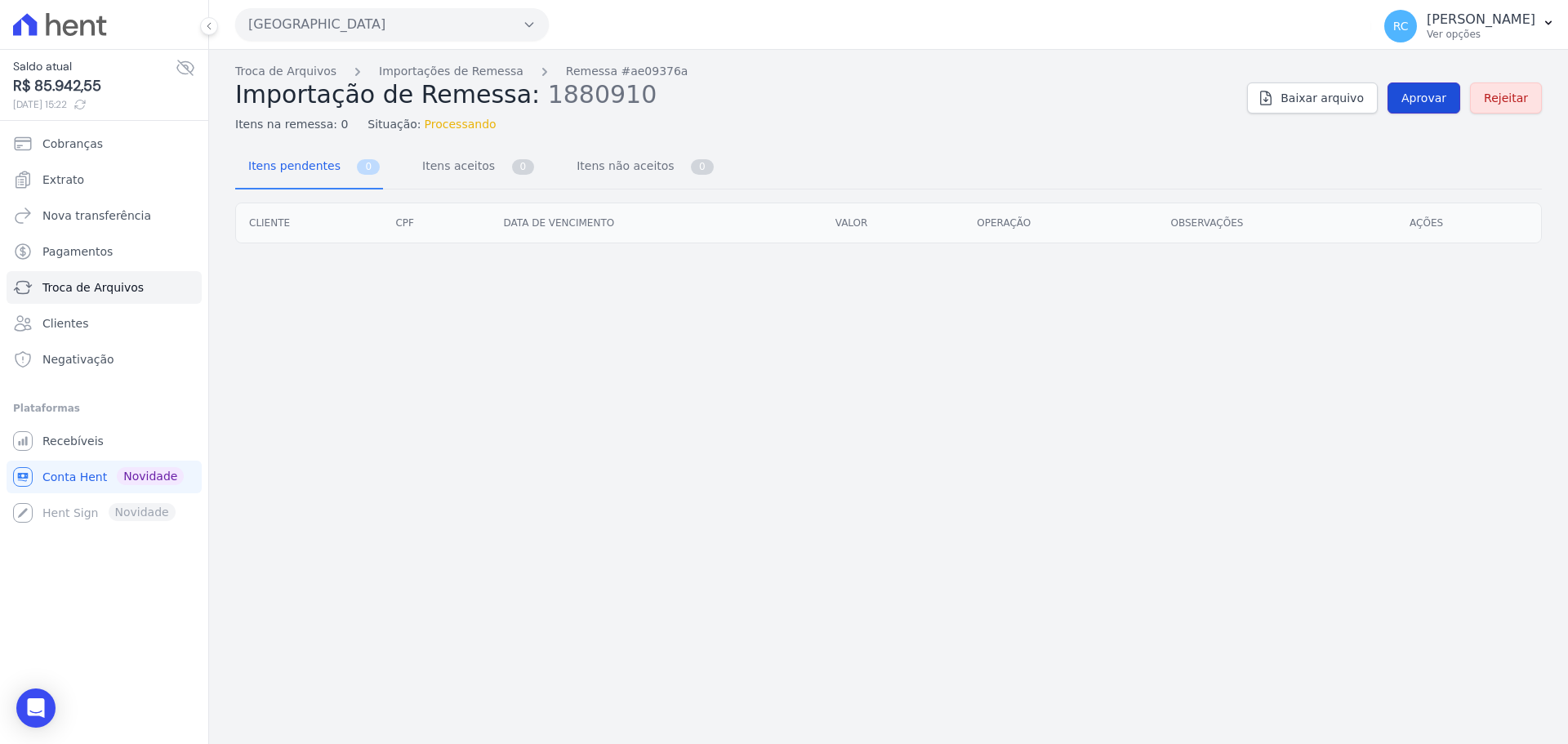
click at [1436, 95] on span "Aprovar" at bounding box center [1423, 98] width 45 height 16
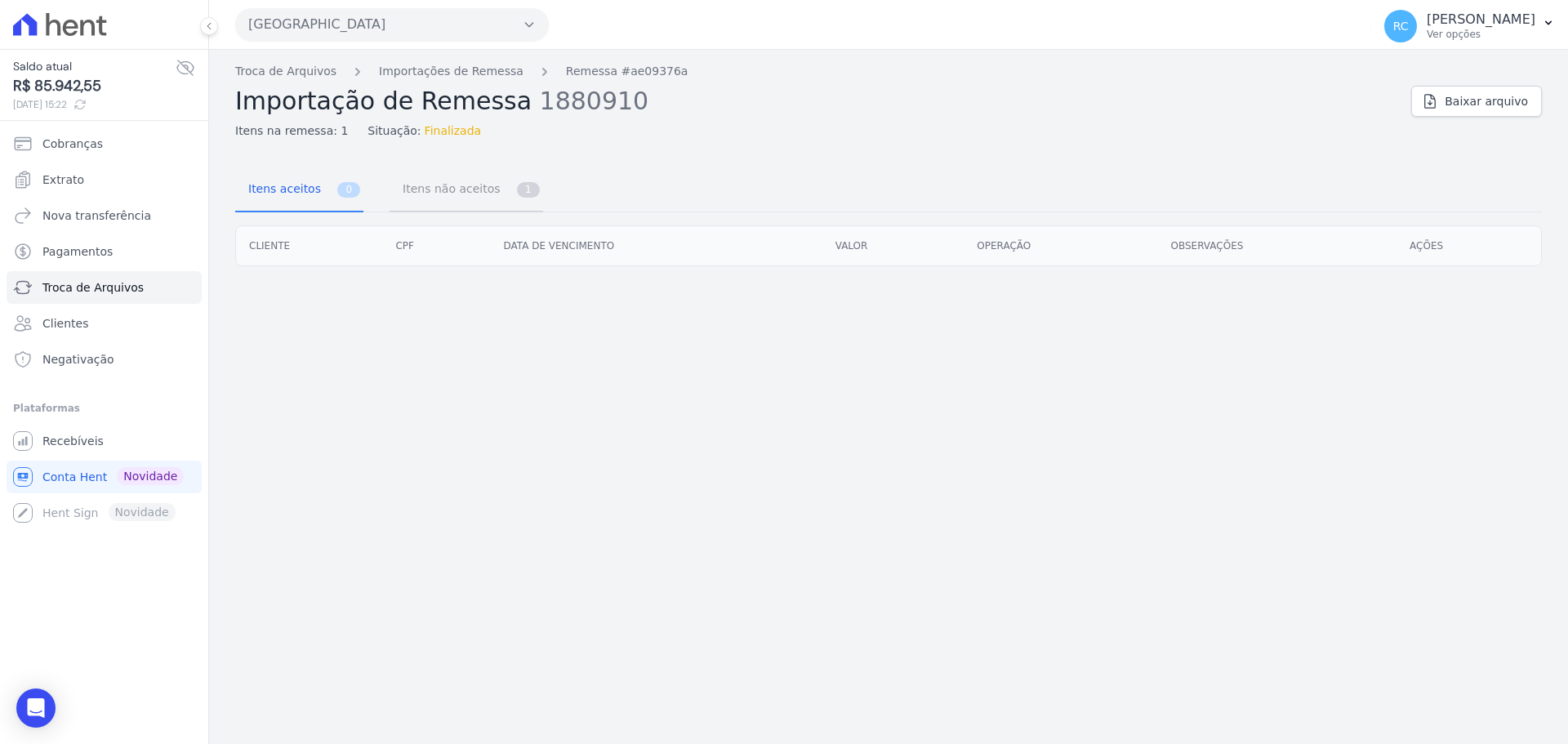
click at [464, 200] on span "Itens não aceitos" at bounding box center [447, 188] width 110 height 33
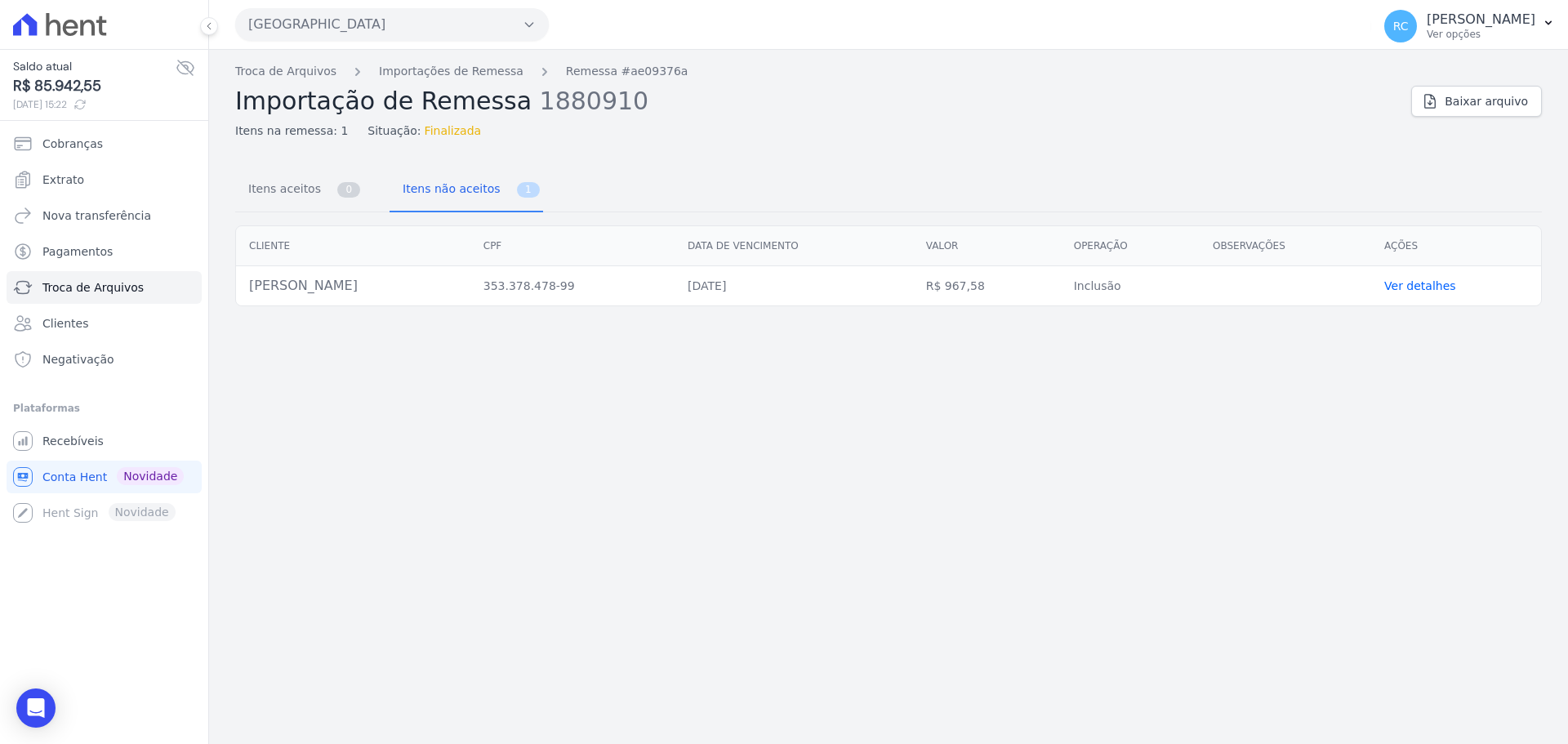
drag, startPoint x: 393, startPoint y: 289, endPoint x: 242, endPoint y: 301, distance: 151.5
click at [242, 301] on td "[PERSON_NAME]" at bounding box center [353, 287] width 235 height 40
copy td "[PERSON_NAME]"
click at [77, 450] on link "Recebíveis" at bounding box center [104, 440] width 195 height 33
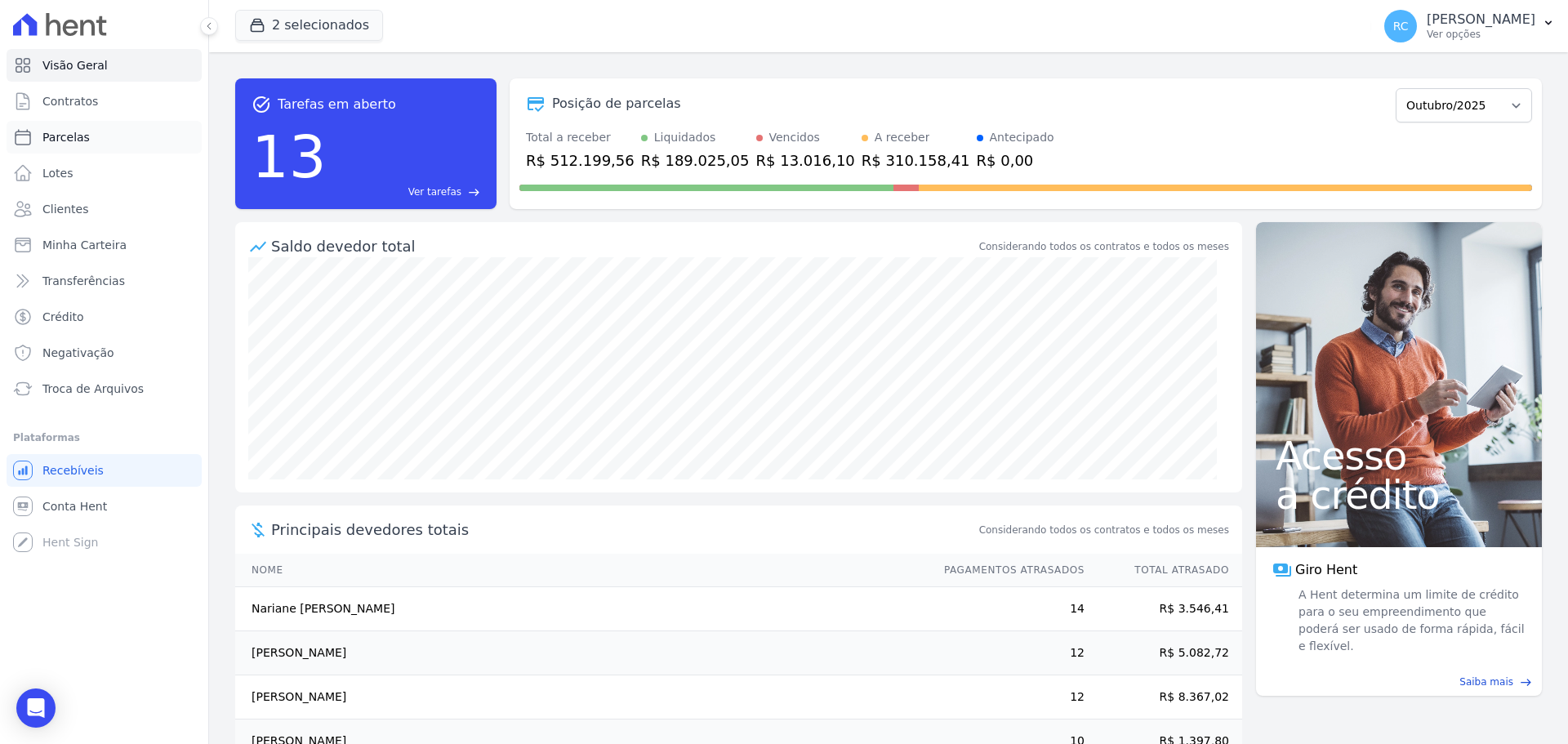
click at [106, 132] on link "Parcelas" at bounding box center [104, 137] width 195 height 33
select select
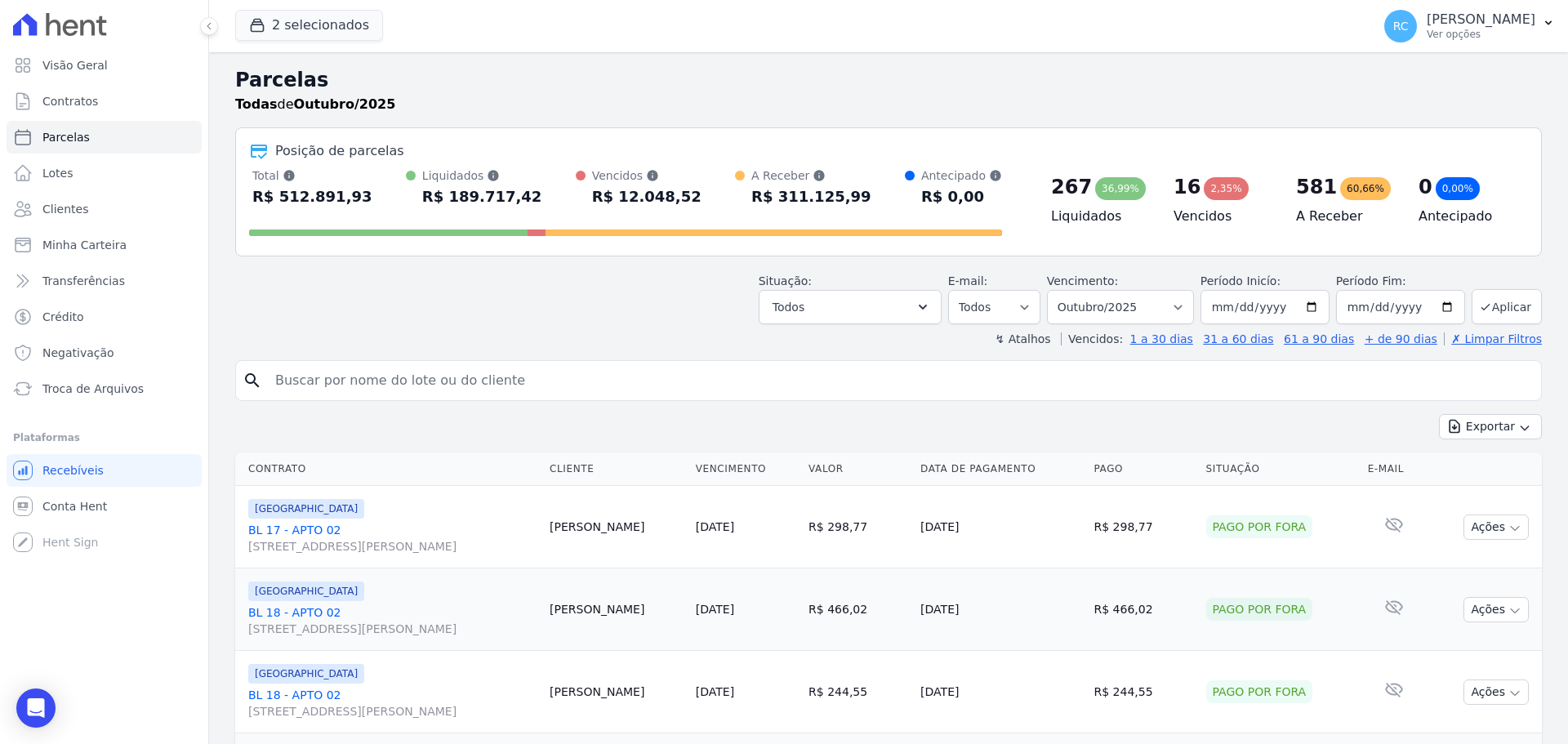
drag, startPoint x: 531, startPoint y: 374, endPoint x: 569, endPoint y: 361, distance: 40.2
click at [532, 374] on input "search" at bounding box center [900, 380] width 1268 height 33
paste input "[PERSON_NAME]"
type input "[PERSON_NAME]"
select select
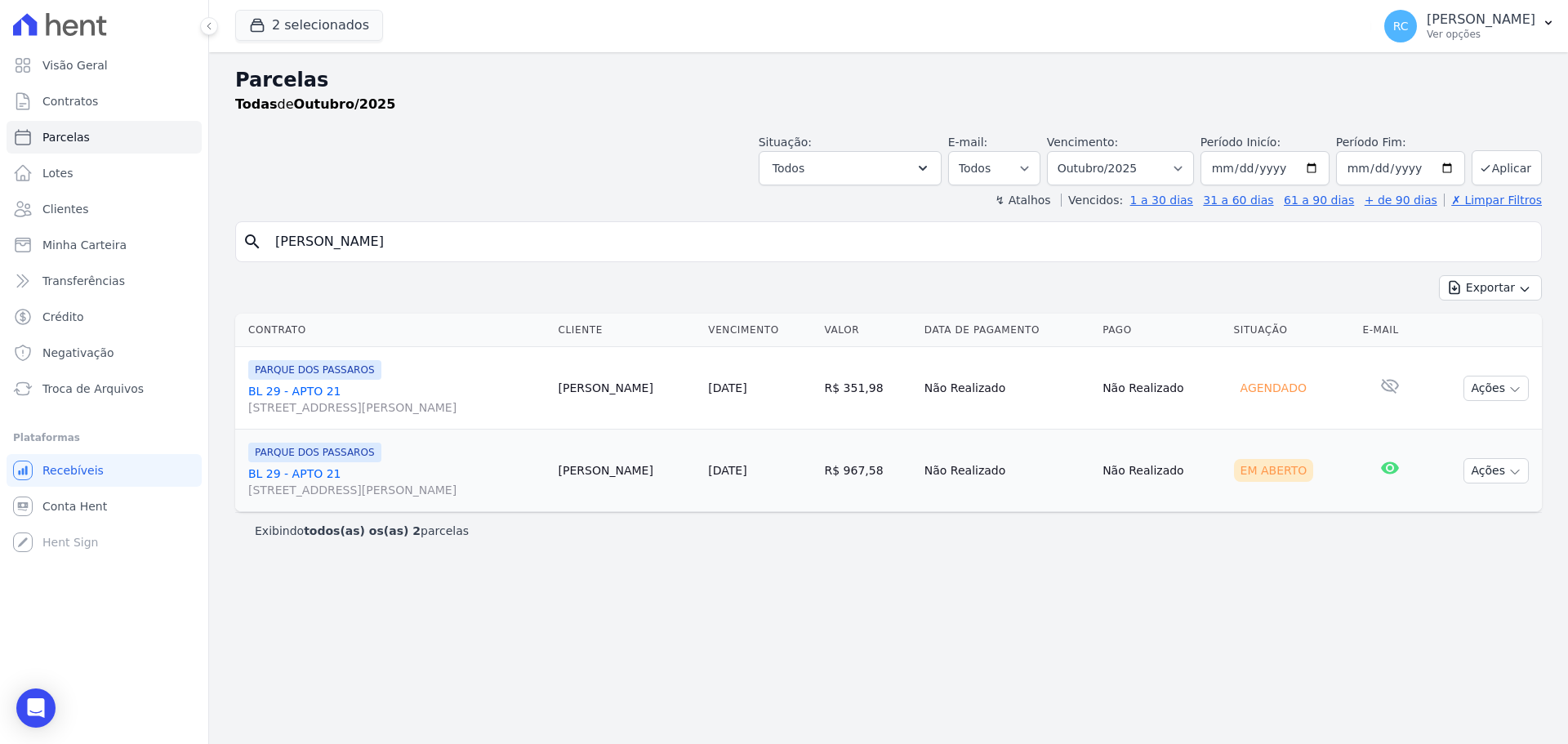
click at [302, 468] on link "BL 29 - APTO 21 Rua Arminda de Lima, 20, SALA 01, Centro" at bounding box center [397, 481] width 298 height 33
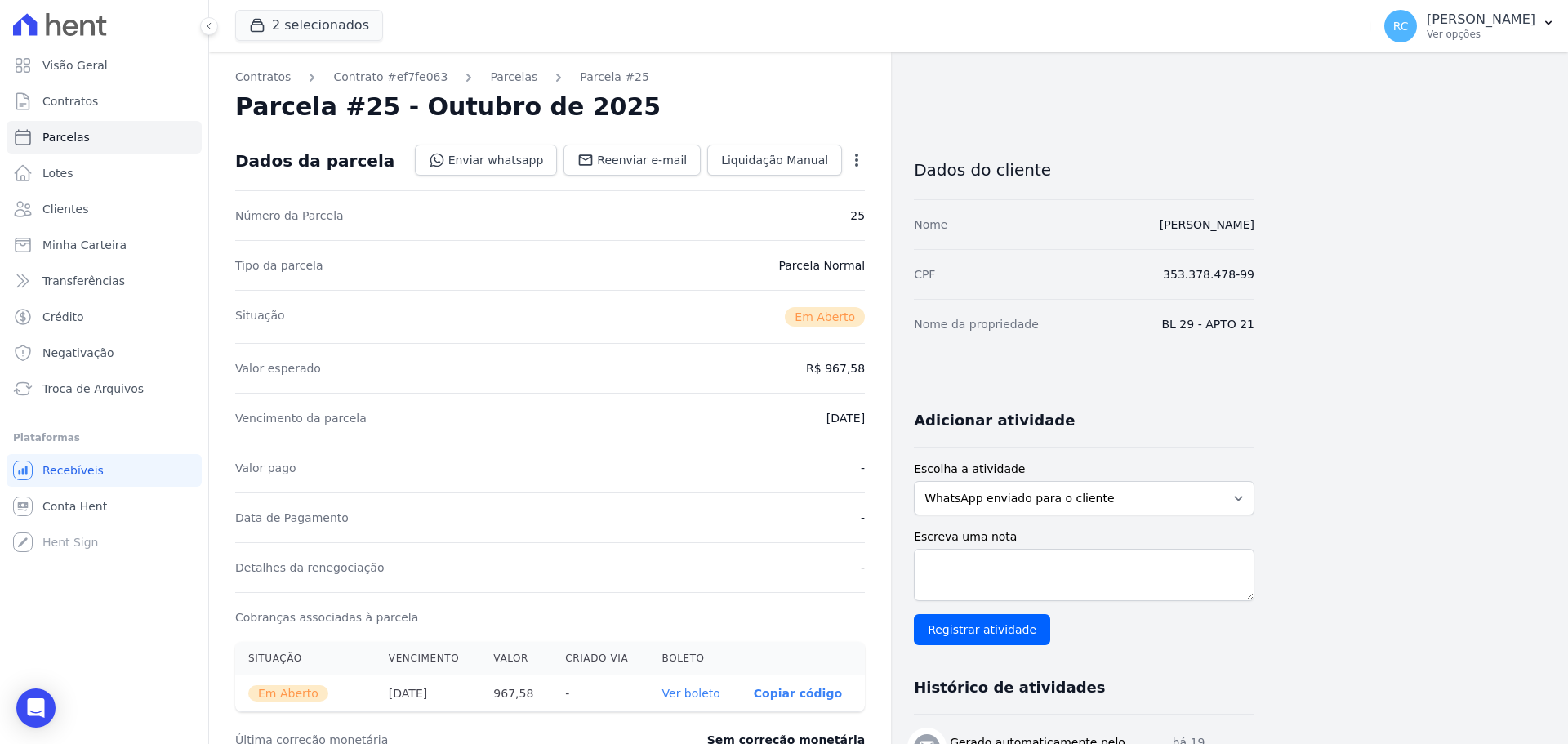
click at [852, 161] on icon "button" at bounding box center [856, 160] width 16 height 16
click at [805, 207] on link "Cancelar Cobrança" at bounding box center [786, 211] width 144 height 29
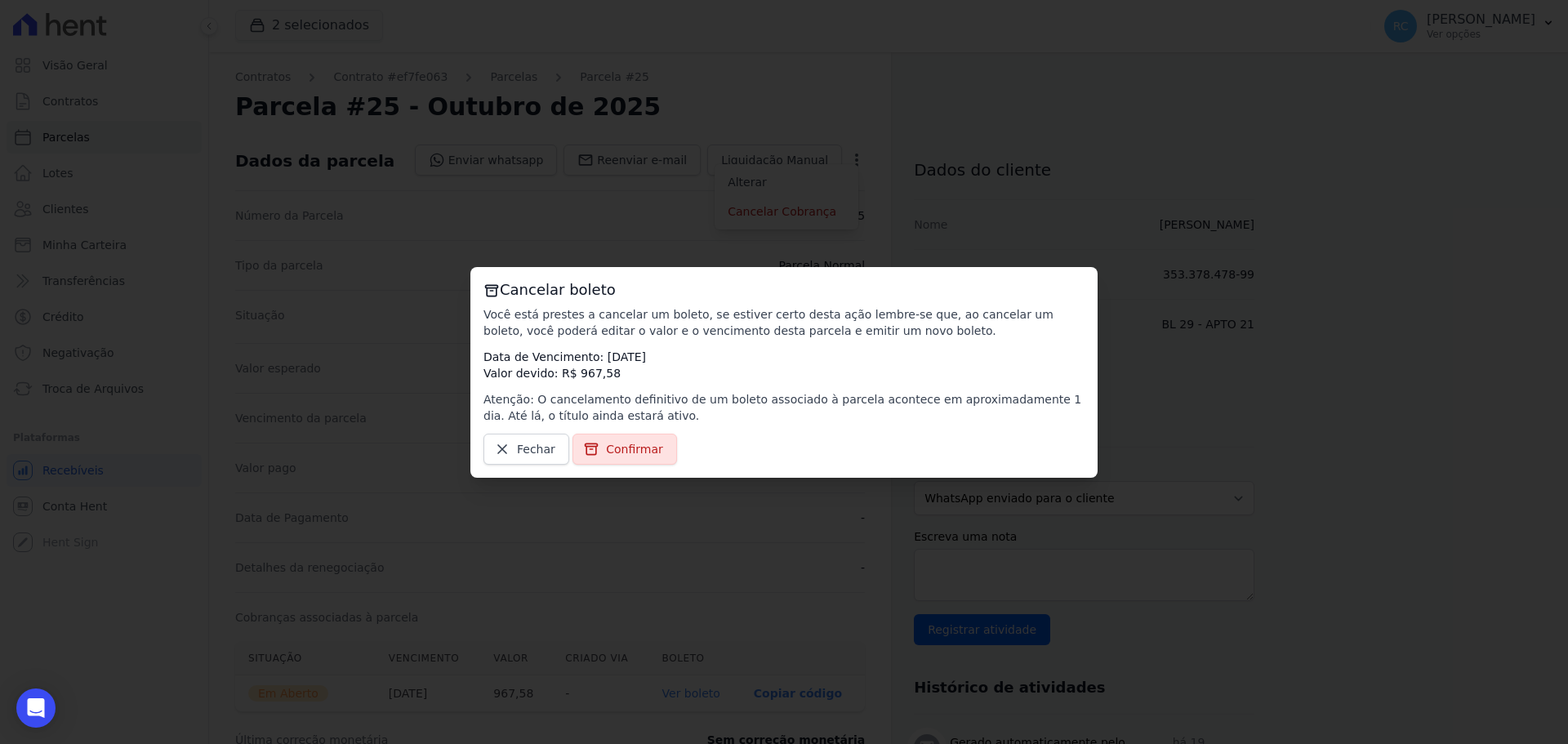
click at [601, 461] on link "Confirmar" at bounding box center [624, 448] width 105 height 31
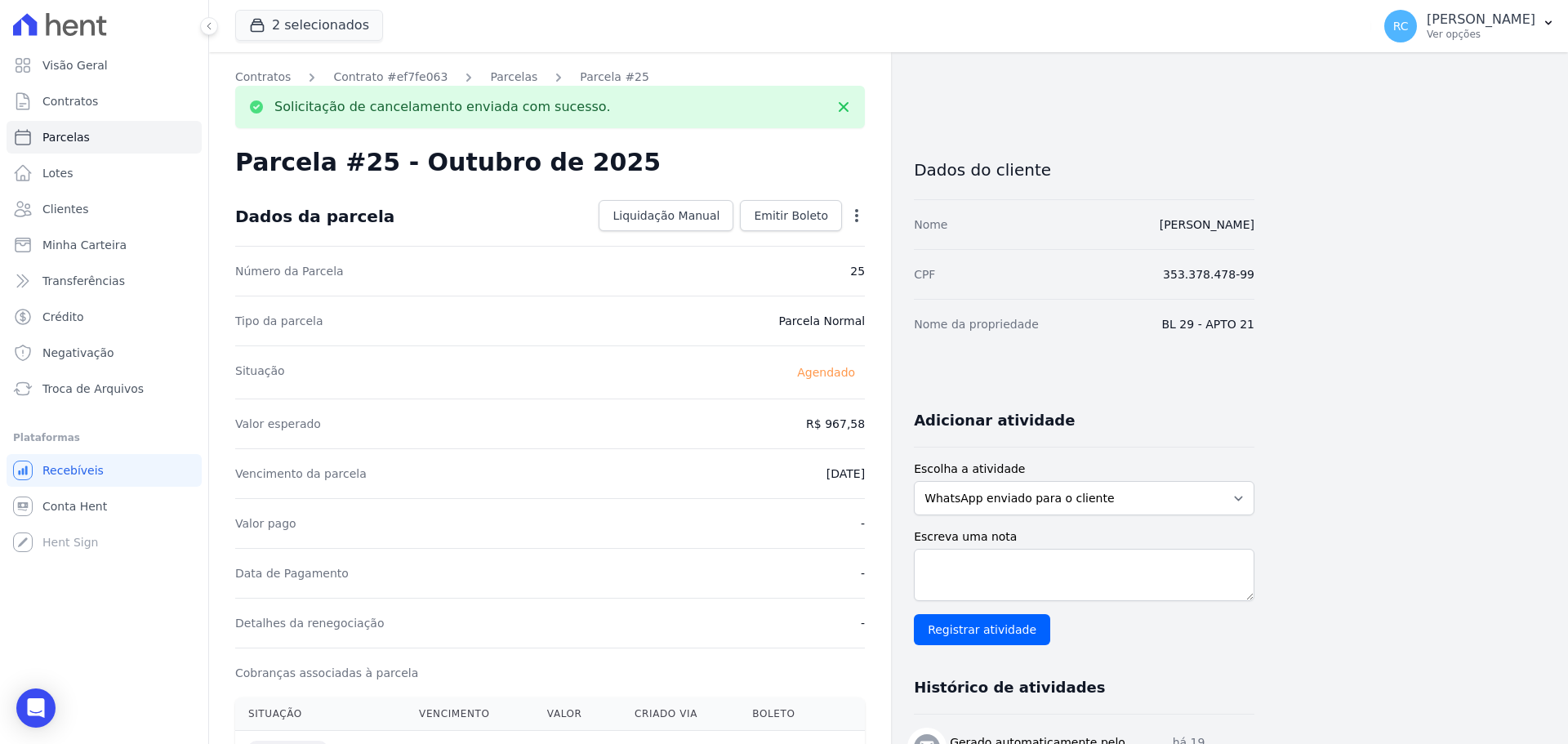
drag, startPoint x: 490, startPoint y: 81, endPoint x: 289, endPoint y: 128, distance: 206.4
click at [289, 128] on div "Contratos Contrato #ef7fe063 Parcelas Parcela #25 Solicitação de cancelamento e…" at bounding box center [549, 105] width 629 height 73
click at [125, 506] on link "Conta Hent" at bounding box center [104, 506] width 195 height 33
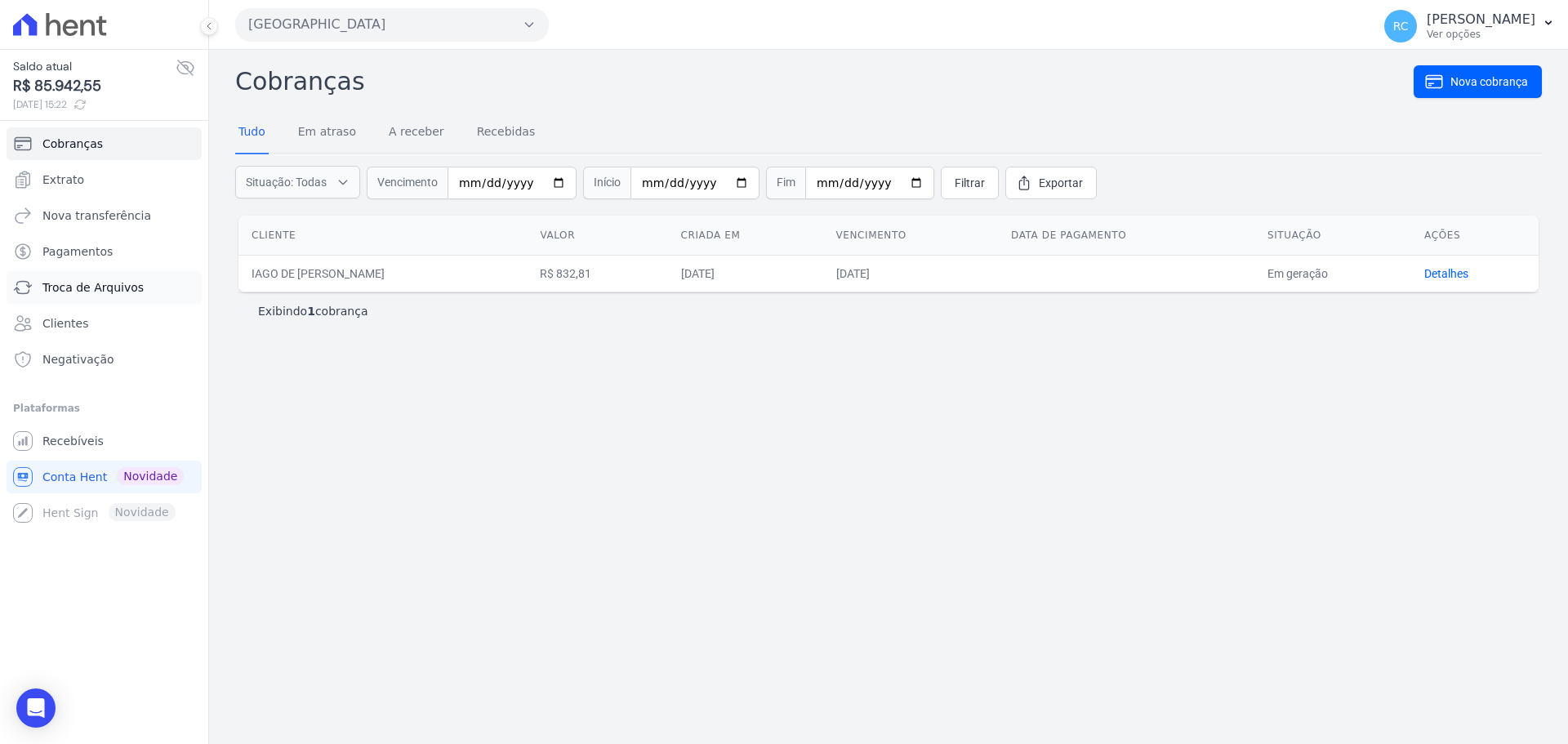
click at [126, 297] on link "Troca de Arquivos" at bounding box center [104, 287] width 195 height 33
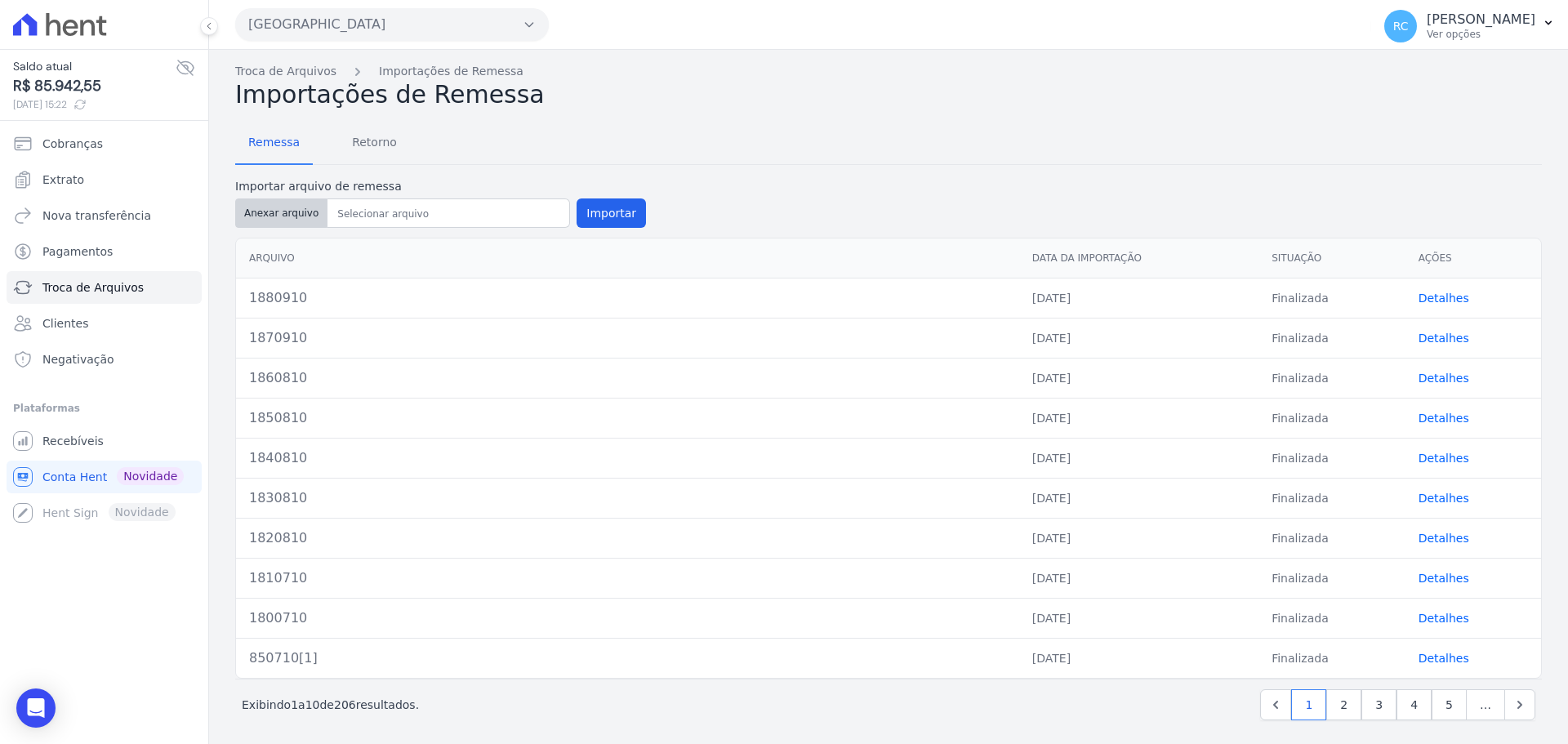
click at [285, 217] on button "Anexar arquivo" at bounding box center [281, 213] width 92 height 29
type input "1880910"
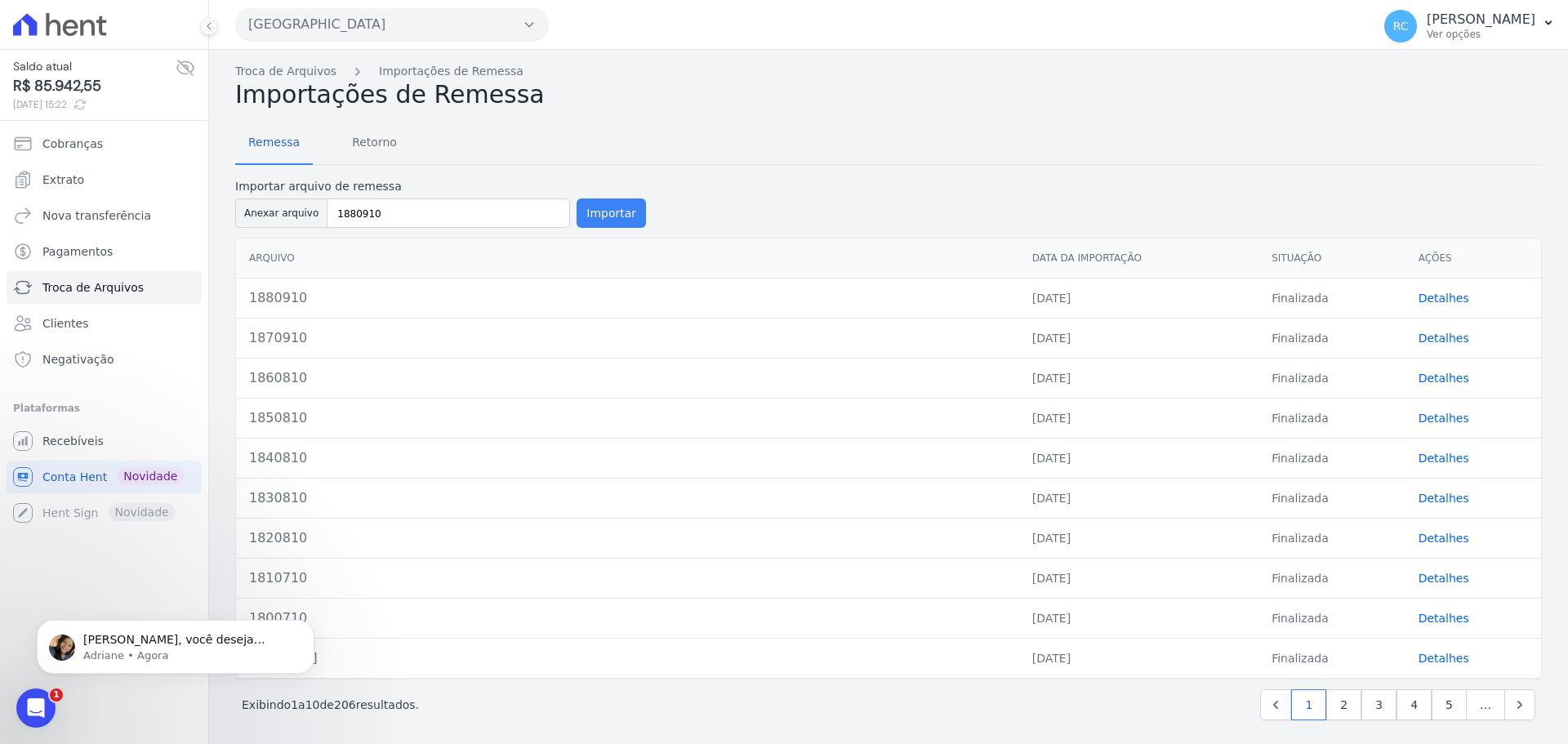
click at [610, 213] on button "Importar" at bounding box center [610, 213] width 69 height 29
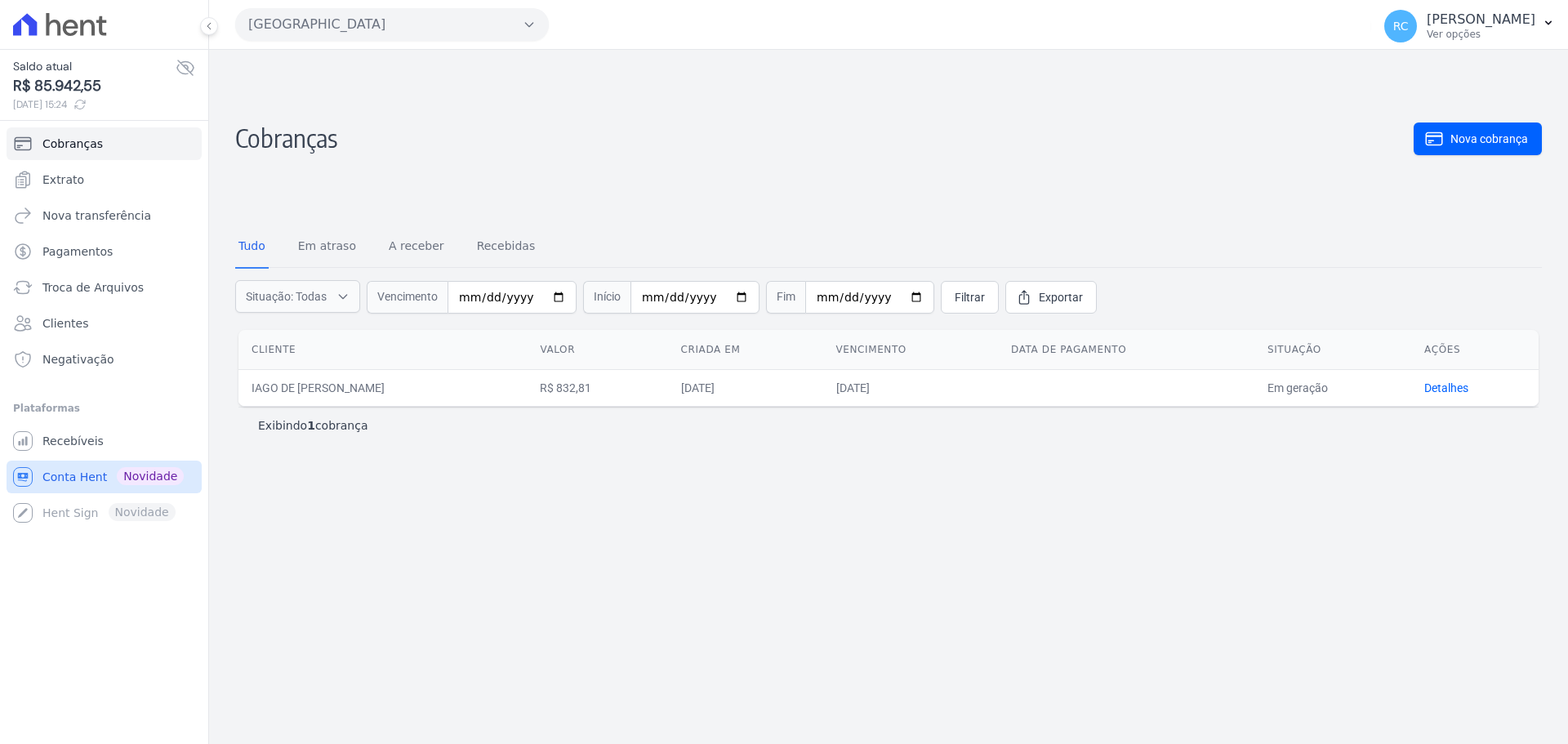
click at [67, 484] on span "Conta Hent" at bounding box center [75, 476] width 65 height 16
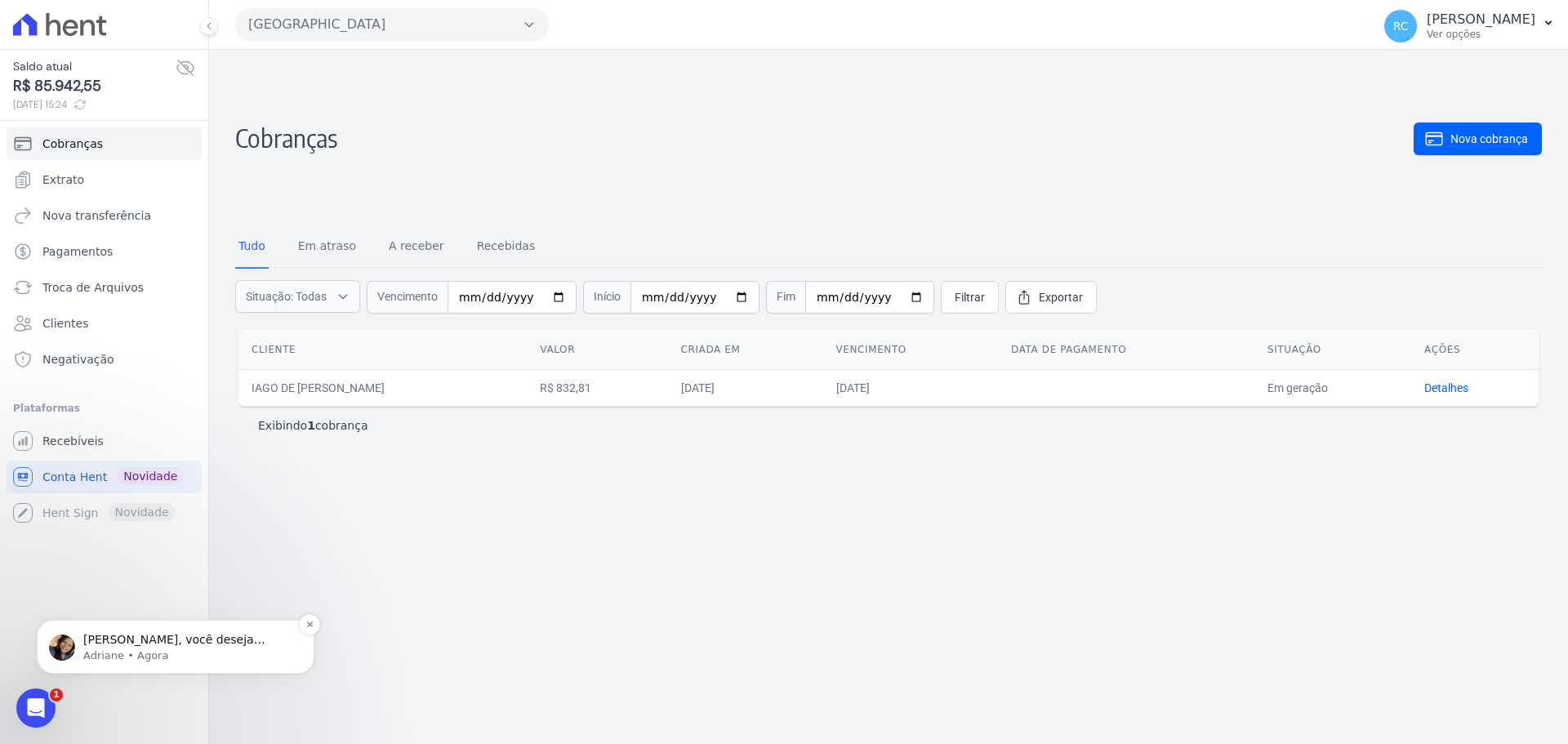
click at [141, 656] on p "Adriane • Agora" at bounding box center [188, 655] width 211 height 15
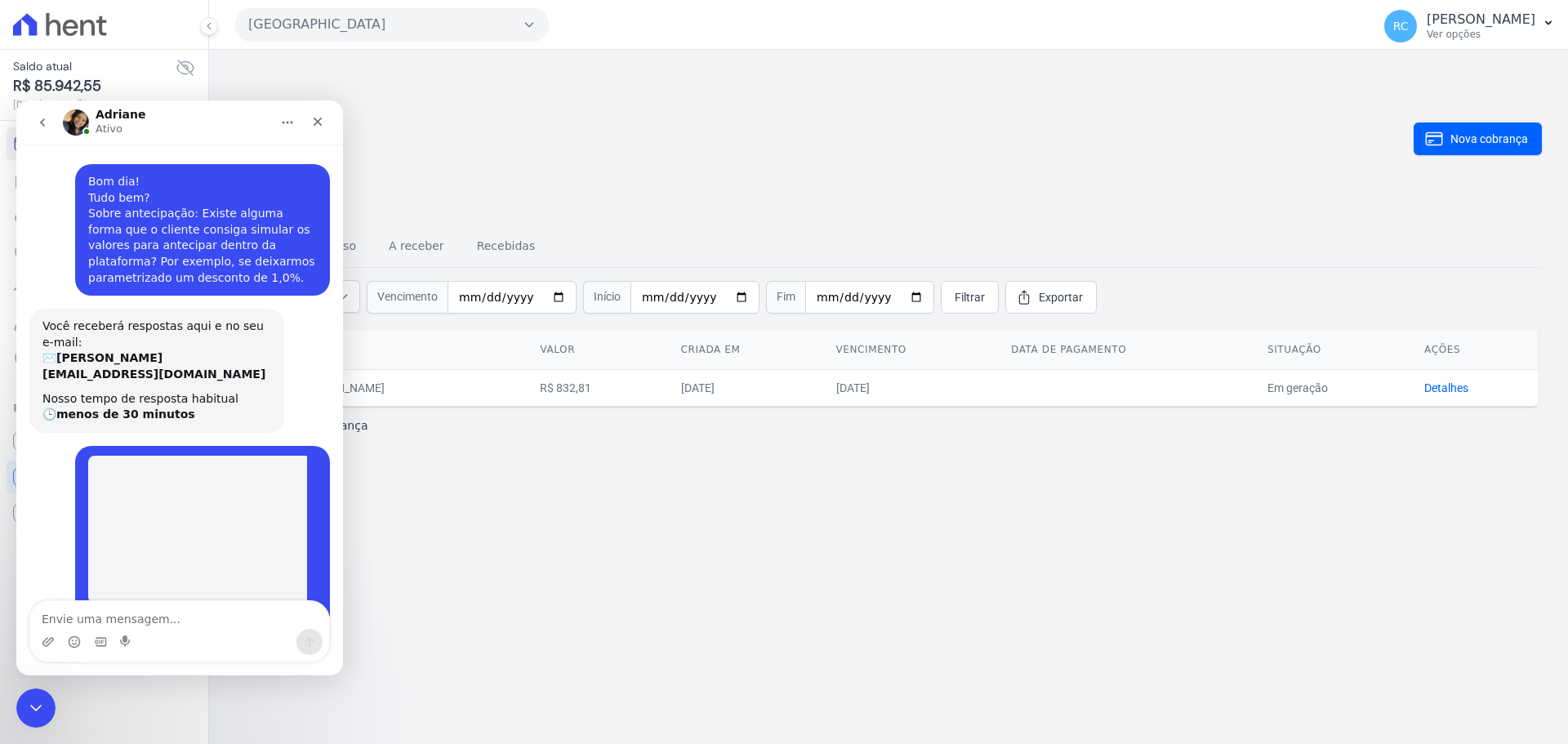
scroll to position [19, 0]
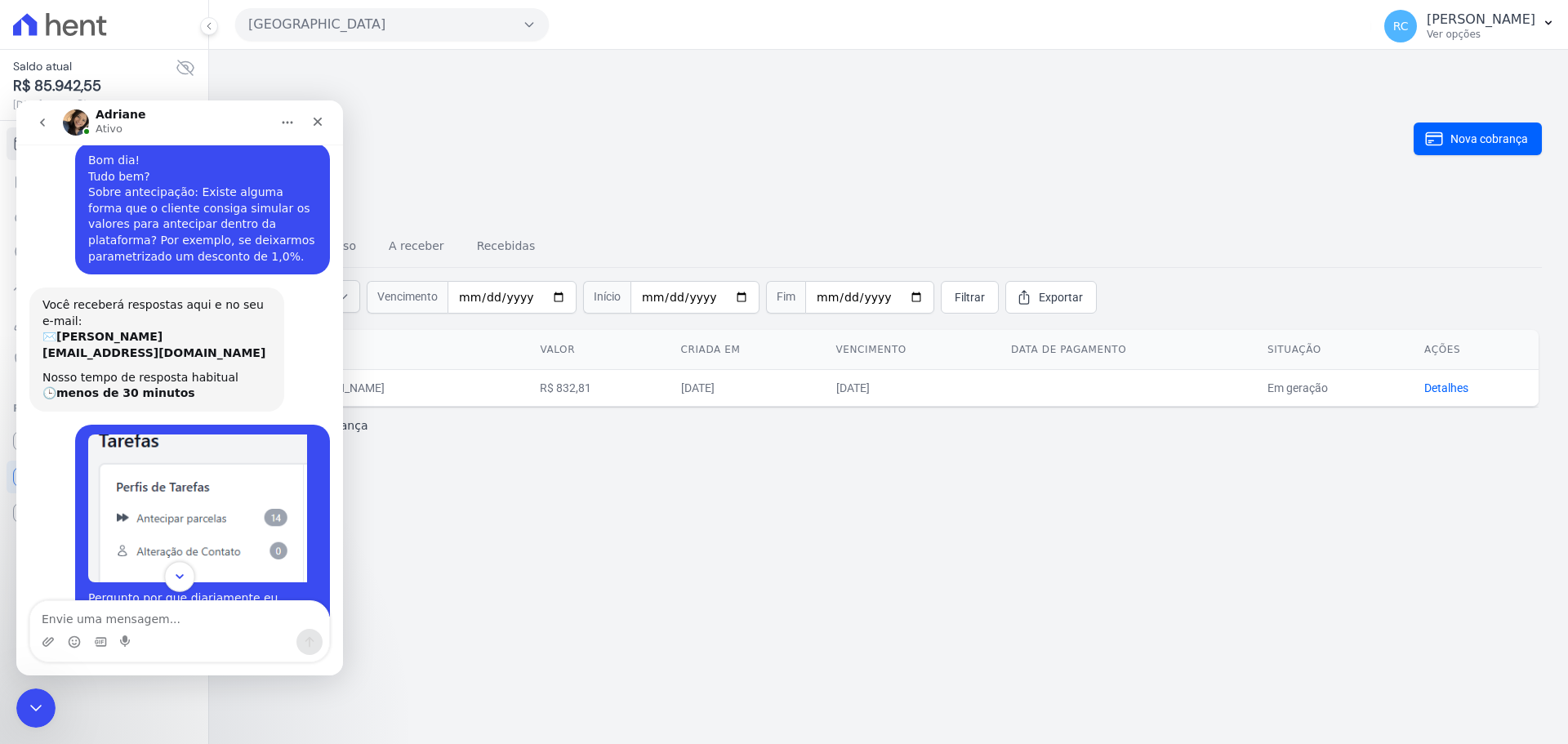
click at [180, 570] on icon "Scroll to bottom" at bounding box center [179, 576] width 15 height 15
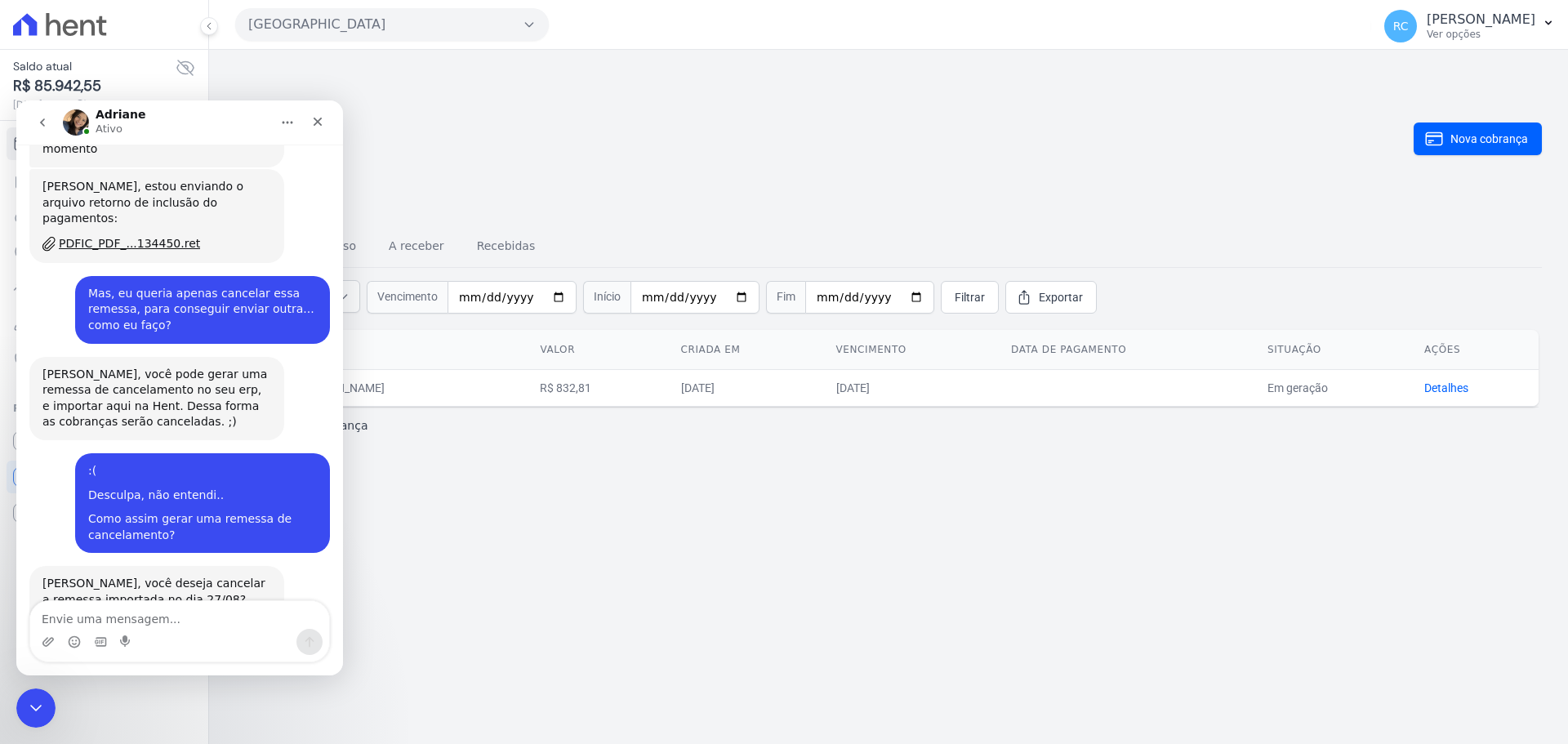
scroll to position [1425, 0]
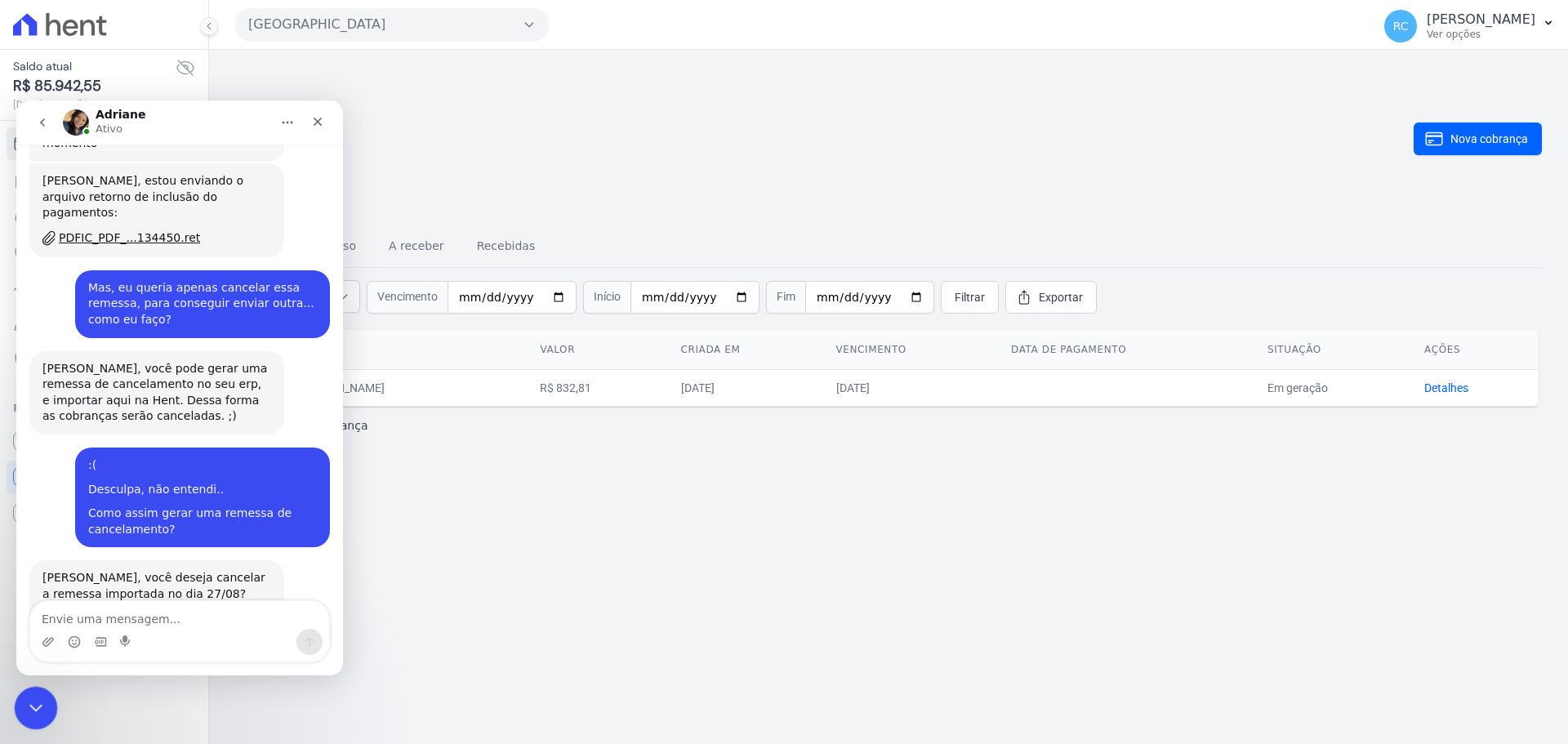
click at [36, 702] on icon "Fechar mensagem da Intercom" at bounding box center [34, 706] width 20 height 20
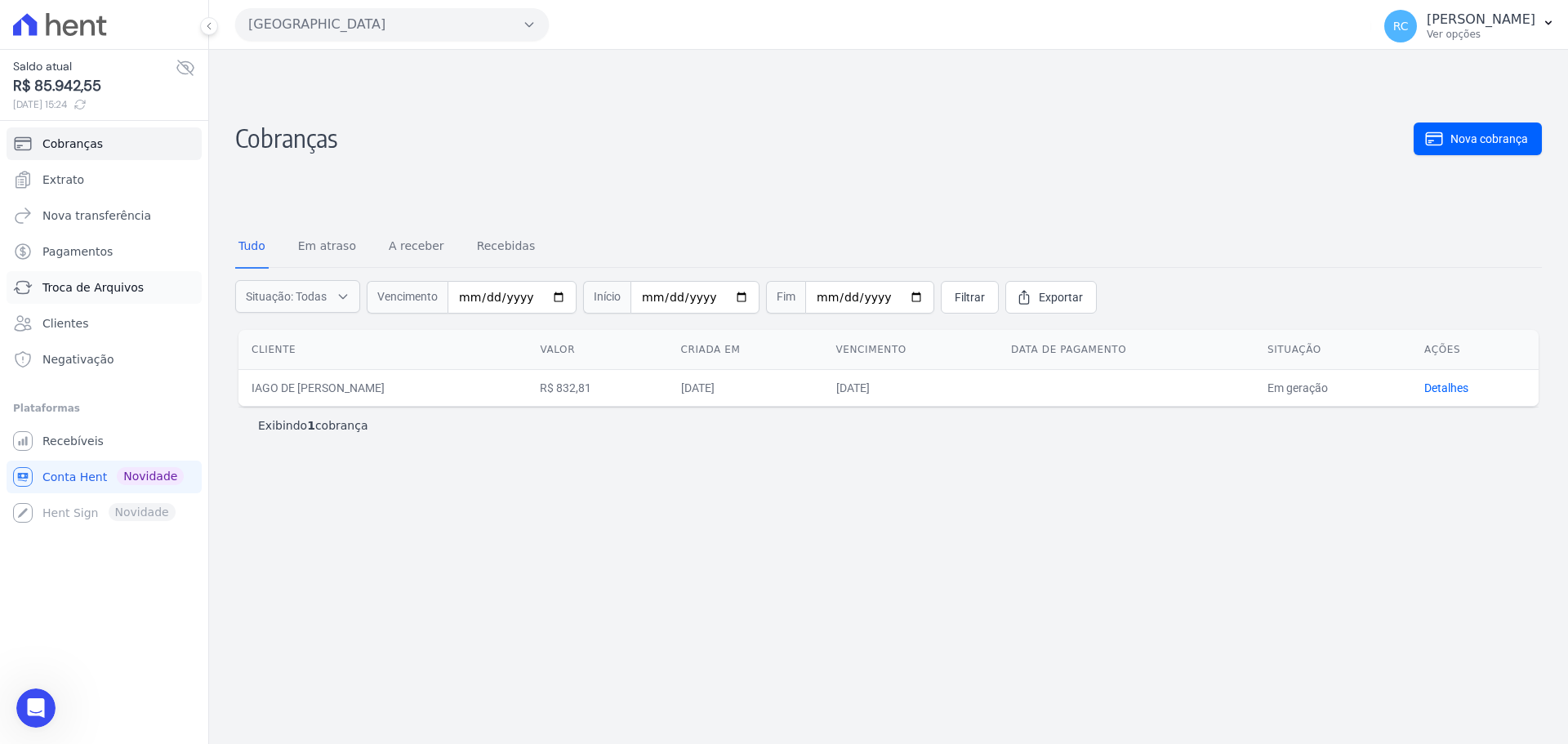
click at [121, 284] on span "Troca de Arquivos" at bounding box center [93, 288] width 101 height 16
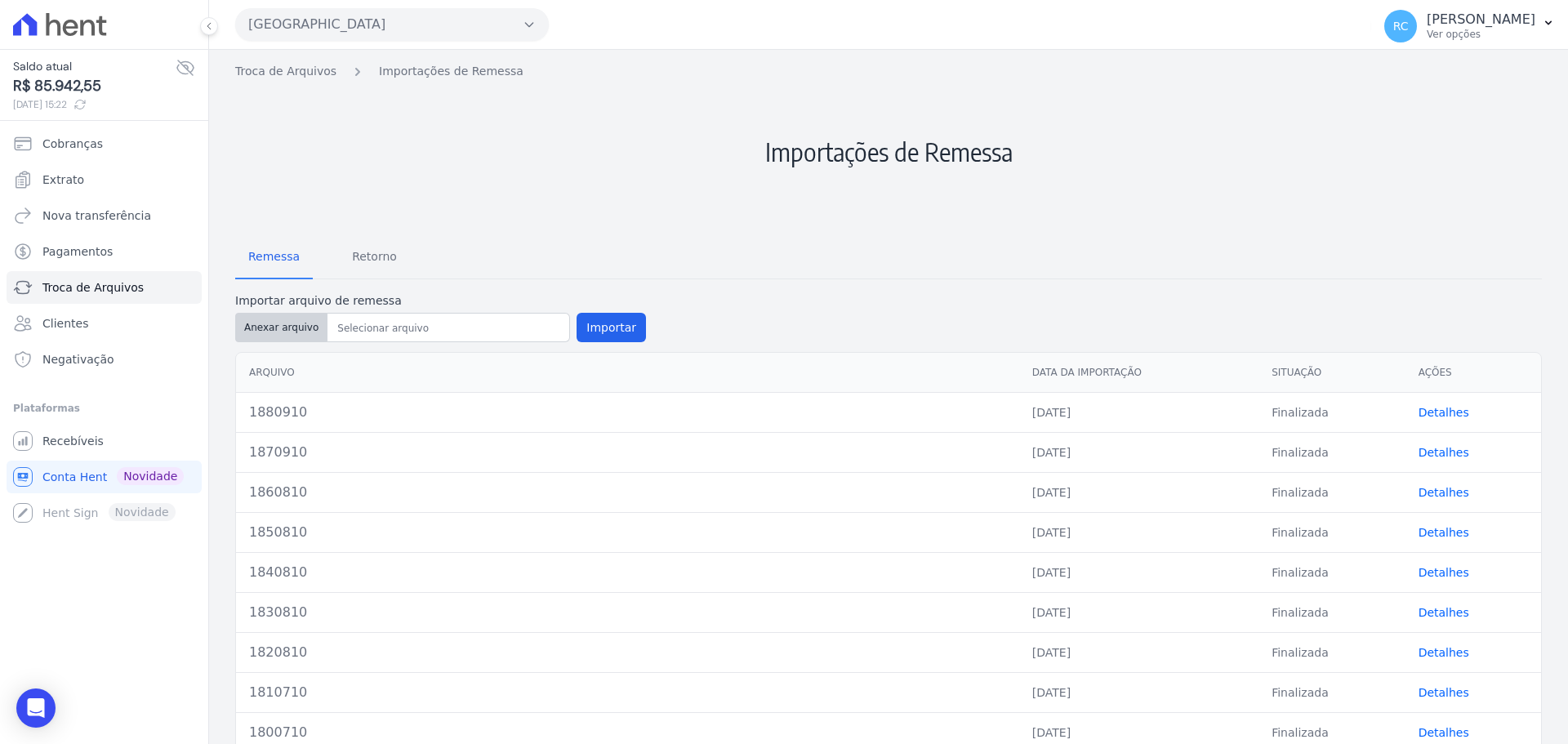
click at [267, 330] on button "Anexar arquivo" at bounding box center [281, 327] width 92 height 29
type input "1880910"
click at [592, 320] on button "Importar" at bounding box center [610, 327] width 69 height 29
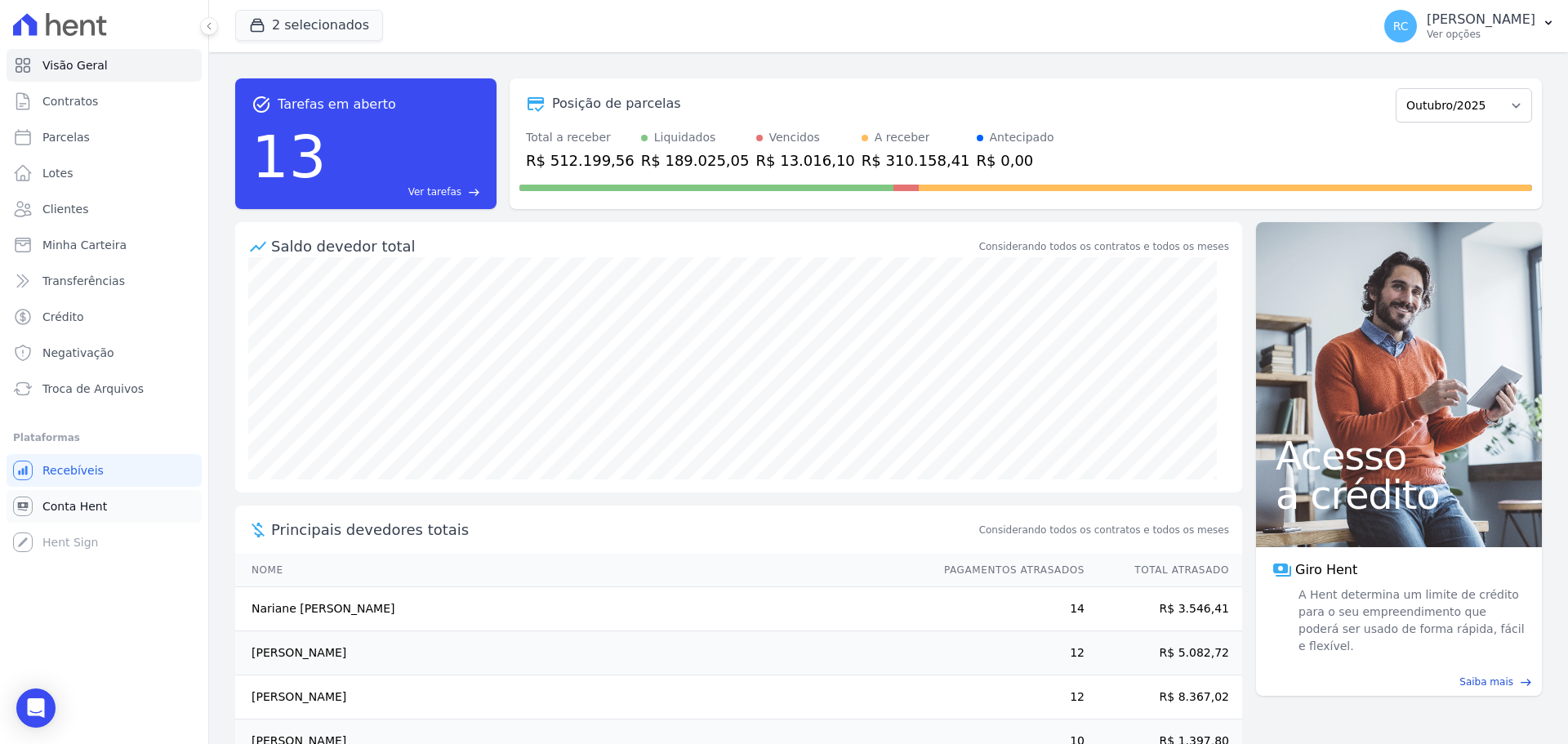
click at [86, 502] on span "Conta Hent" at bounding box center [75, 506] width 65 height 16
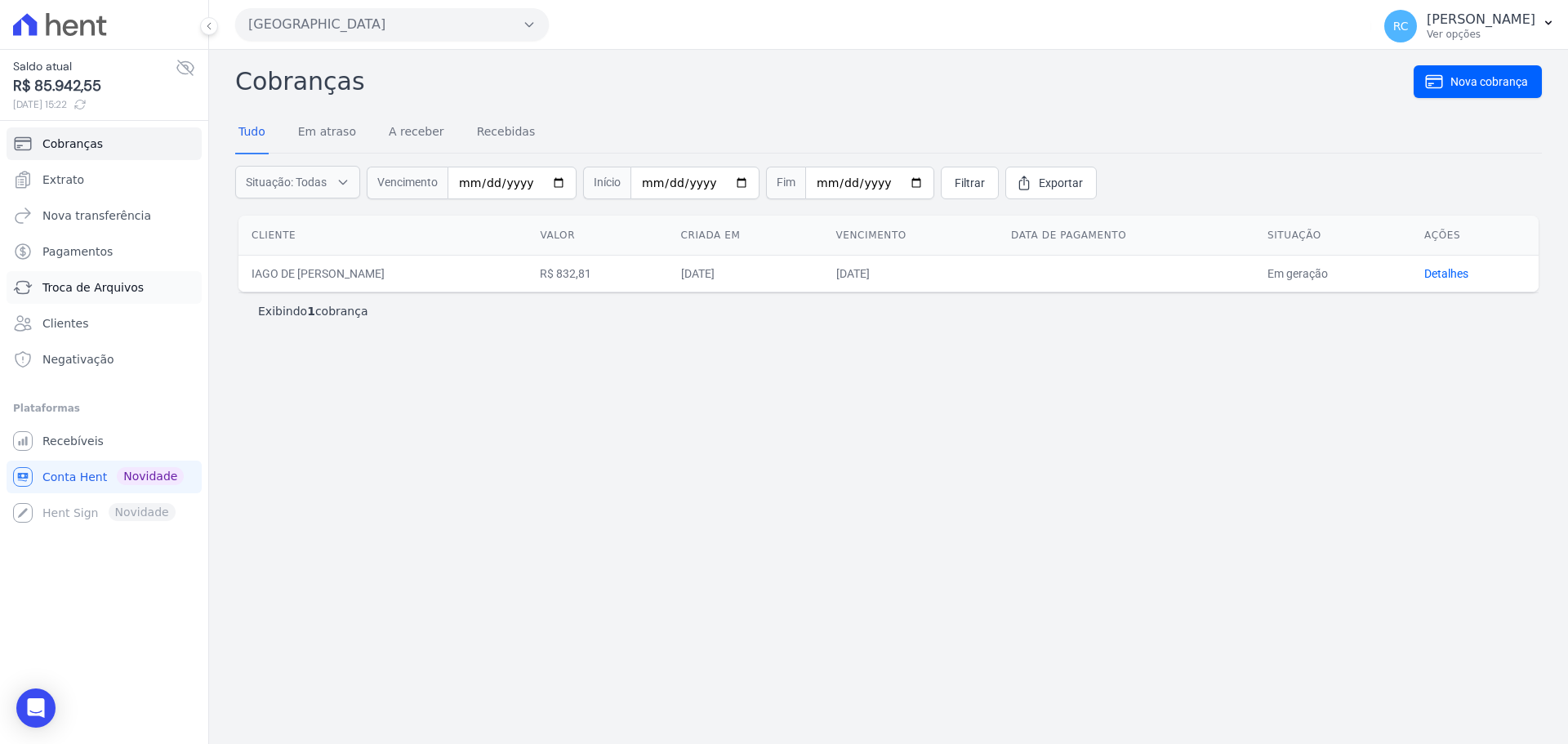
click at [99, 283] on span "Troca de Arquivos" at bounding box center [93, 288] width 101 height 16
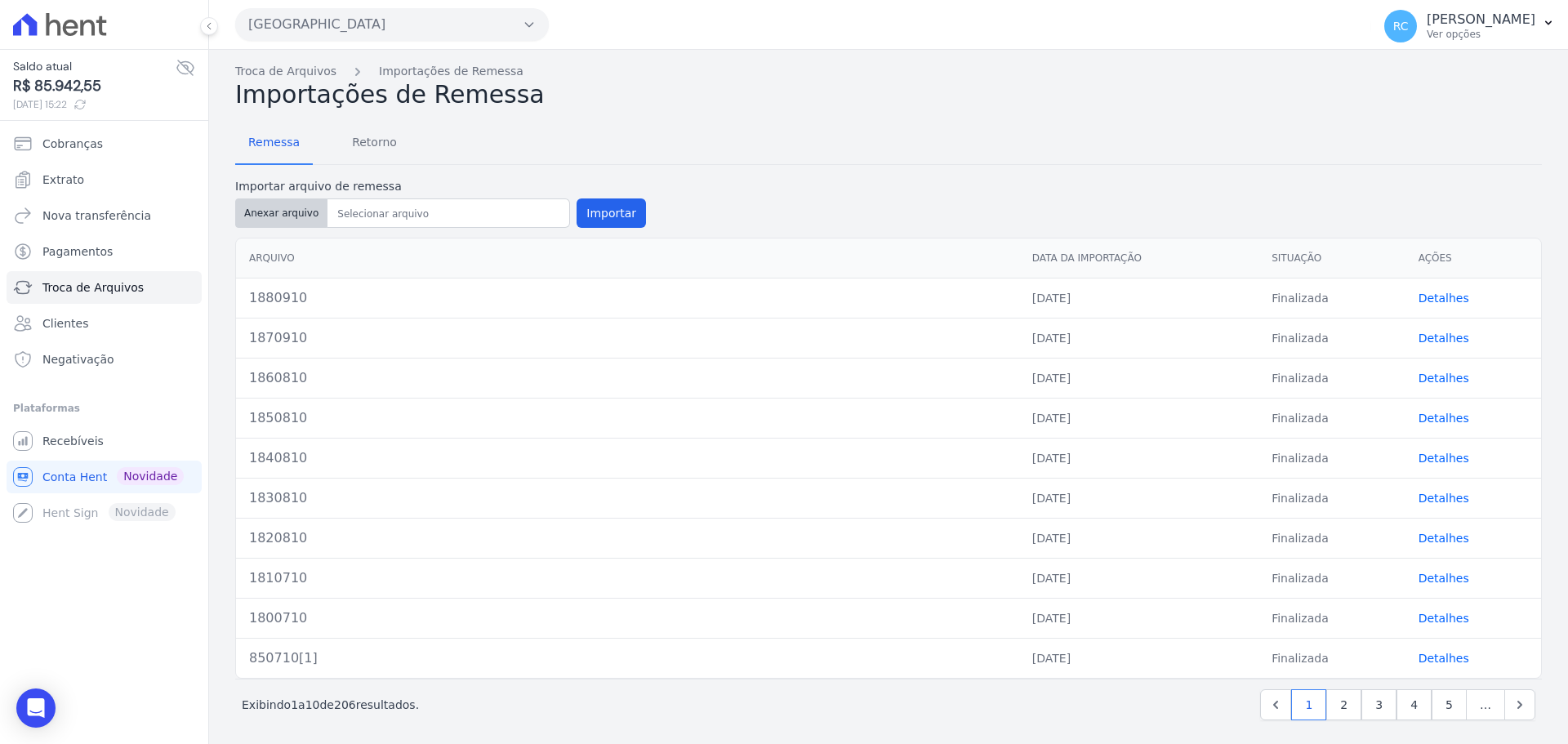
click at [284, 214] on button "Anexar arquivo" at bounding box center [281, 213] width 92 height 29
type input "1890910"
click at [608, 210] on button "Importar" at bounding box center [610, 213] width 69 height 29
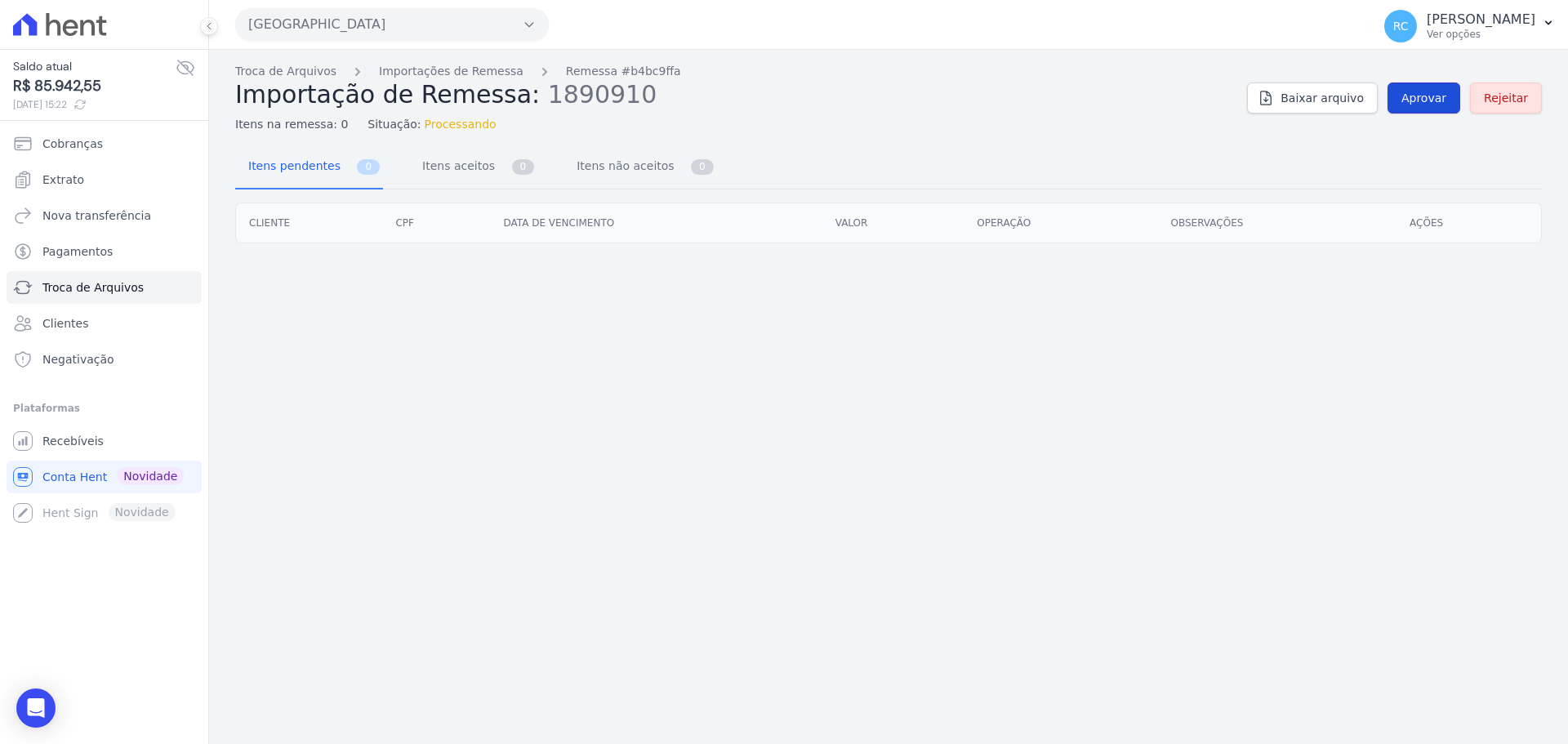
click at [1429, 83] on link "Aprovar" at bounding box center [1423, 98] width 73 height 31
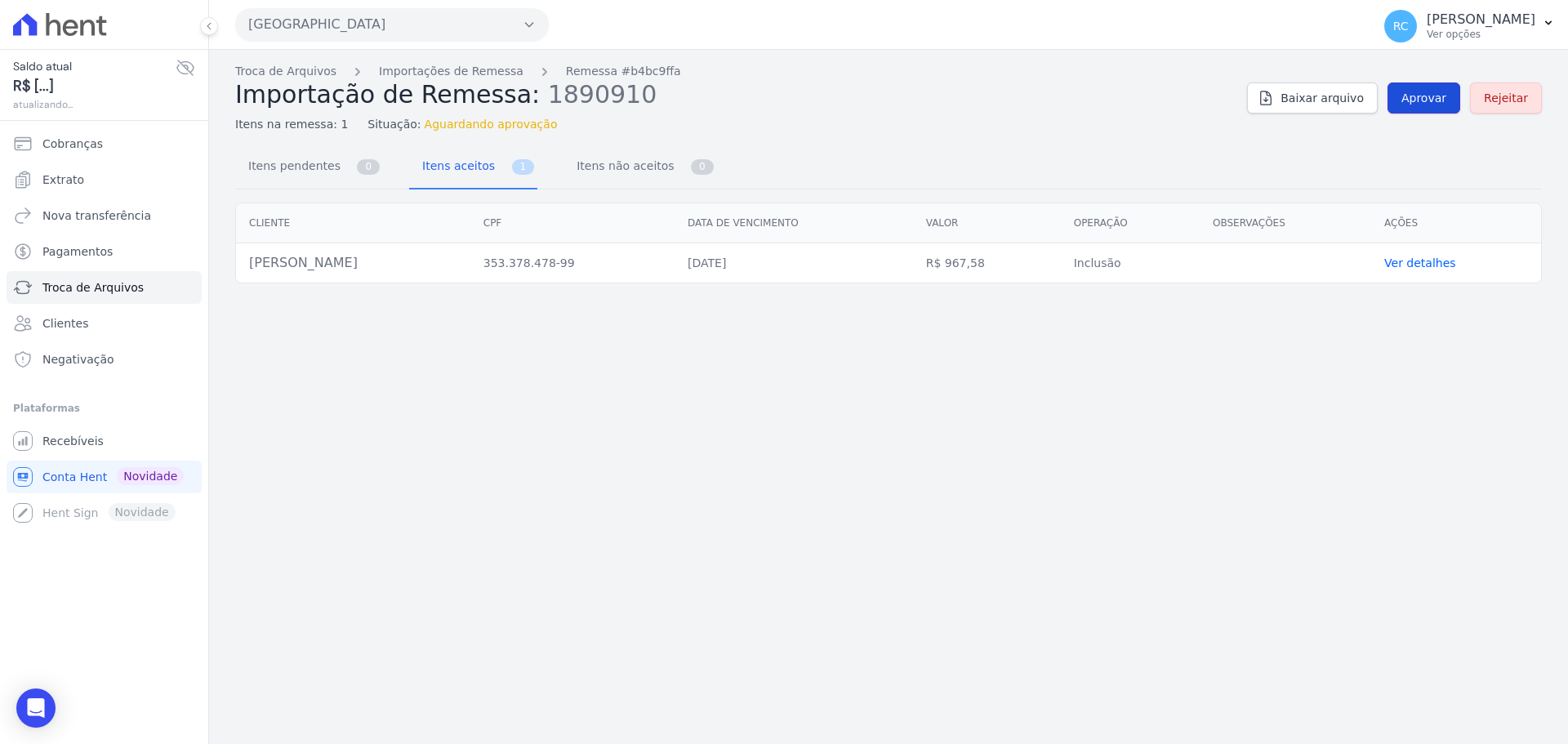
click at [1426, 92] on span "Aprovar" at bounding box center [1423, 98] width 45 height 16
click at [1420, 96] on span "Aprovar" at bounding box center [1423, 98] width 45 height 16
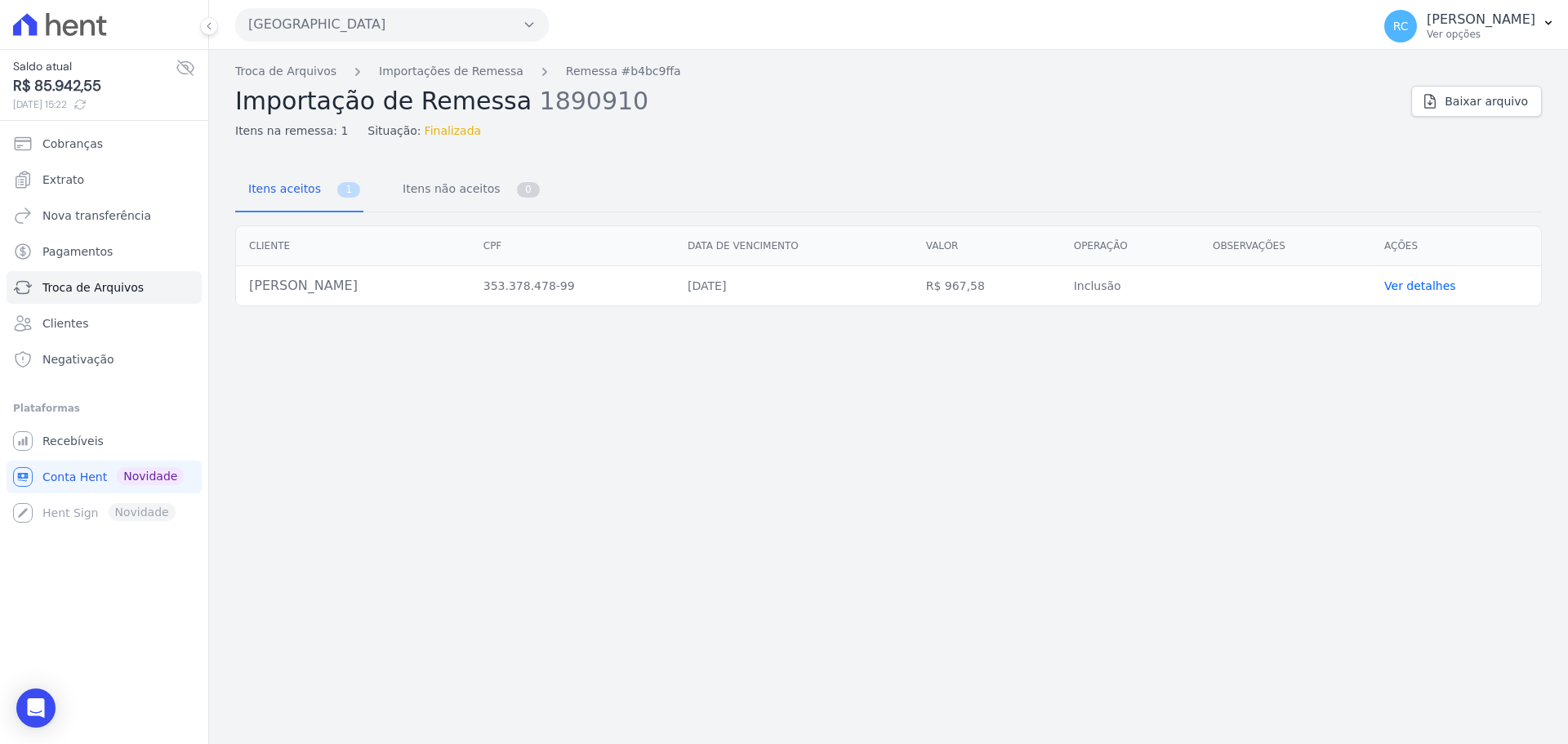
drag, startPoint x: 401, startPoint y: 292, endPoint x: 246, endPoint y: 294, distance: 155.0
click at [246, 296] on td "[PERSON_NAME]" at bounding box center [353, 287] width 235 height 40
copy td "[PERSON_NAME]"
click at [280, 78] on link "Troca de Arquivos" at bounding box center [285, 71] width 101 height 17
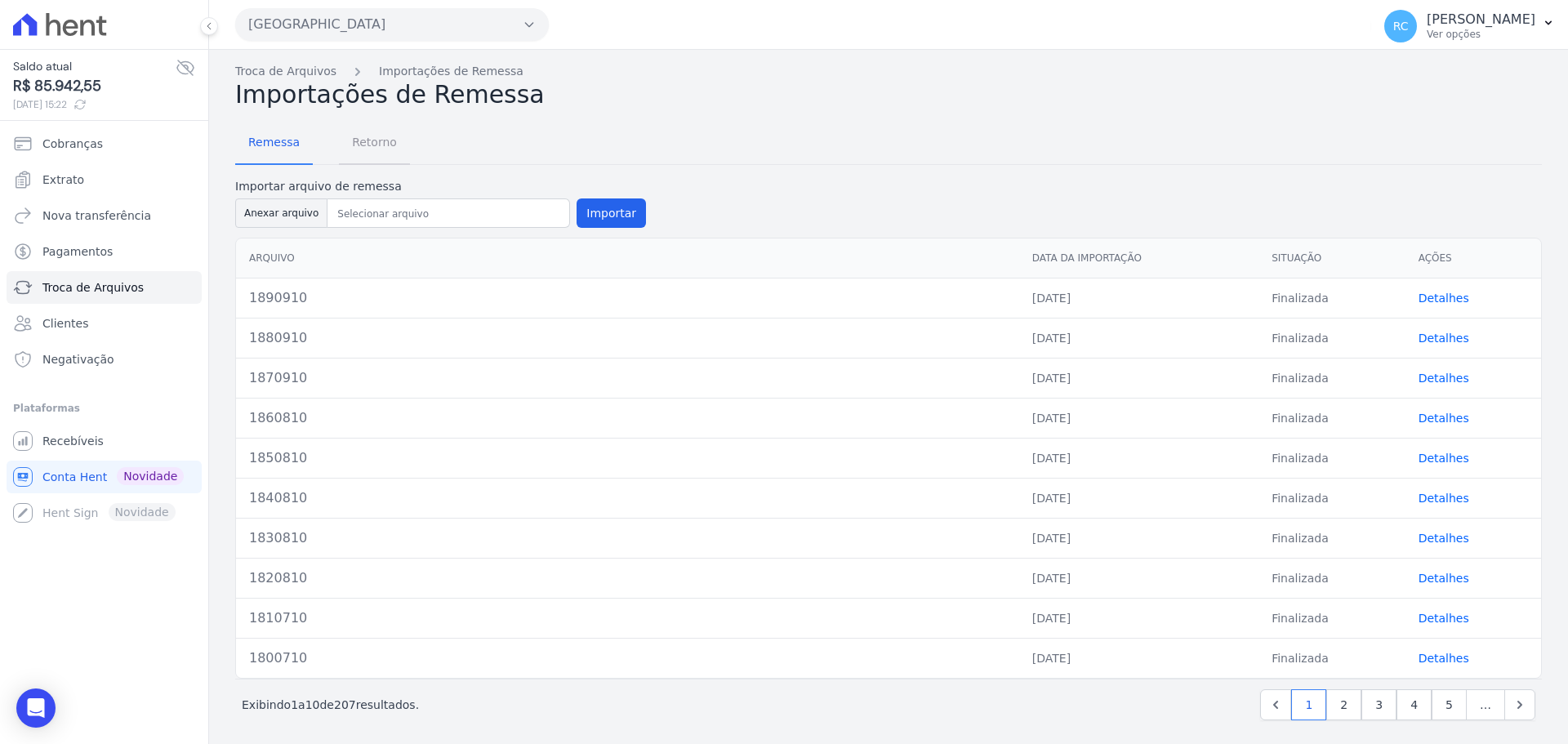
click at [365, 149] on span "Retorno" at bounding box center [375, 142] width 65 height 33
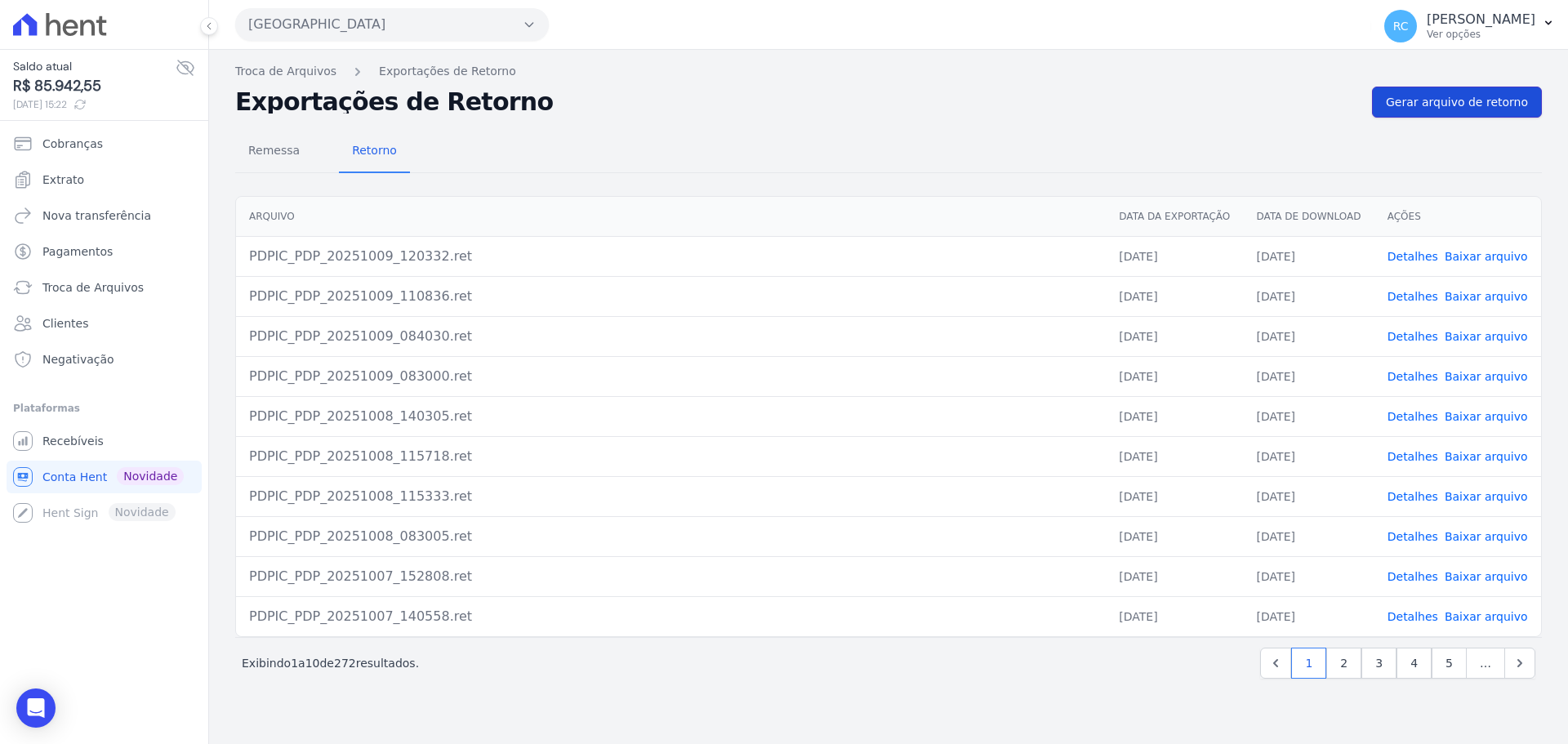
click at [1443, 93] on link "Gerar arquivo de retorno" at bounding box center [1456, 102] width 170 height 31
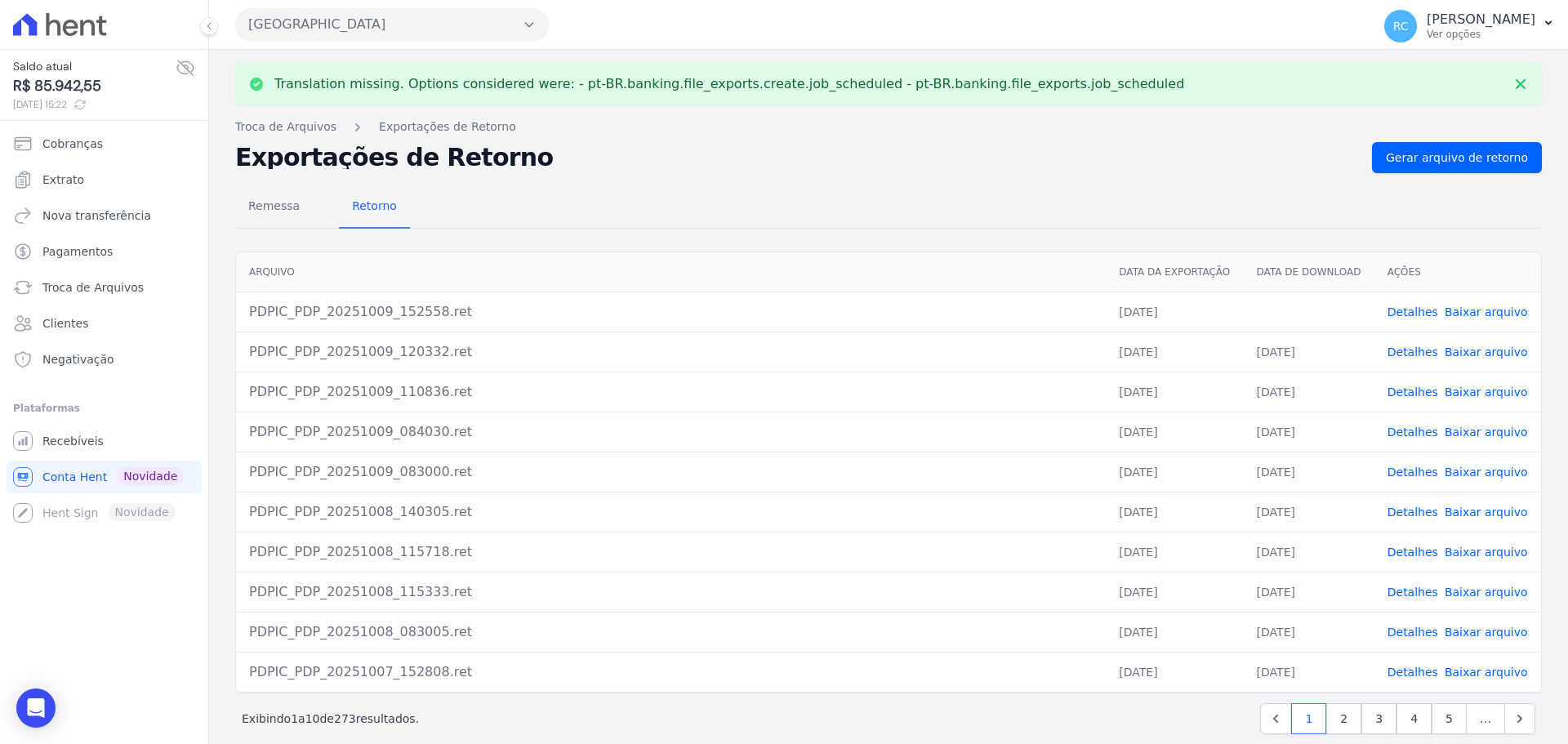
click at [1411, 312] on link "Detalhes" at bounding box center [1412, 312] width 51 height 13
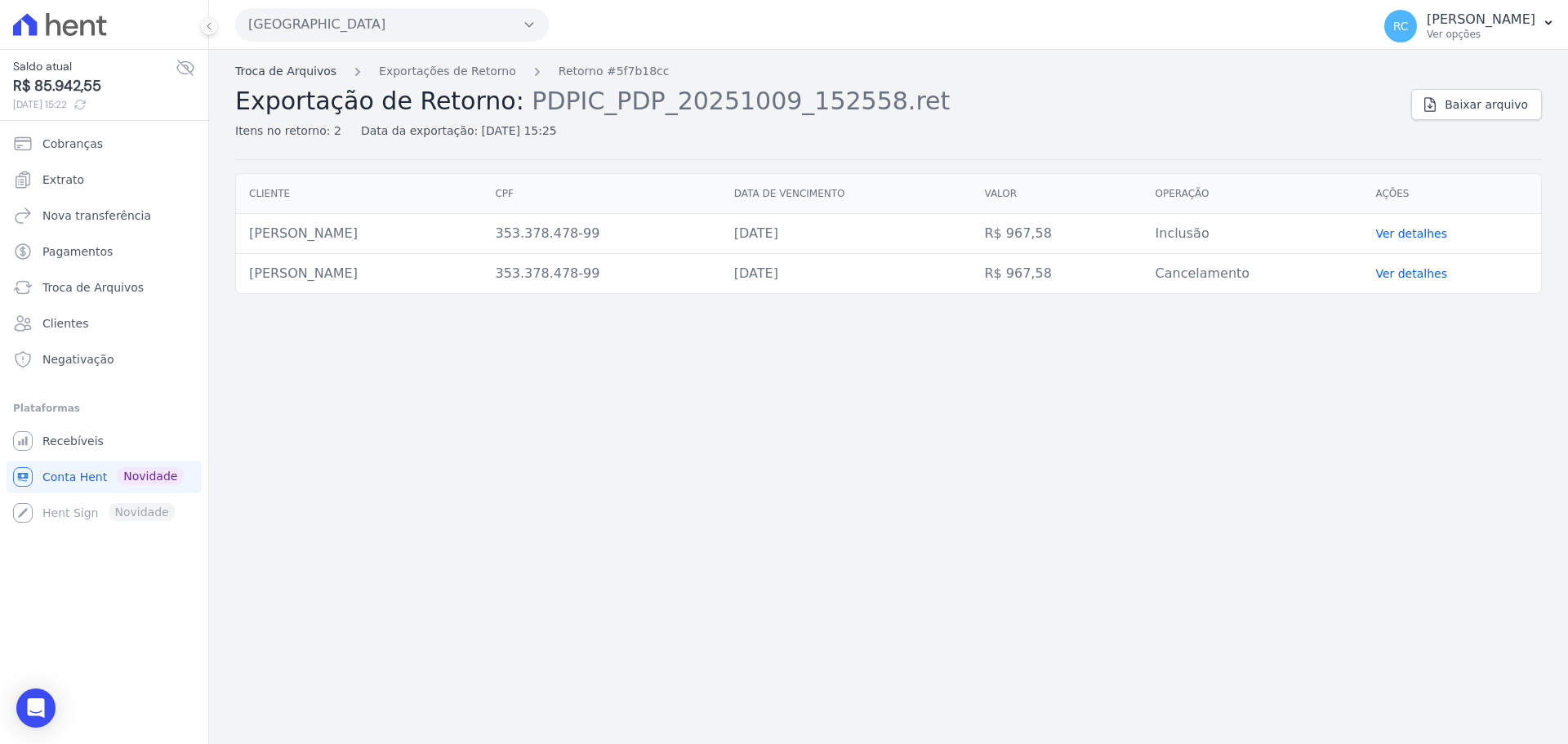
click at [293, 76] on link "Troca de Arquivos" at bounding box center [285, 71] width 101 height 17
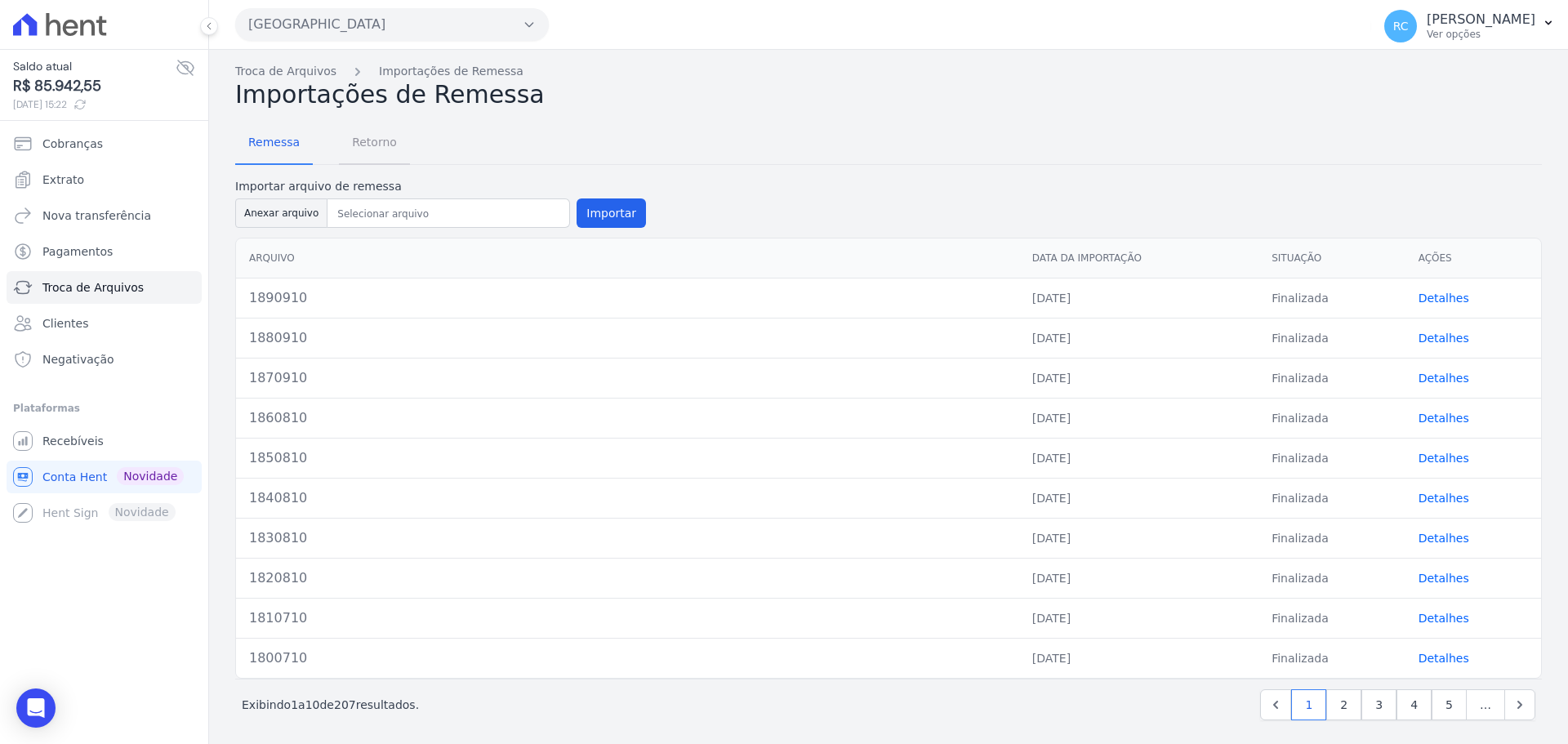
click at [389, 140] on span "Retorno" at bounding box center [375, 142] width 65 height 33
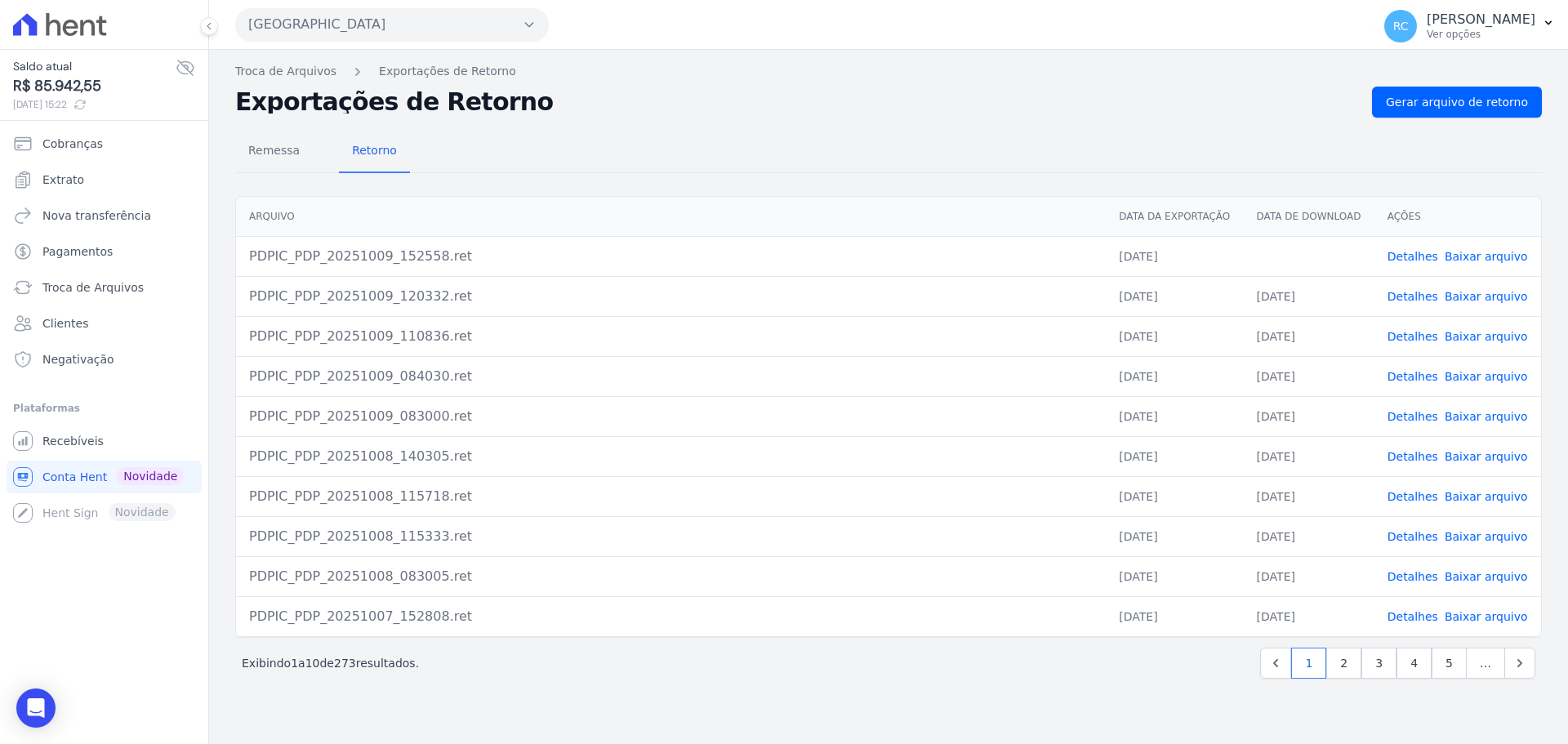
click at [1479, 257] on link "Baixar arquivo" at bounding box center [1485, 256] width 83 height 13
